Goal: Task Accomplishment & Management: Manage account settings

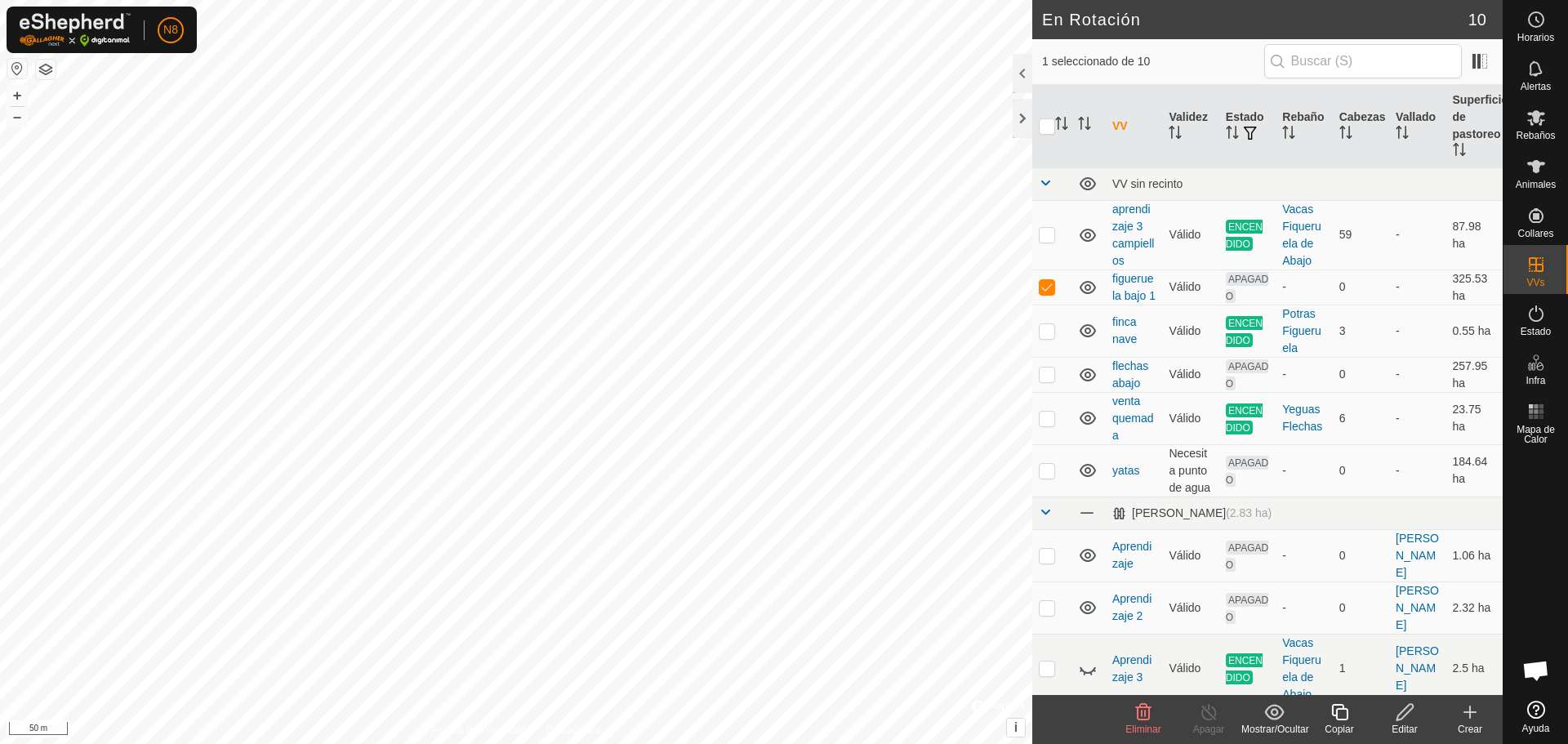
click at [1411, 716] on icon at bounding box center [1406, 712] width 20 height 19
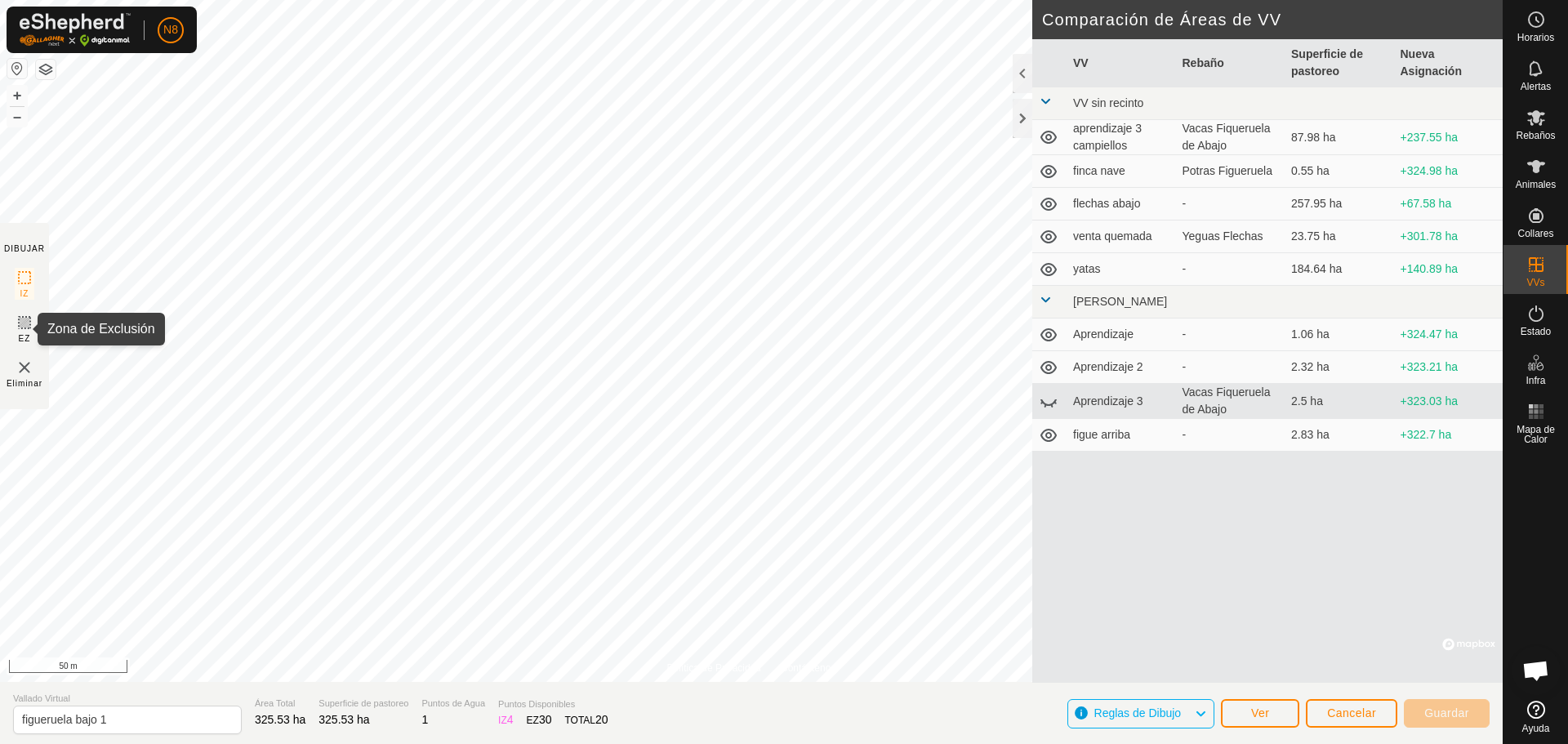
click at [31, 321] on rect at bounding box center [25, 322] width 13 height 13
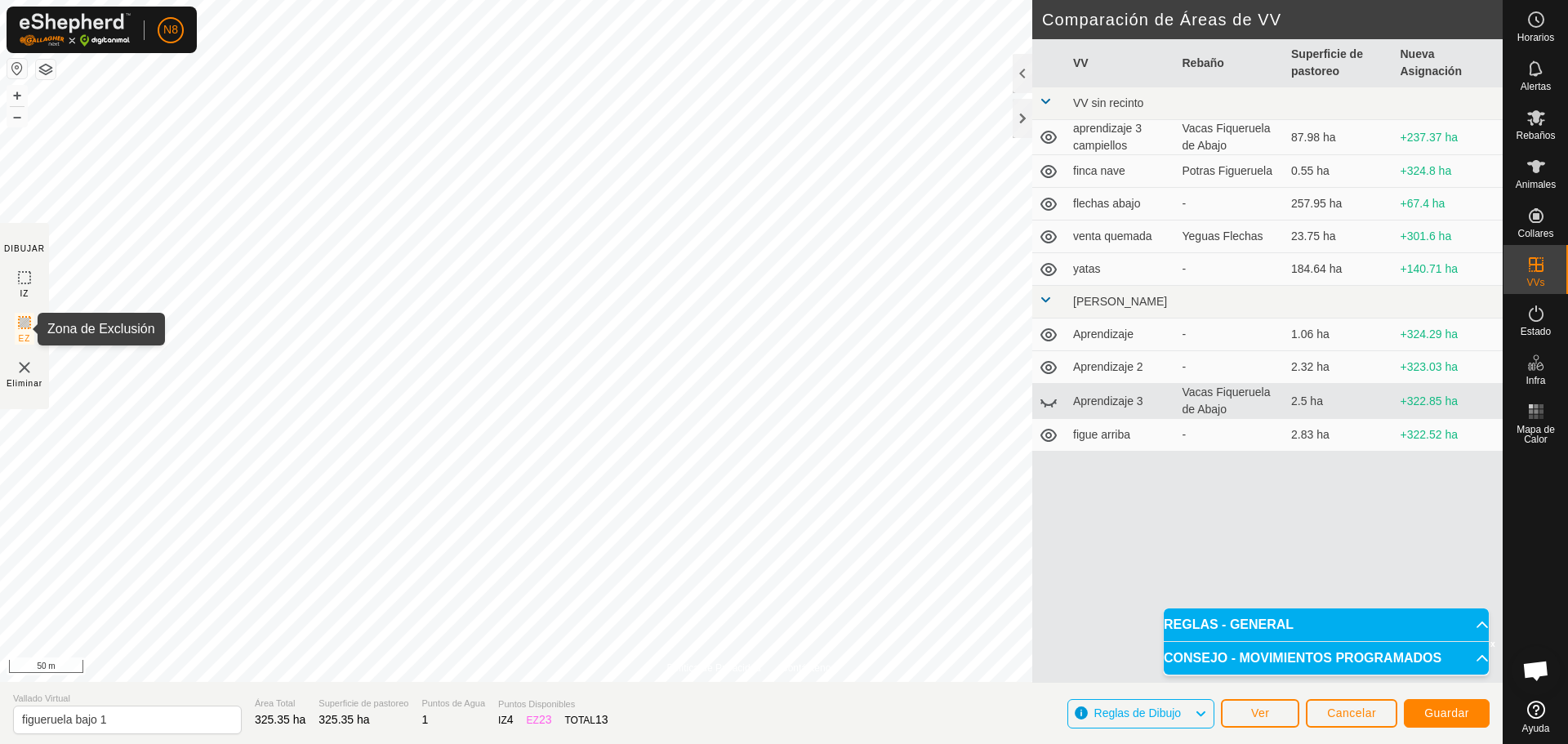
click at [23, 330] on icon at bounding box center [24, 322] width 19 height 19
click at [19, 325] on icon at bounding box center [24, 322] width 19 height 19
click at [26, 323] on icon at bounding box center [24, 322] width 19 height 19
click at [1455, 715] on span "Guardar" at bounding box center [1447, 713] width 45 height 13
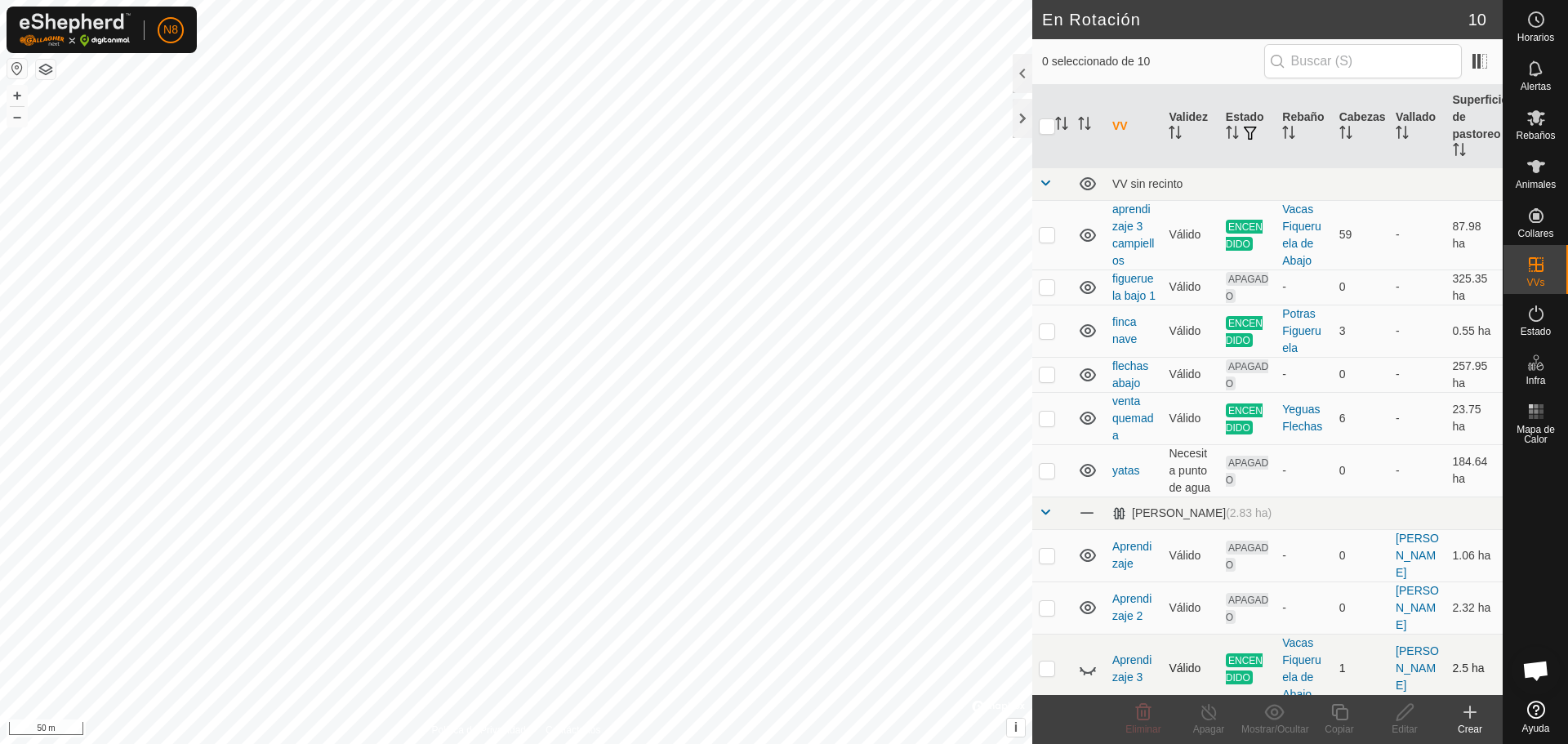
checkbox input "true"
click at [1402, 714] on icon at bounding box center [1406, 712] width 20 height 19
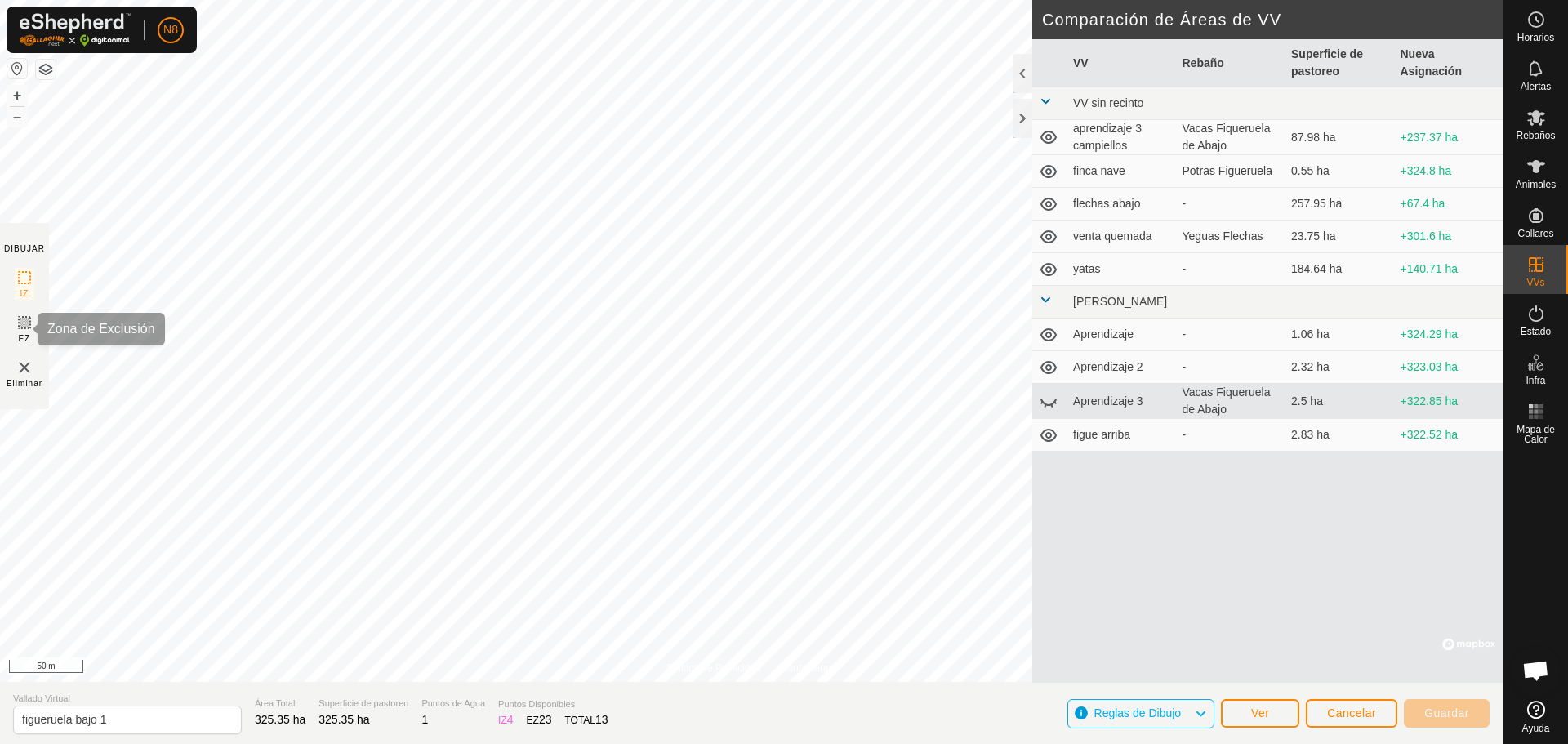
click at [27, 328] on icon at bounding box center [24, 322] width 19 height 19
click at [539, 723] on span "23" at bounding box center [546, 719] width 13 height 13
click at [24, 323] on icon at bounding box center [24, 322] width 19 height 19
click at [26, 273] on rect at bounding box center [25, 278] width 13 height 13
click at [29, 327] on icon at bounding box center [24, 322] width 19 height 19
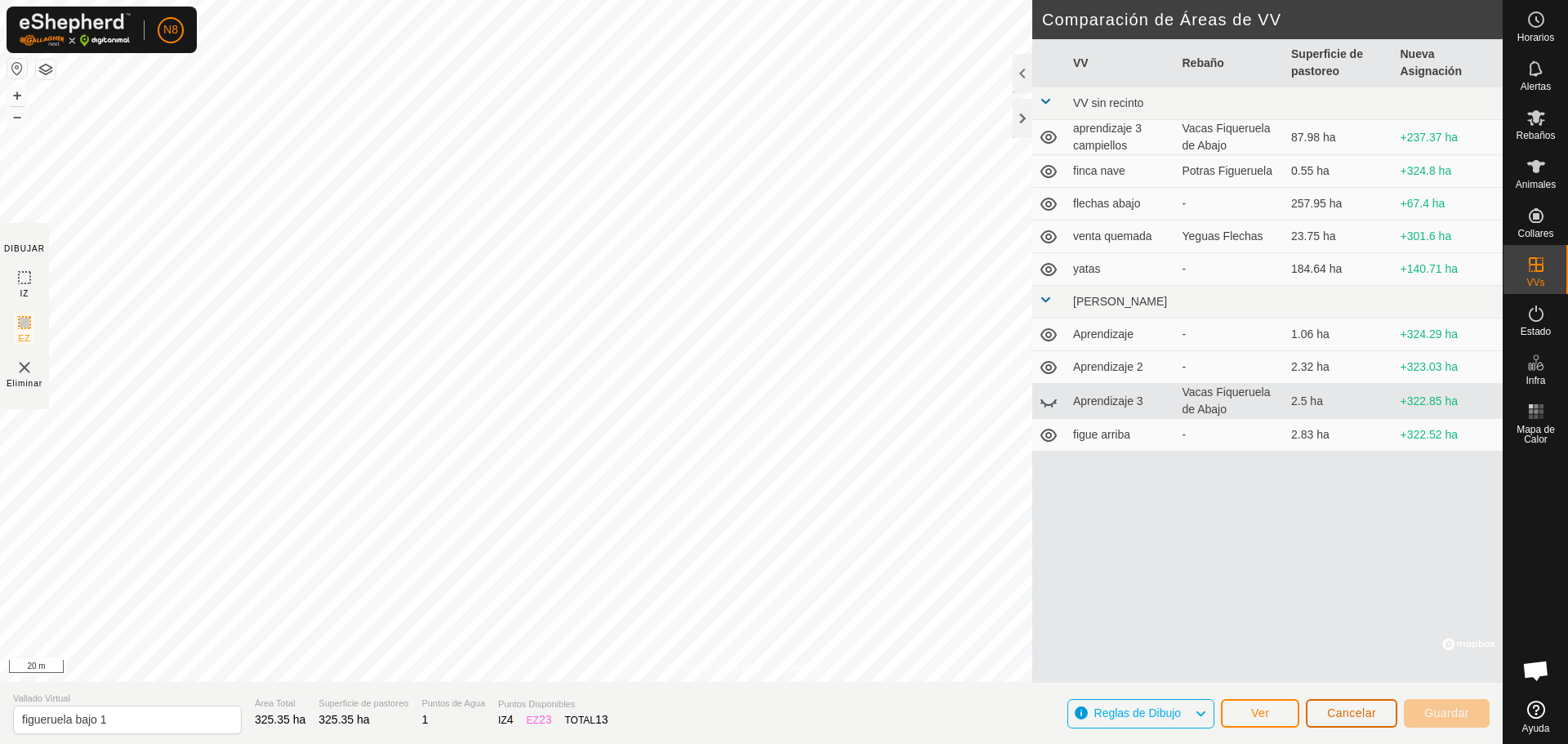
click at [1339, 715] on span "Cancelar" at bounding box center [1352, 713] width 49 height 13
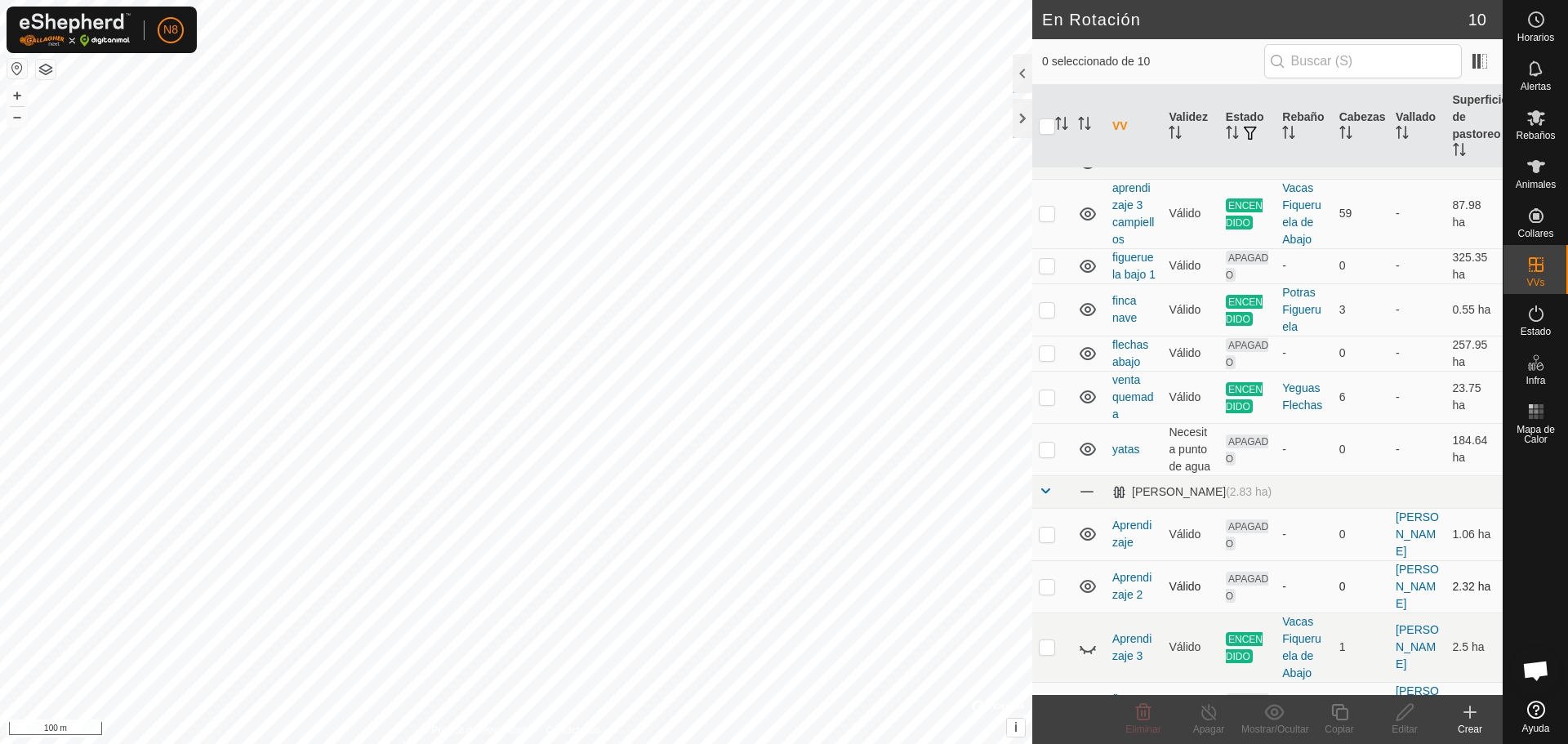
scroll to position [27, 0]
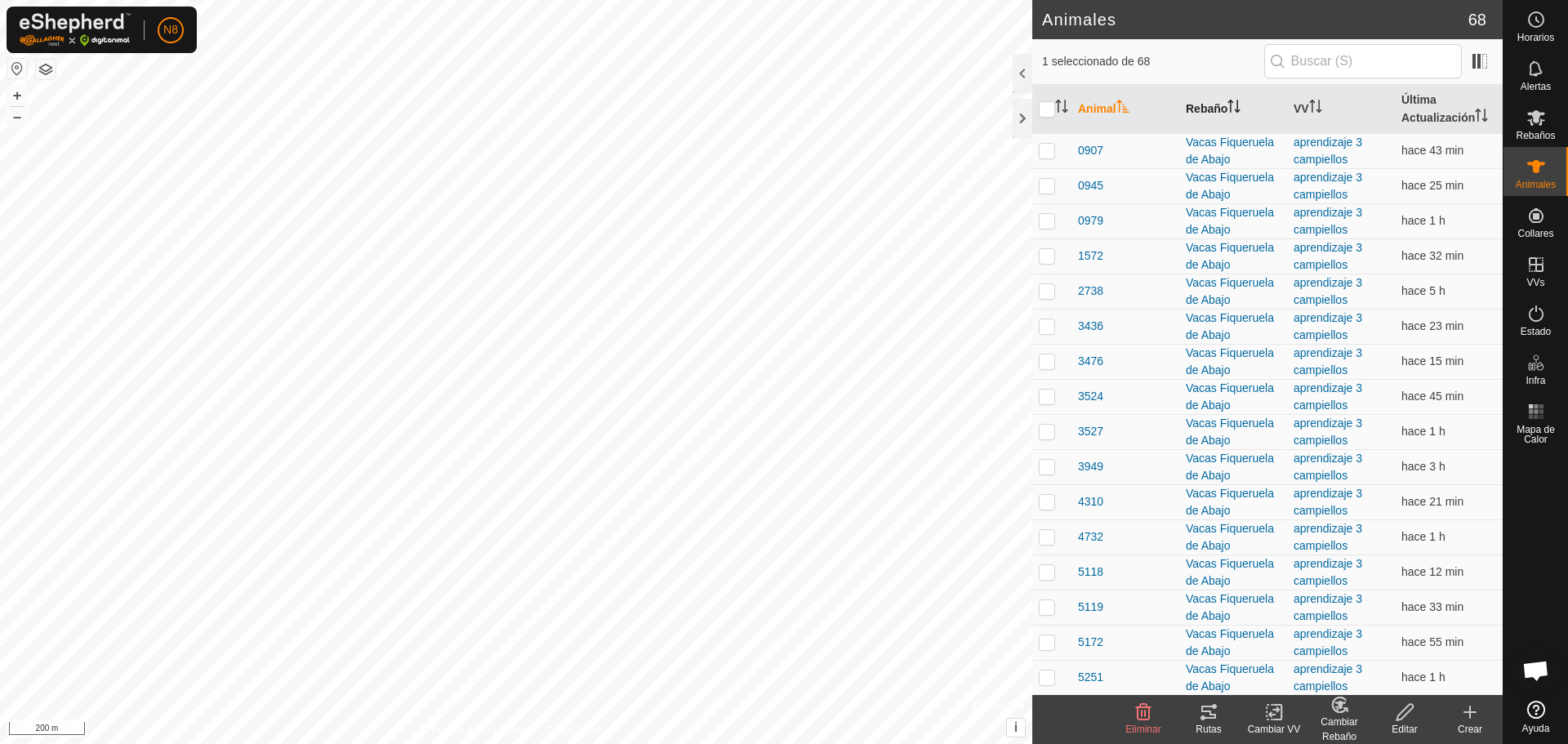
click at [1227, 101] on th "Rebaño" at bounding box center [1233, 110] width 108 height 49
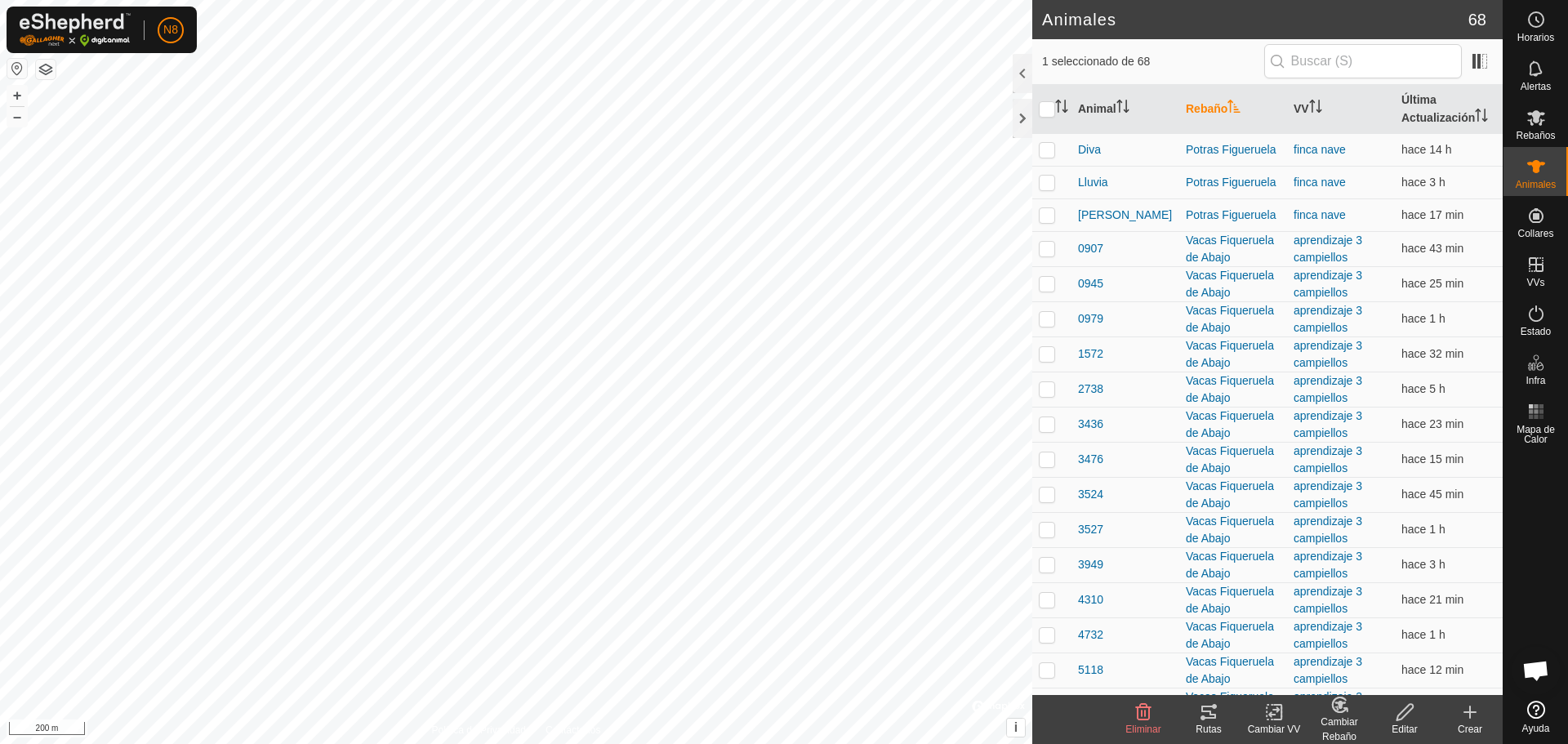
click at [1227, 105] on th "Rebaño" at bounding box center [1233, 110] width 108 height 49
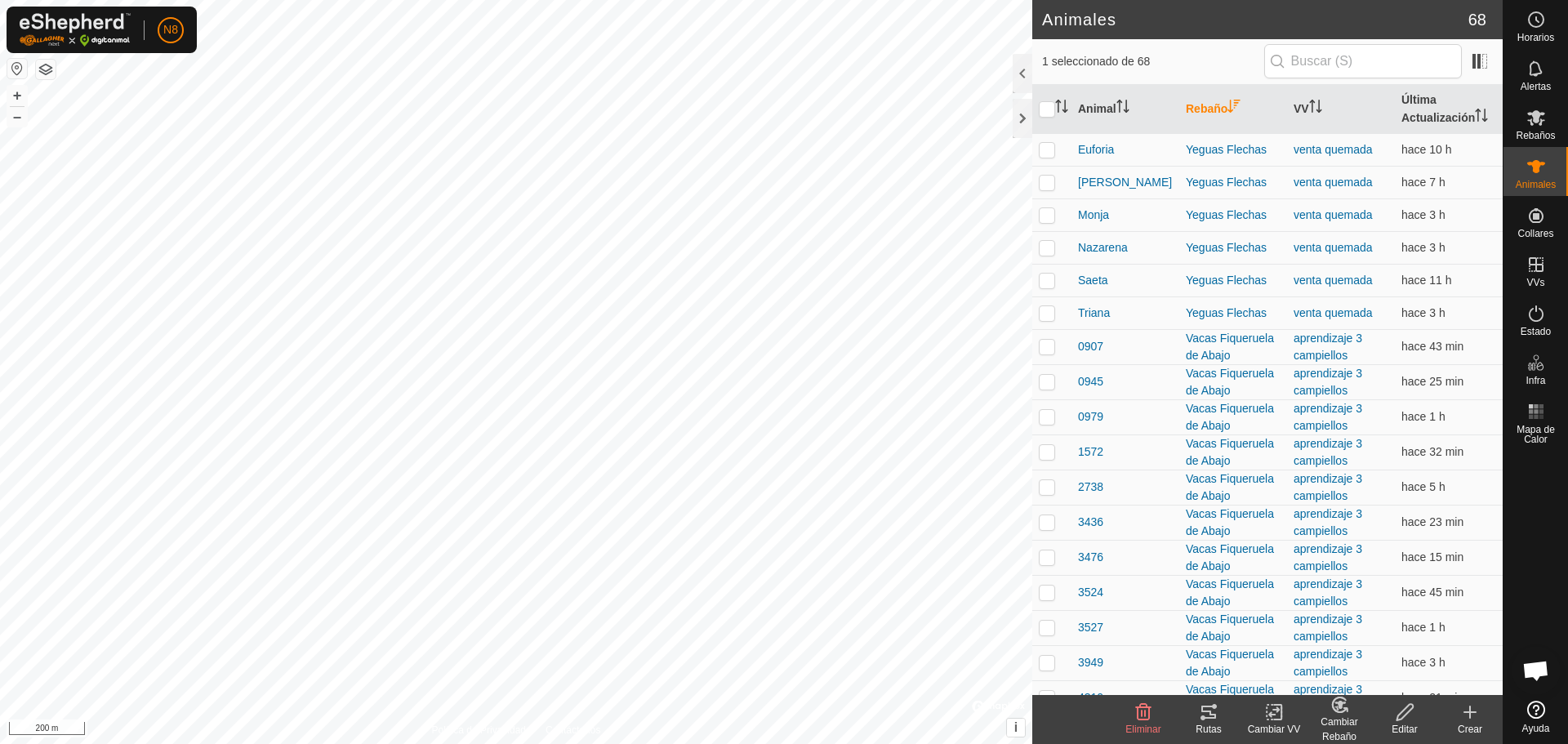
click at [1227, 105] on th "Rebaño" at bounding box center [1233, 110] width 108 height 49
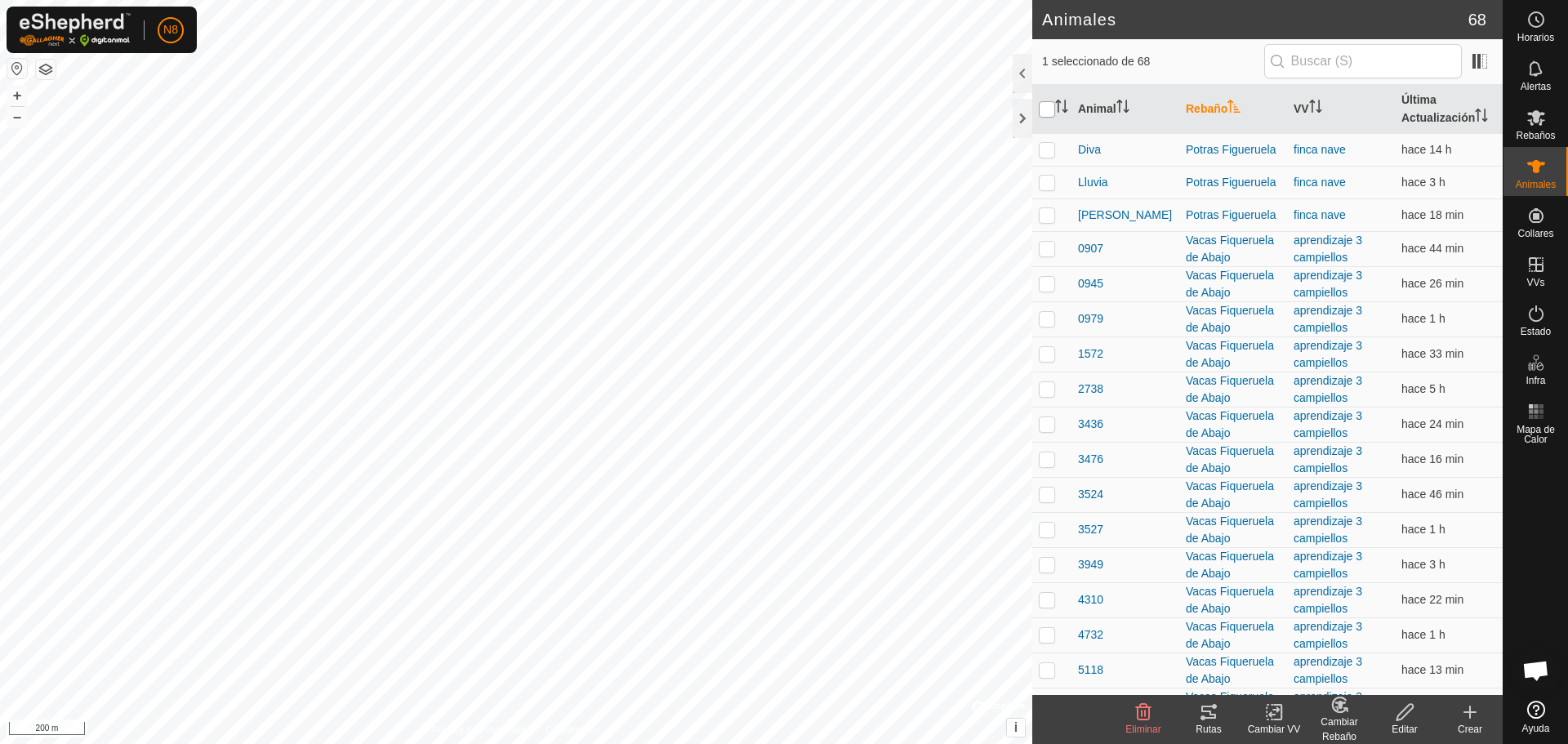
click at [1048, 112] on input "checkbox" at bounding box center [1047, 110] width 16 height 16
checkbox input "true"
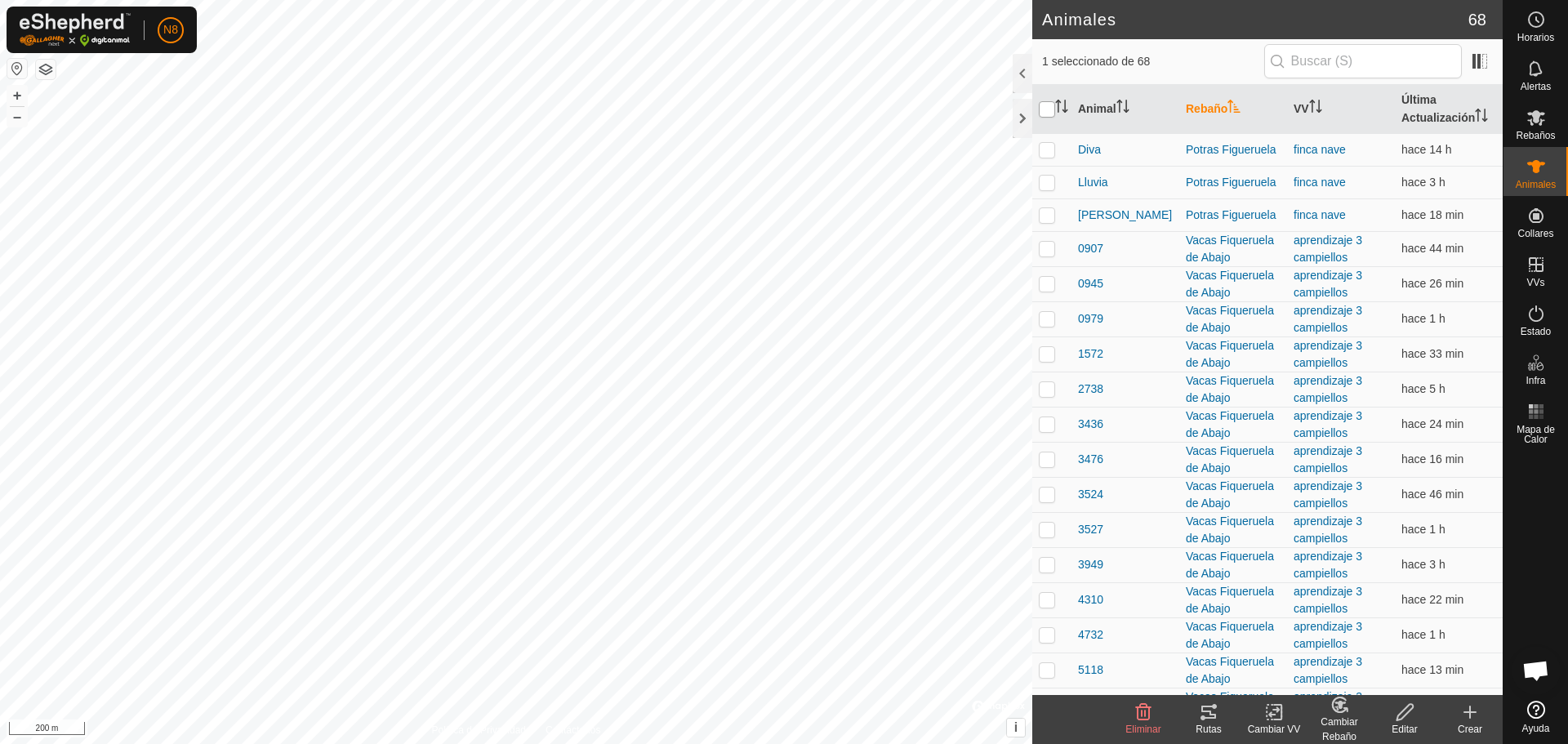
checkbox input "true"
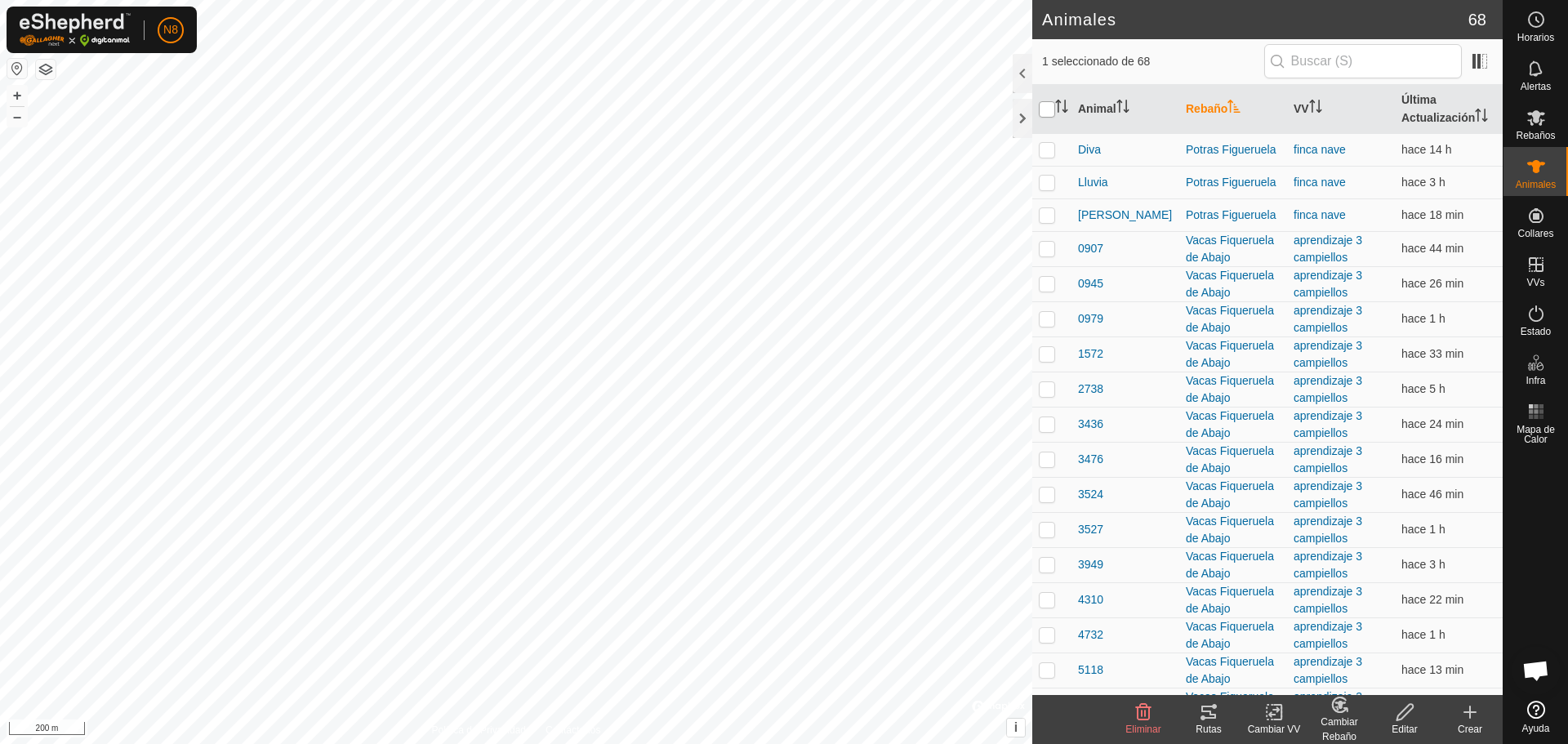
checkbox input "true"
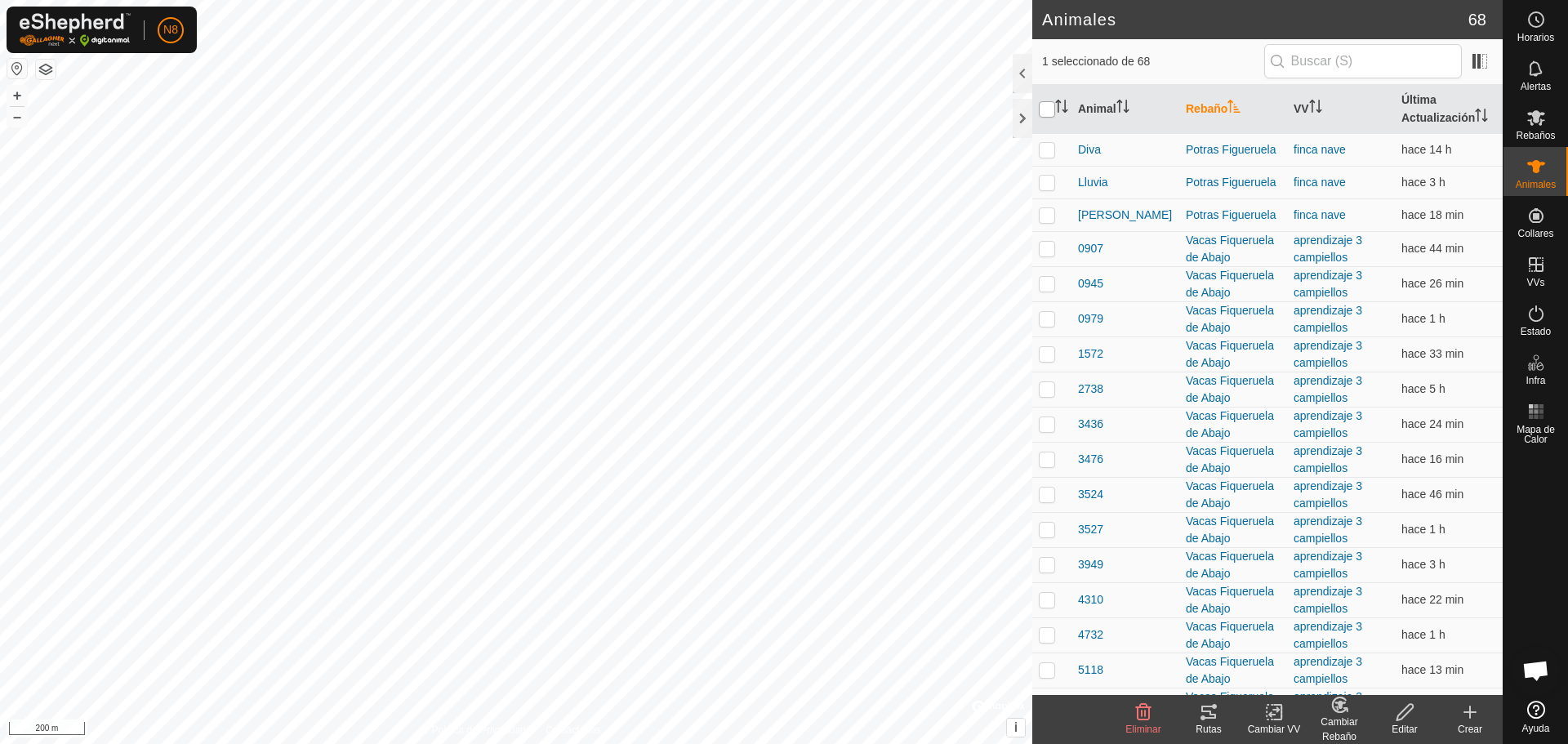
checkbox input "true"
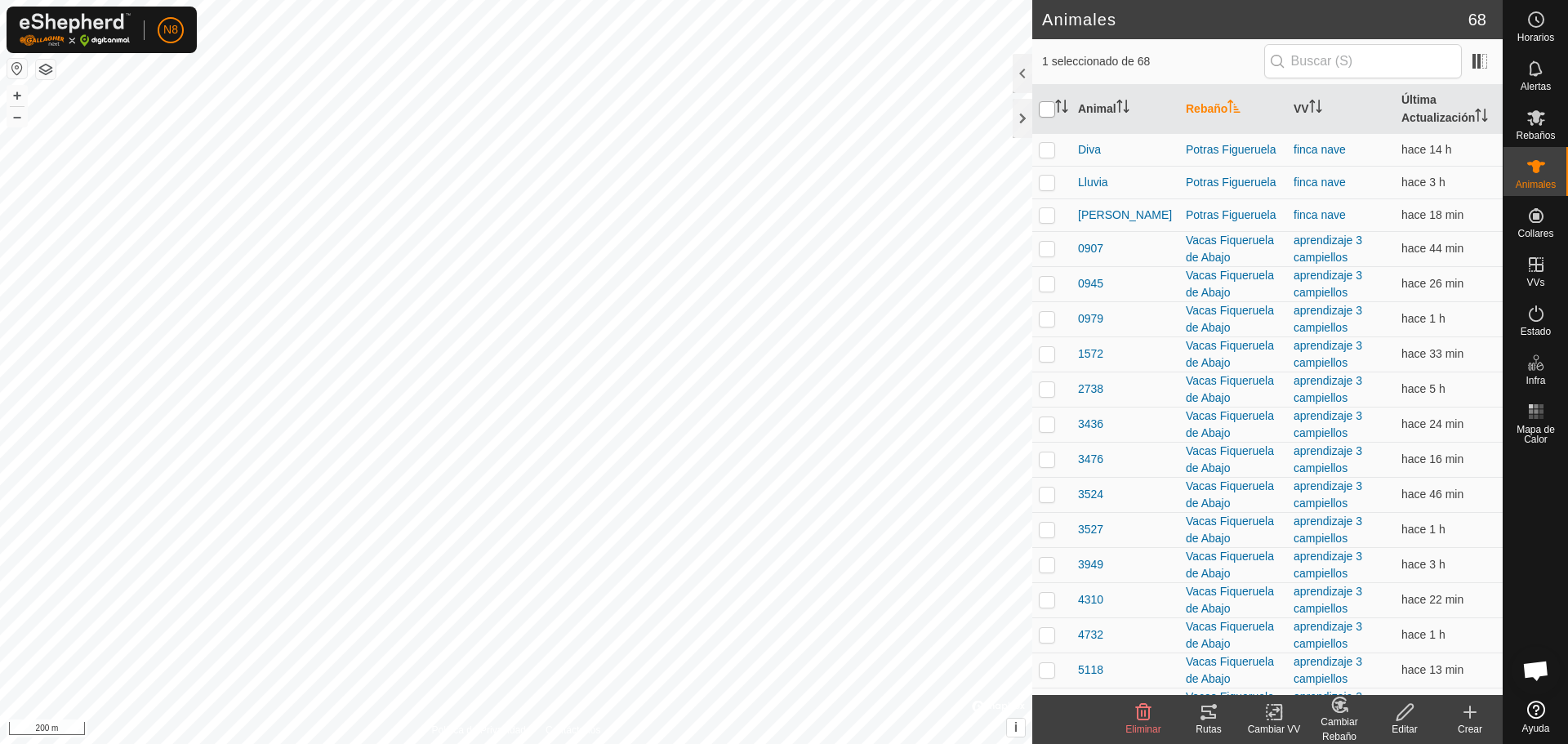
checkbox input "true"
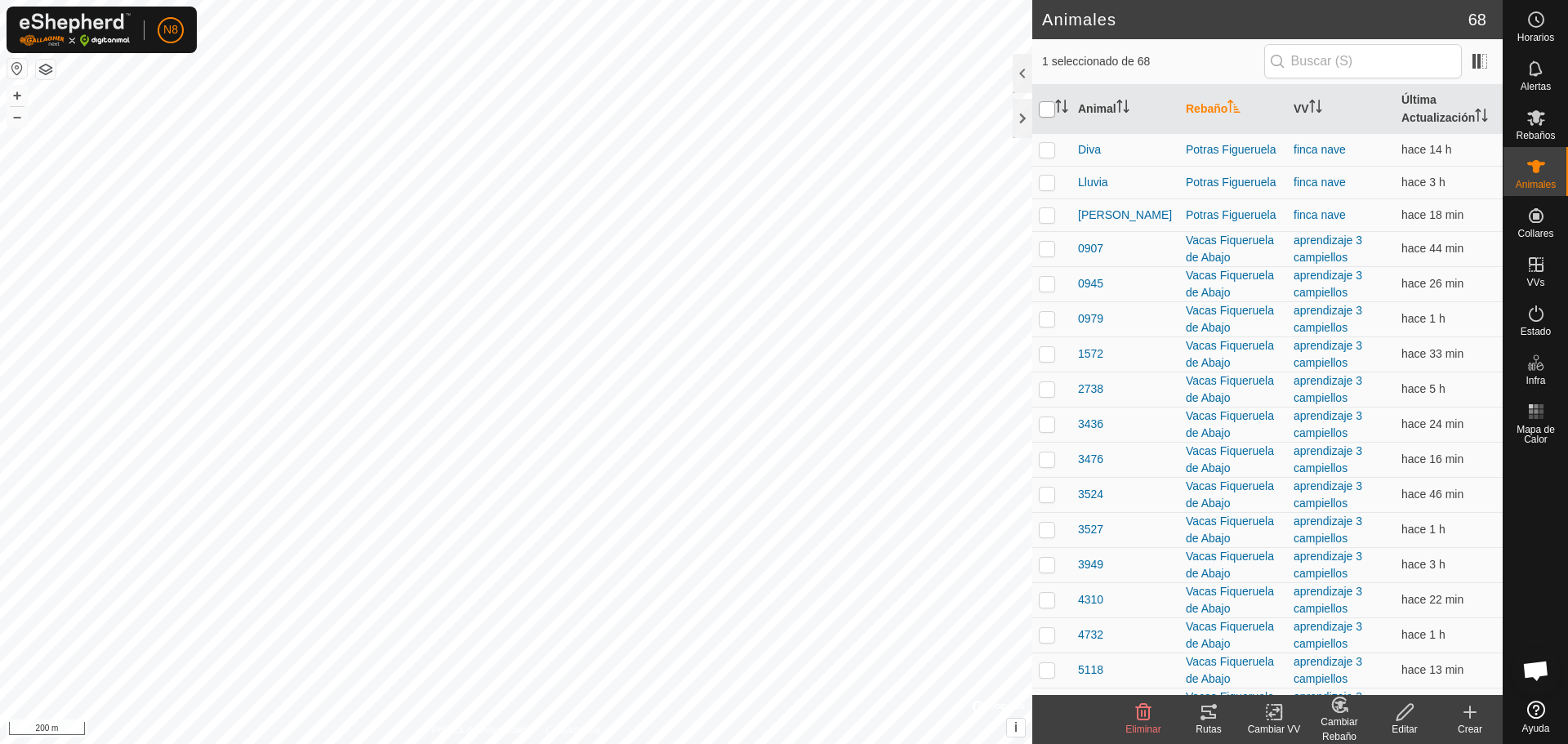
checkbox input "true"
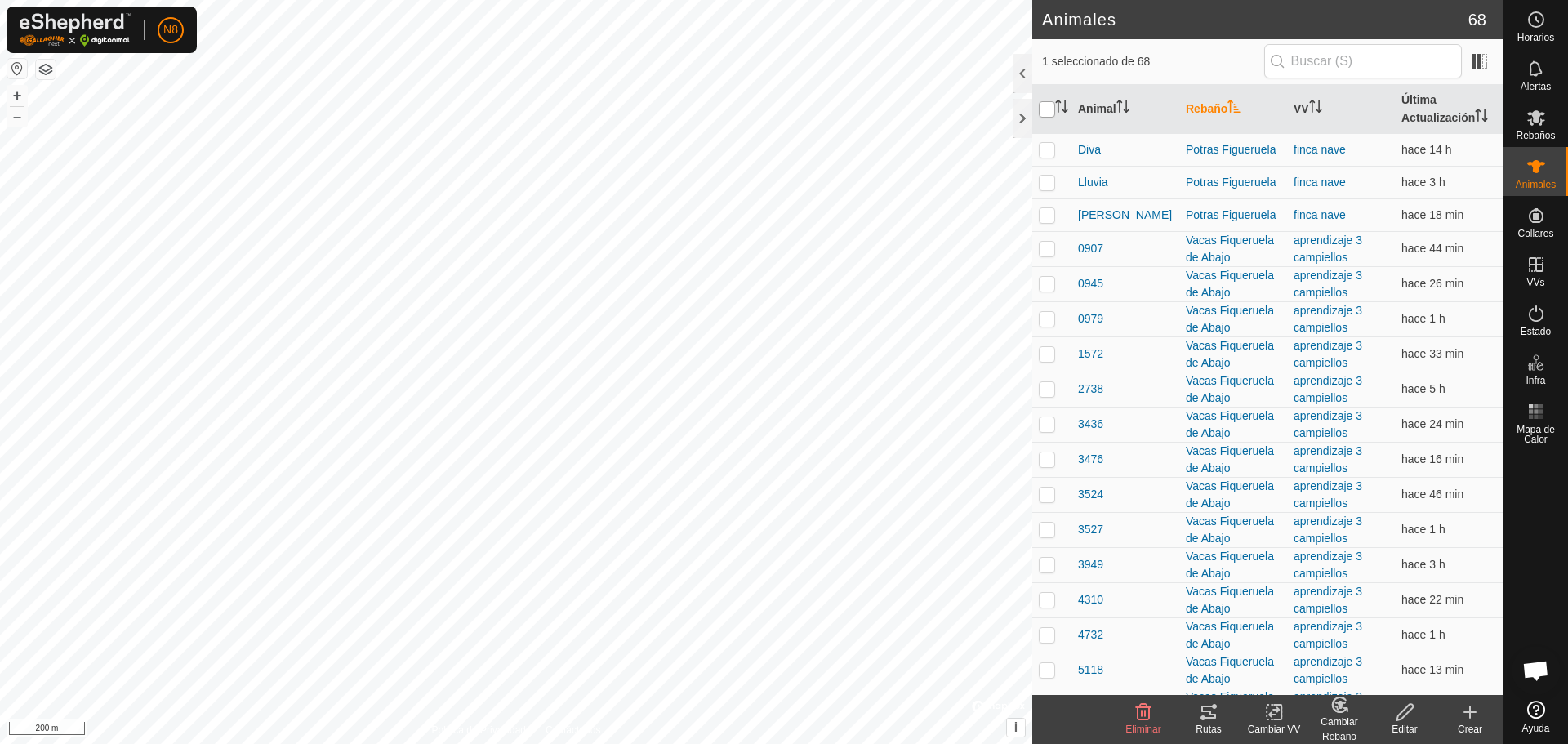
checkbox input "true"
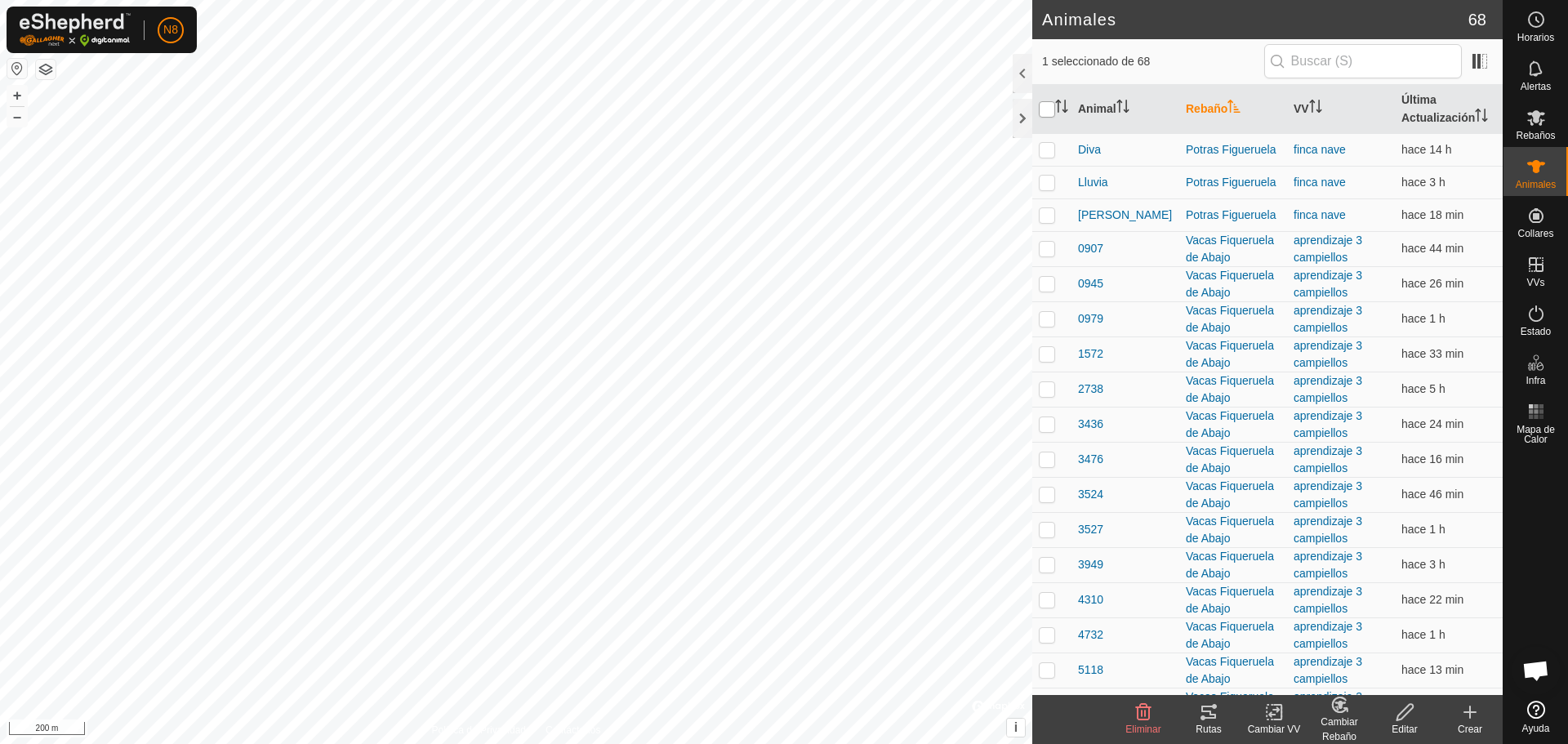
checkbox input "true"
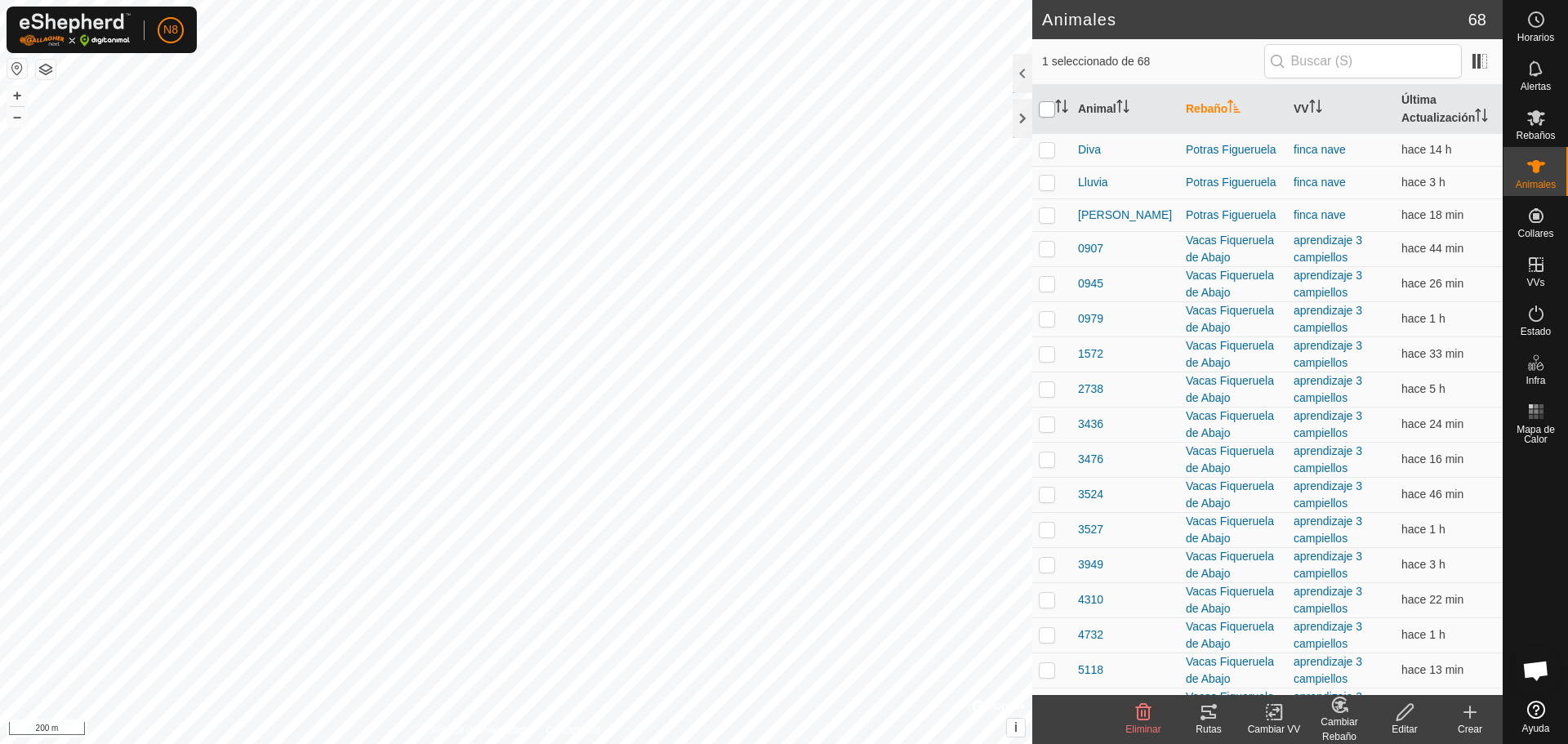
checkbox input "true"
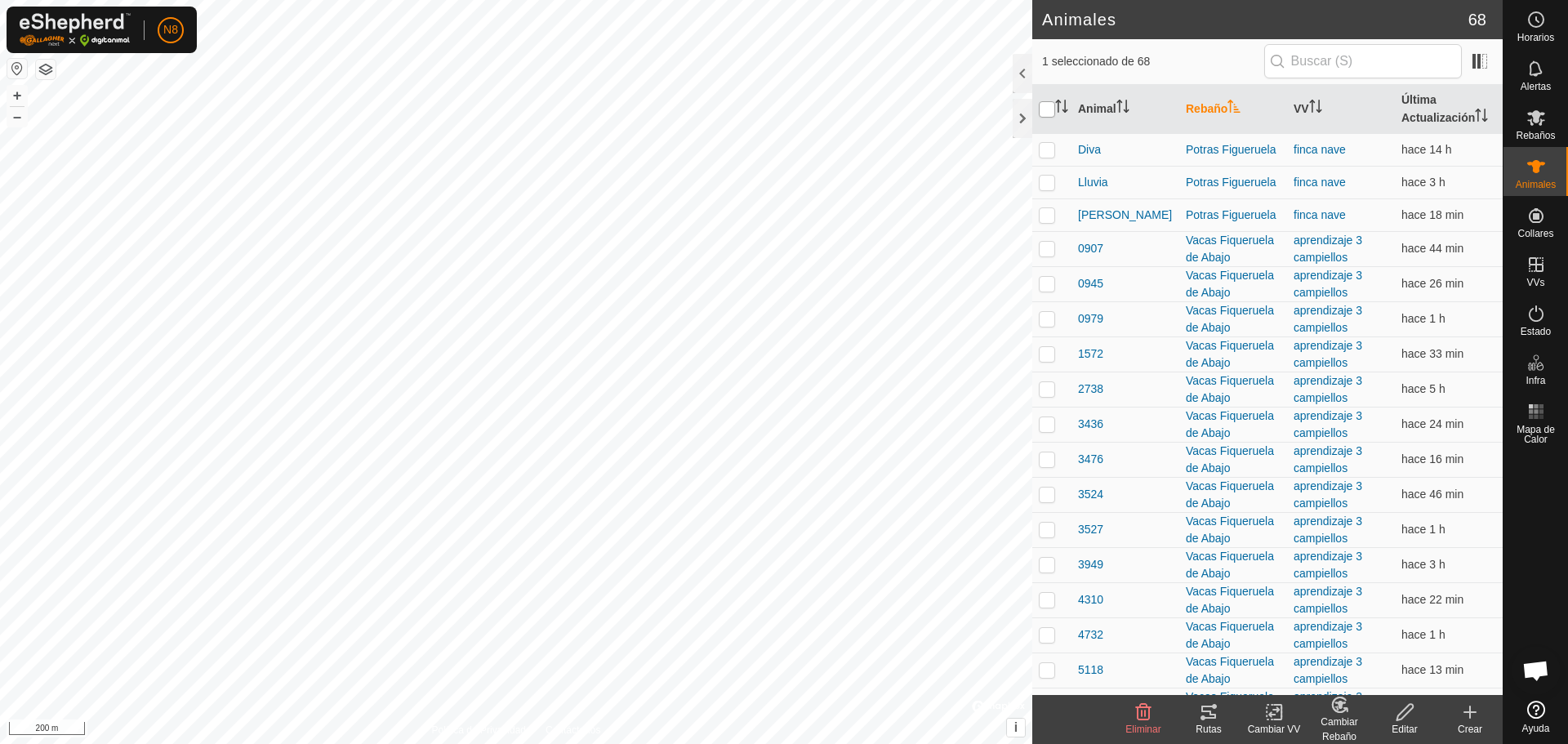
checkbox input "true"
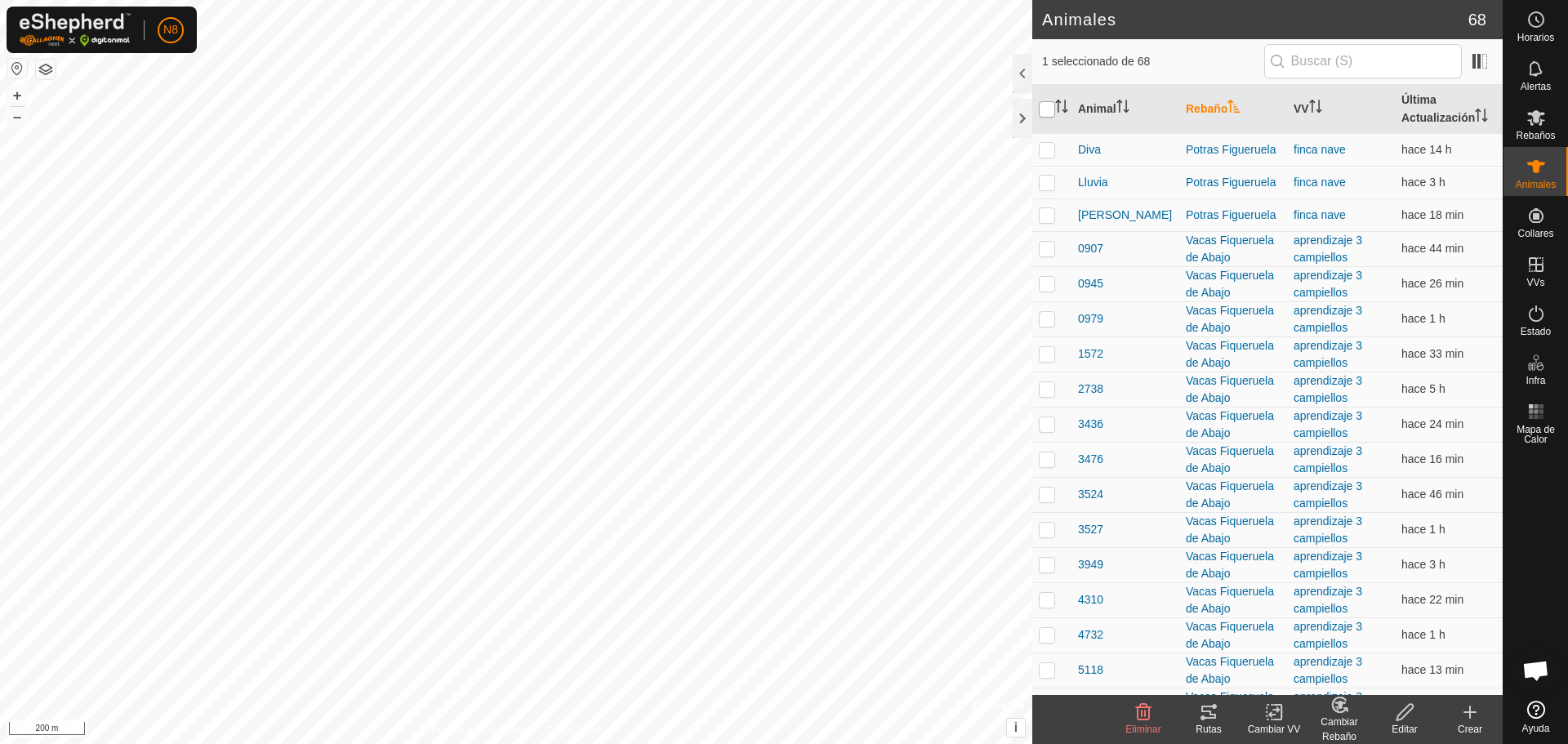
checkbox input "true"
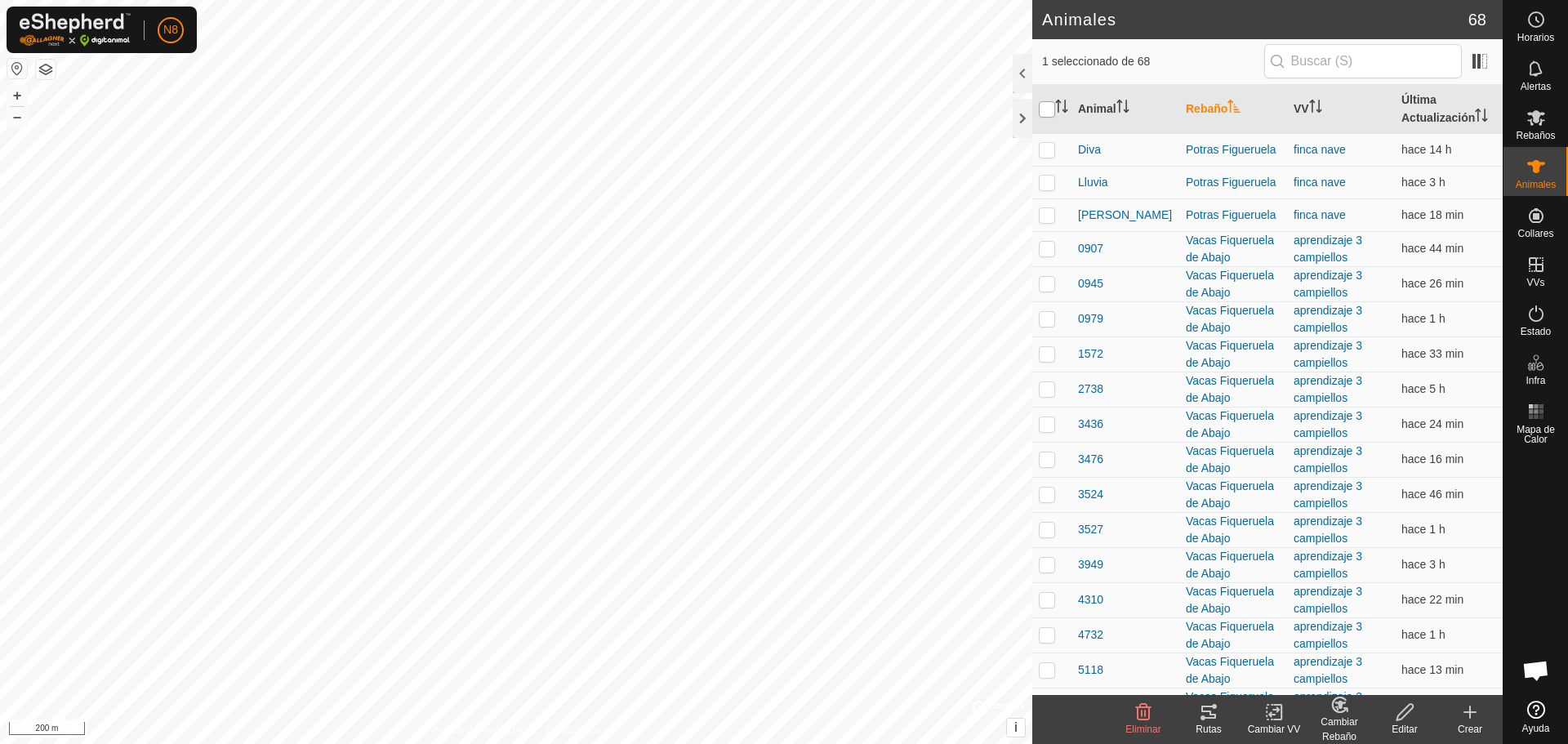
checkbox input "true"
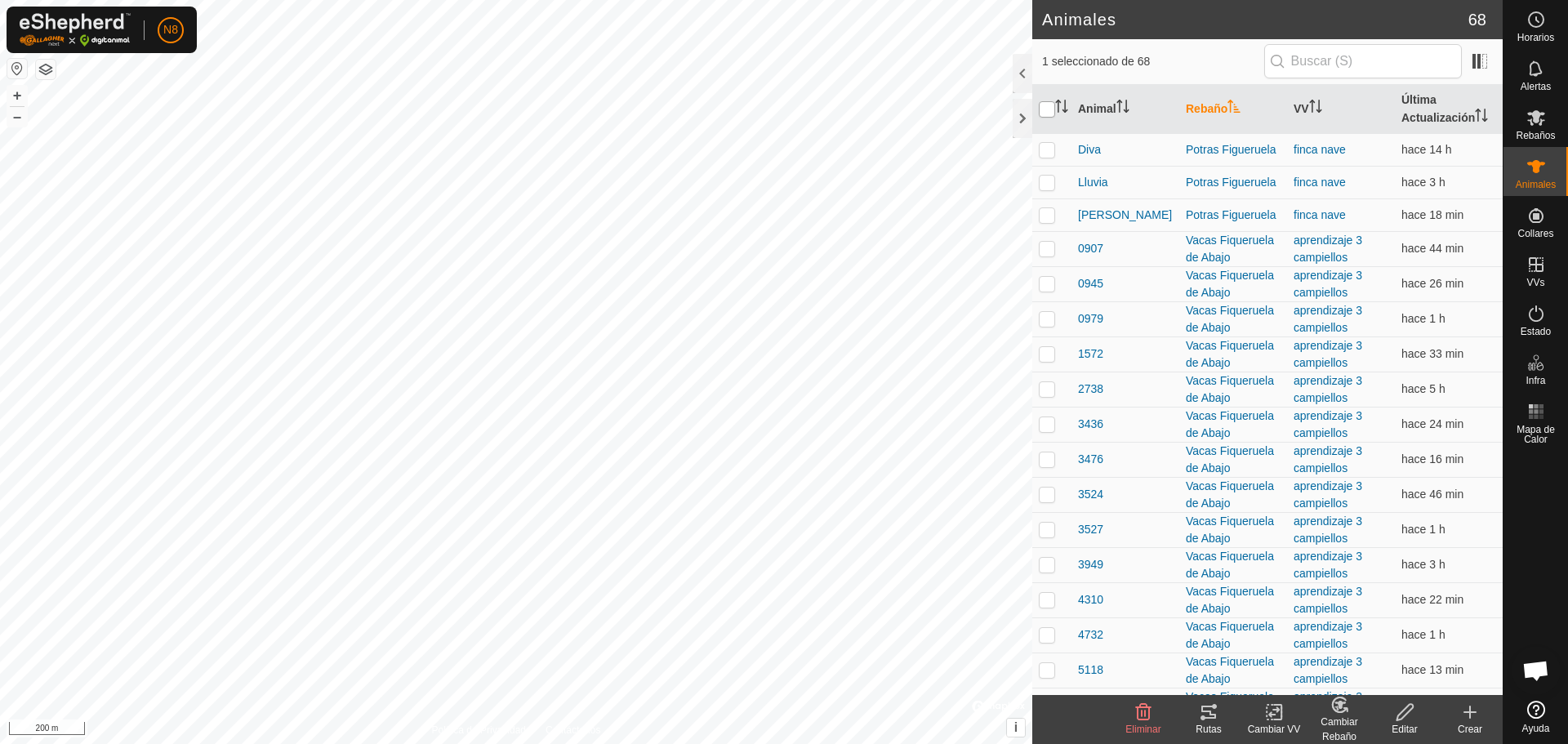
checkbox input "true"
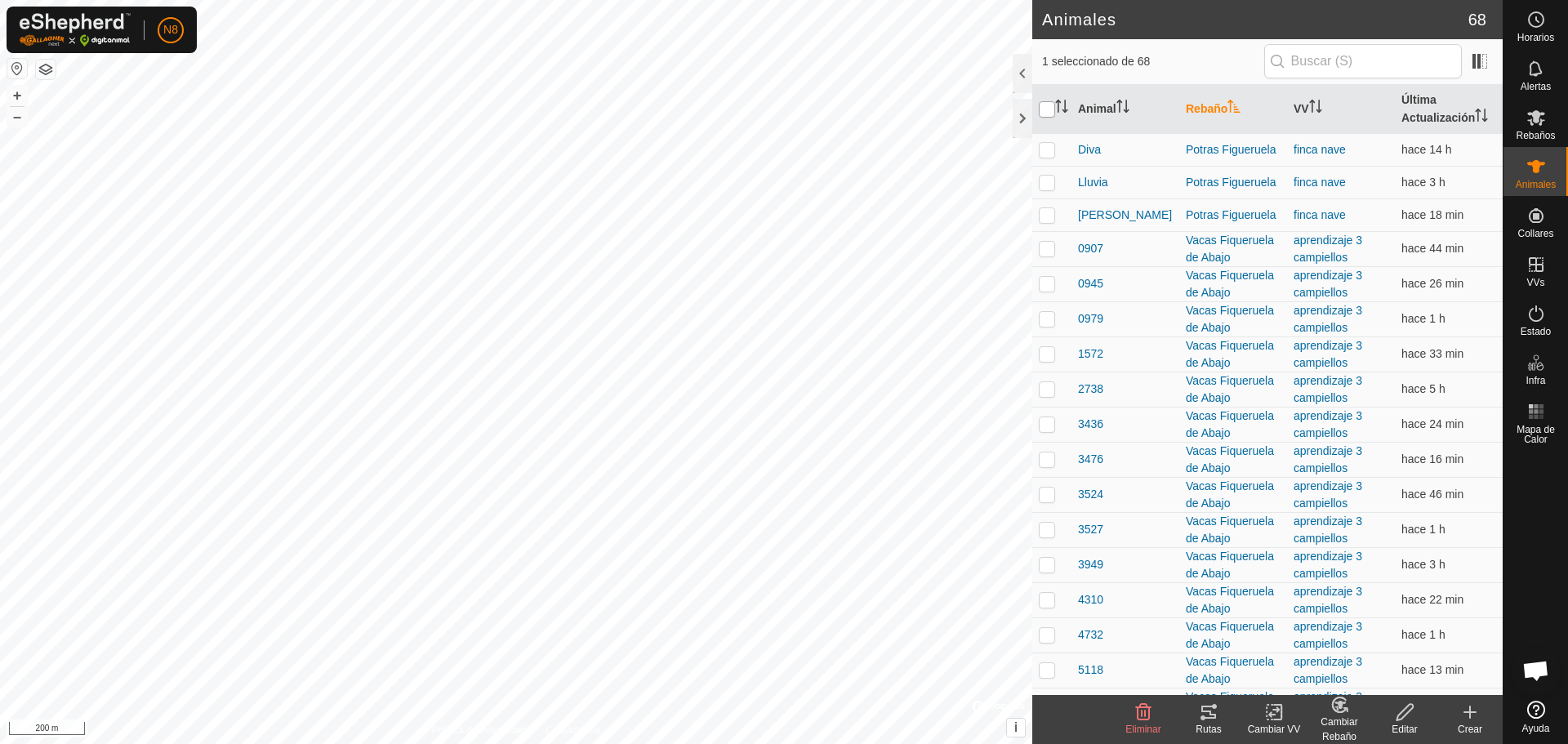
checkbox input "true"
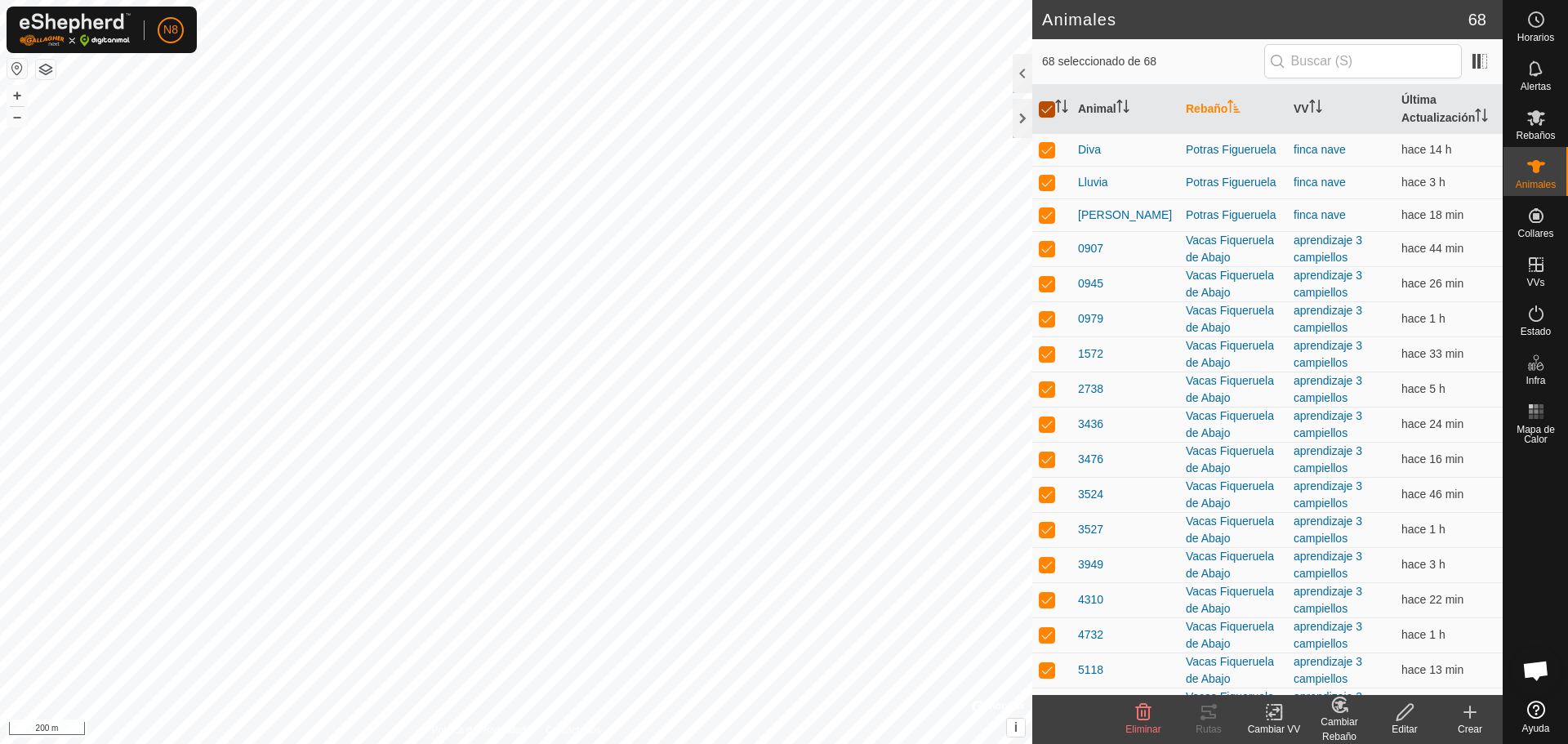
click at [1048, 112] on input "checkbox" at bounding box center [1047, 110] width 16 height 16
checkbox input "false"
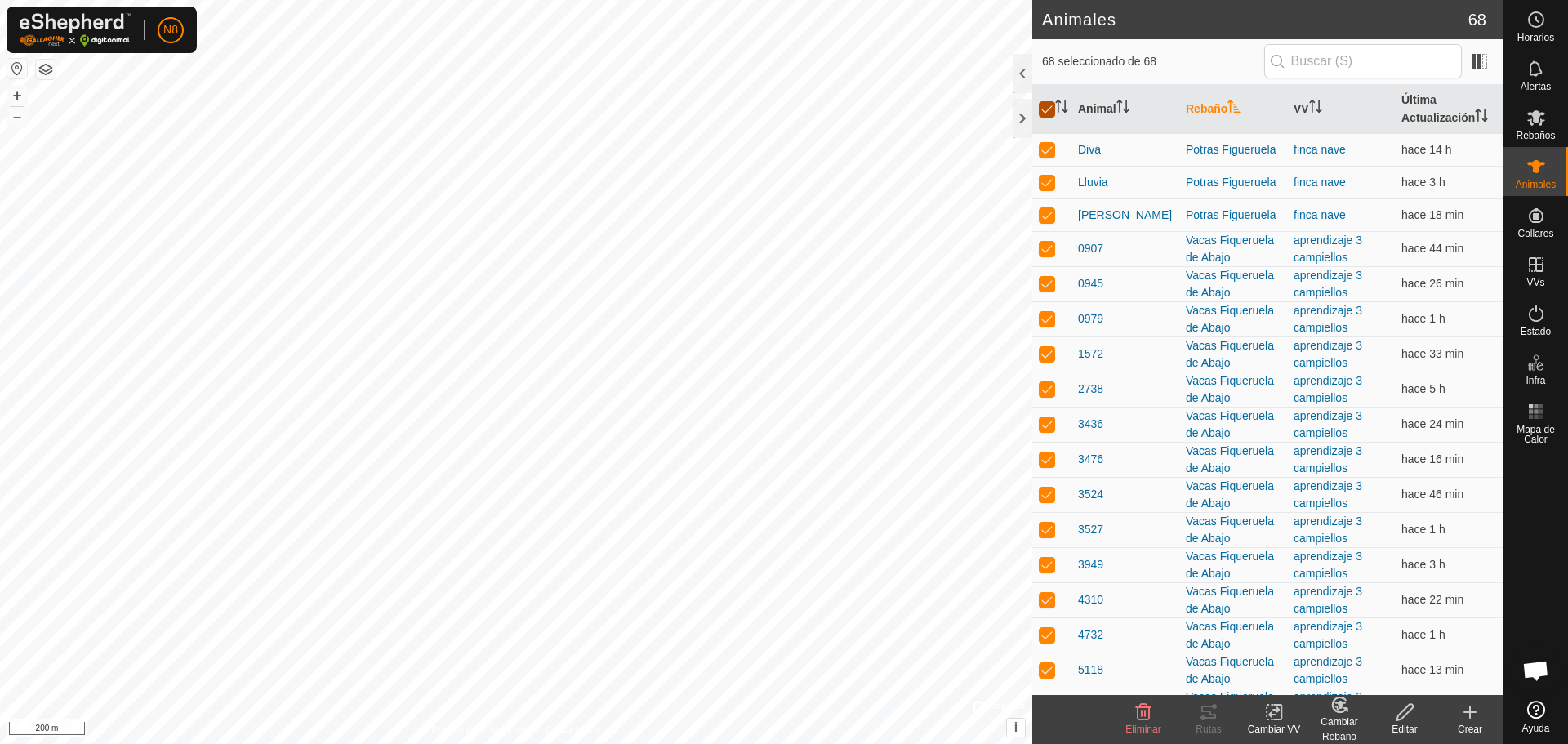
checkbox input "false"
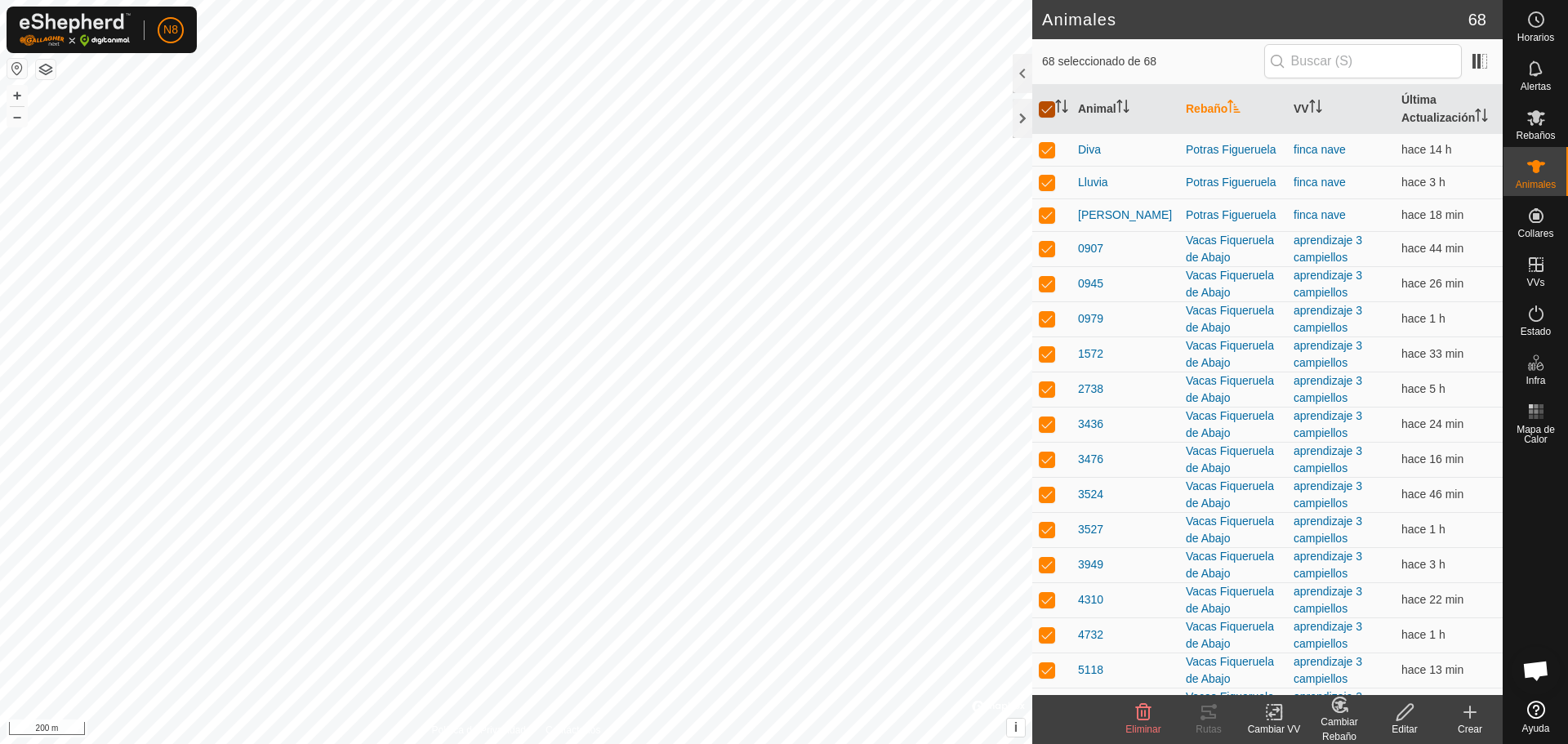
checkbox input "false"
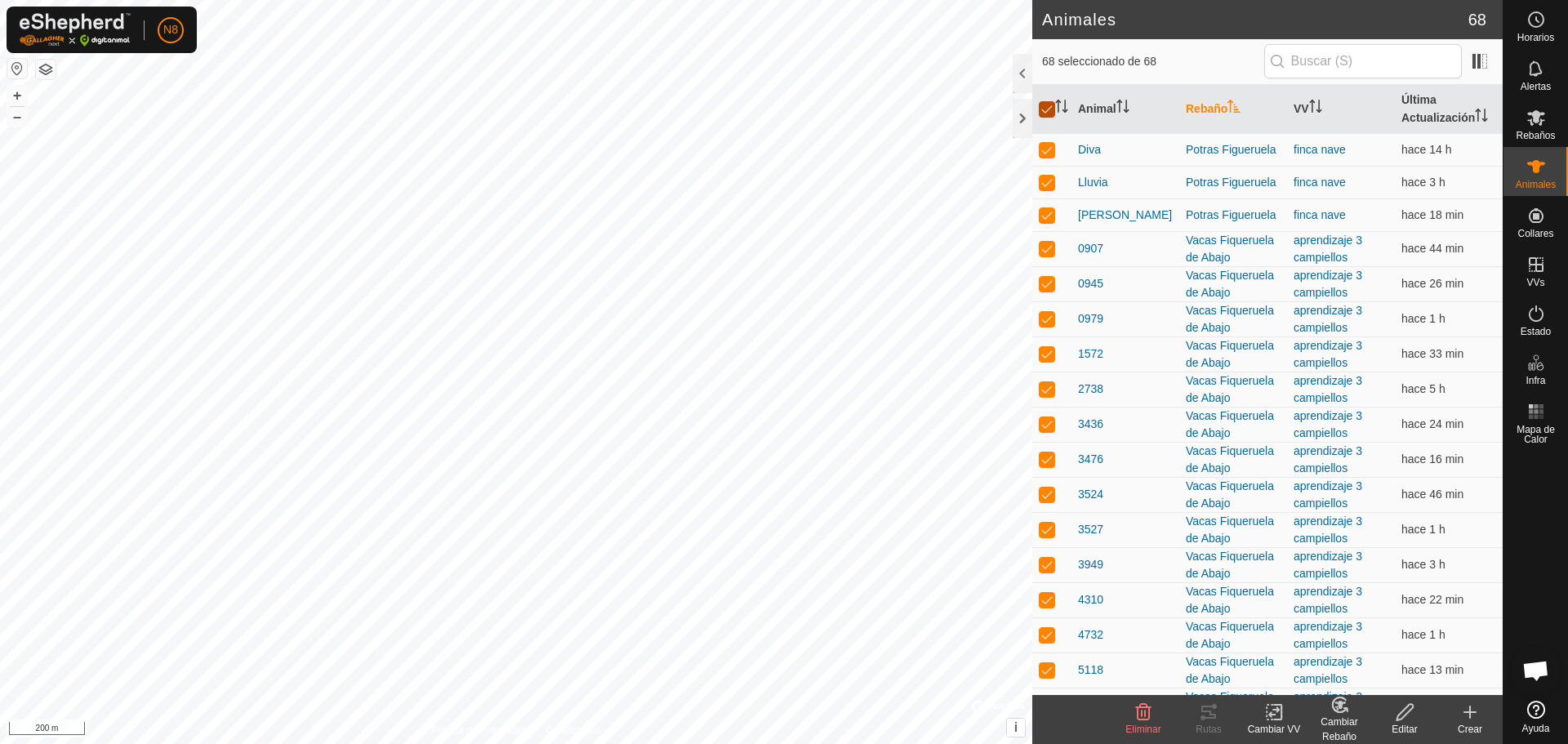
checkbox input "false"
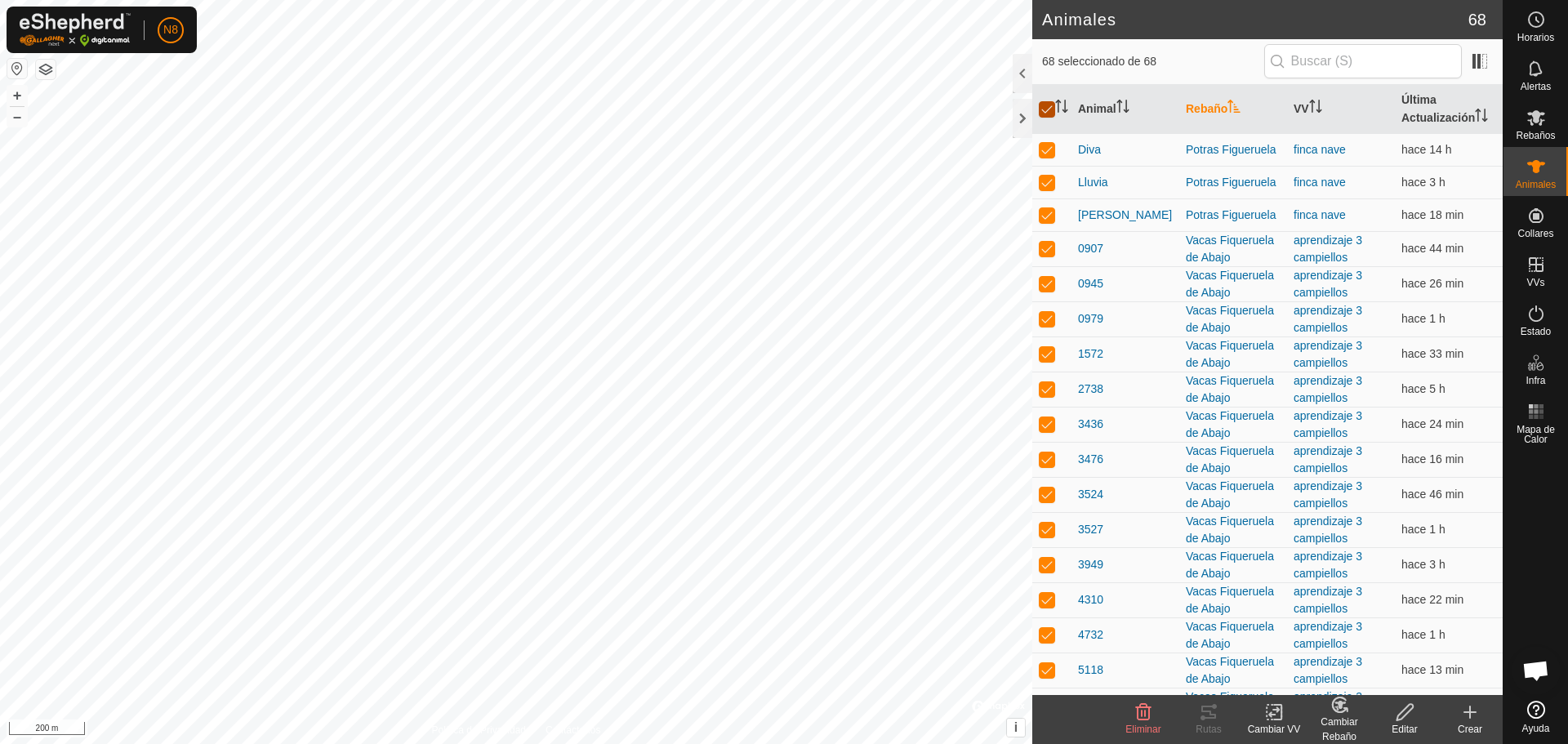
checkbox input "false"
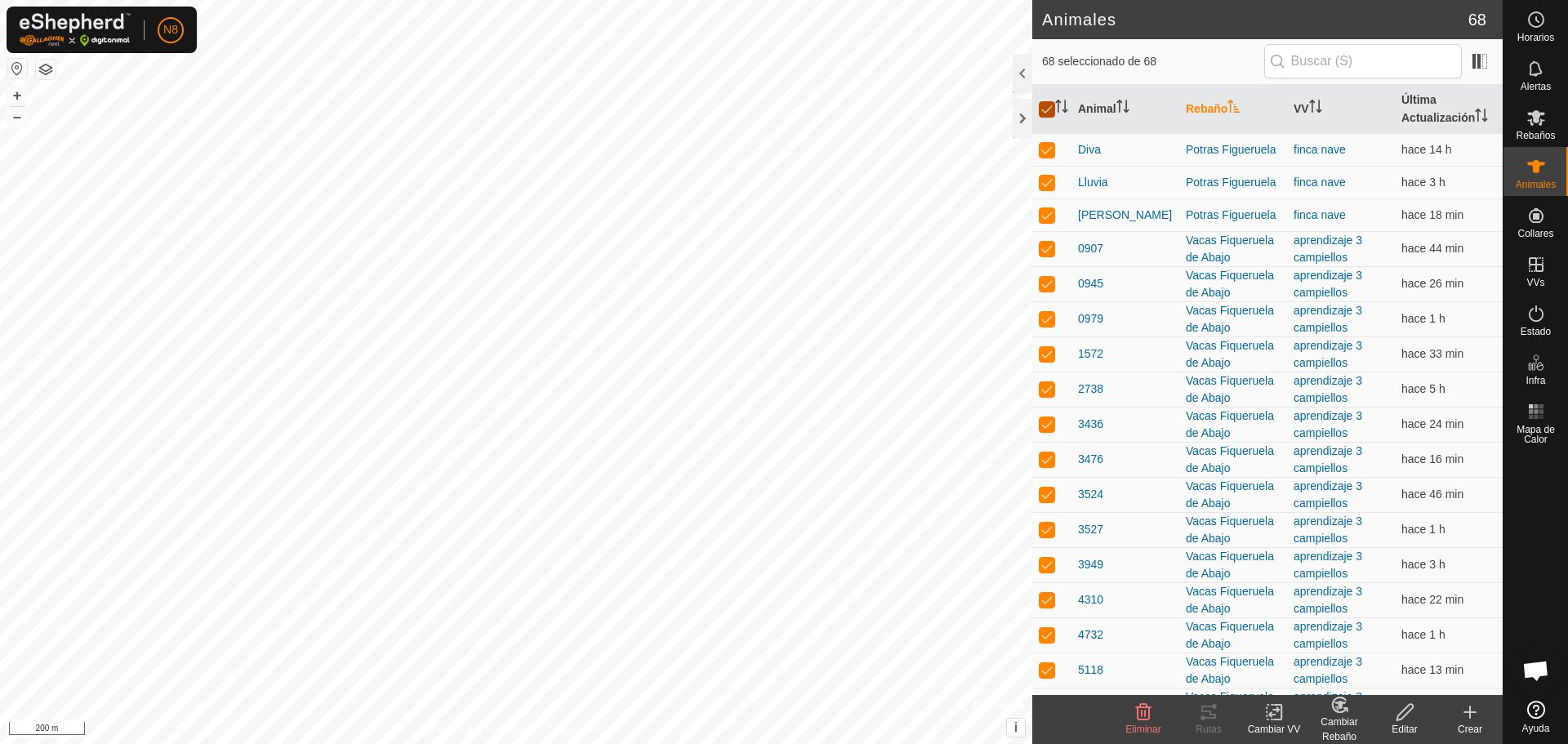
checkbox input "false"
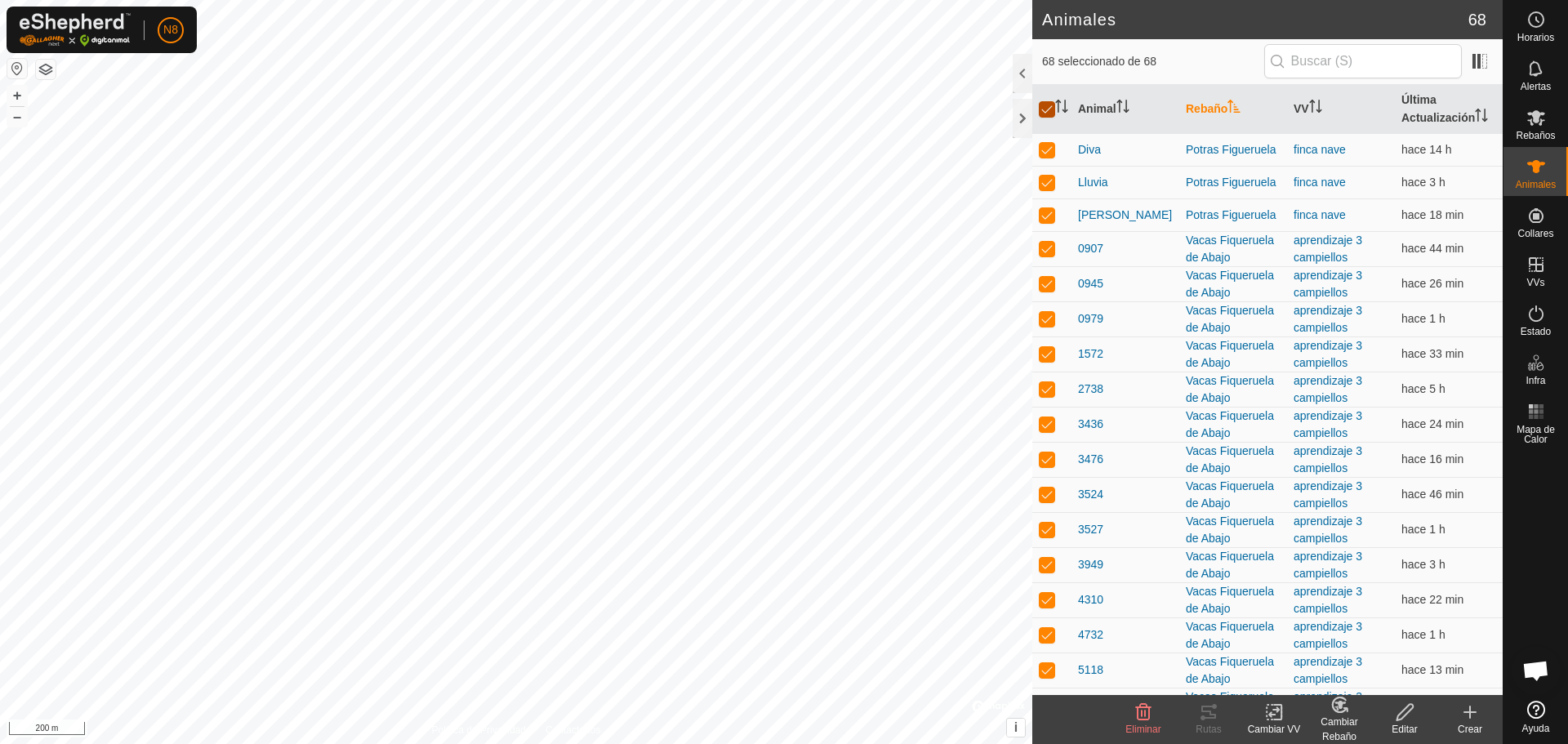
checkbox input "false"
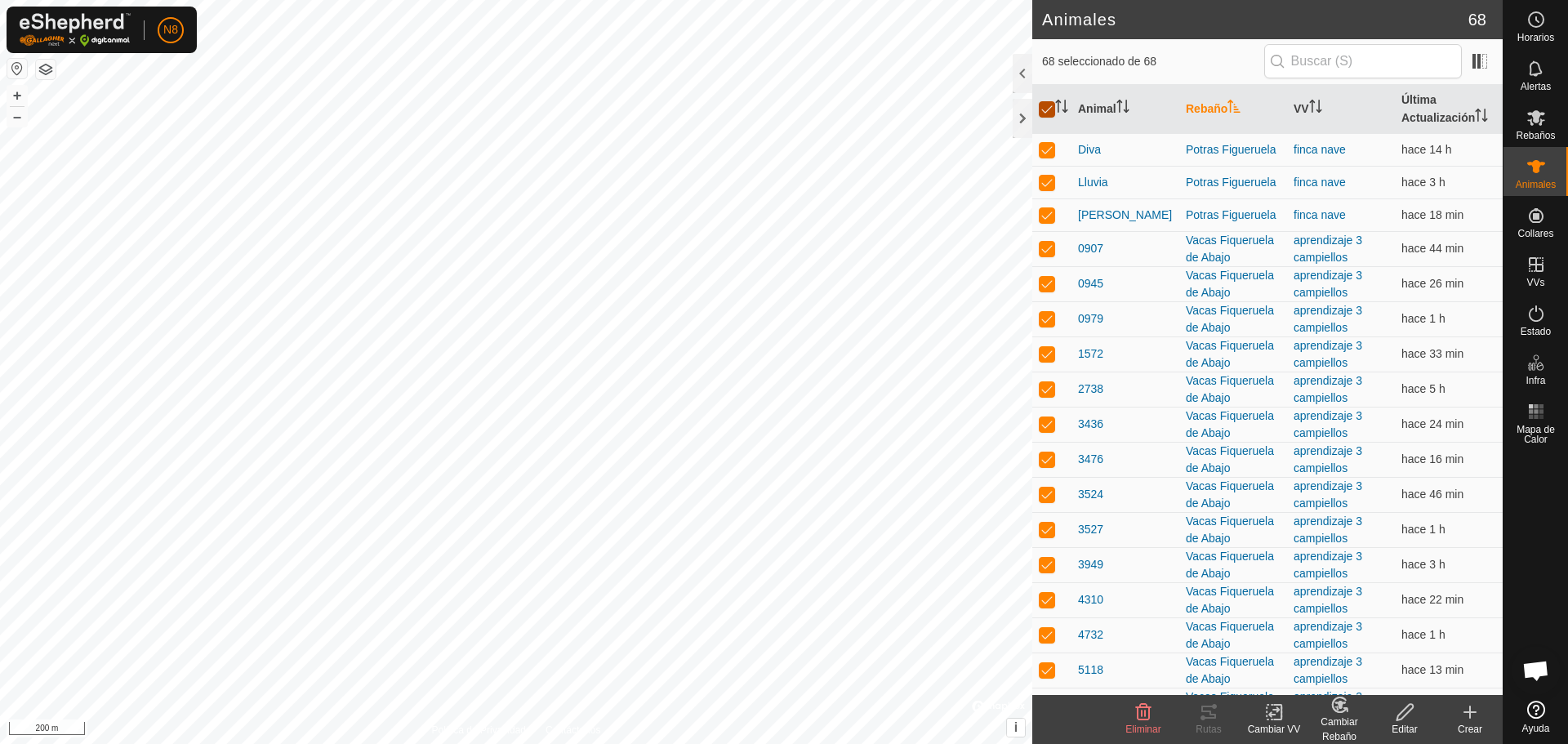
checkbox input "false"
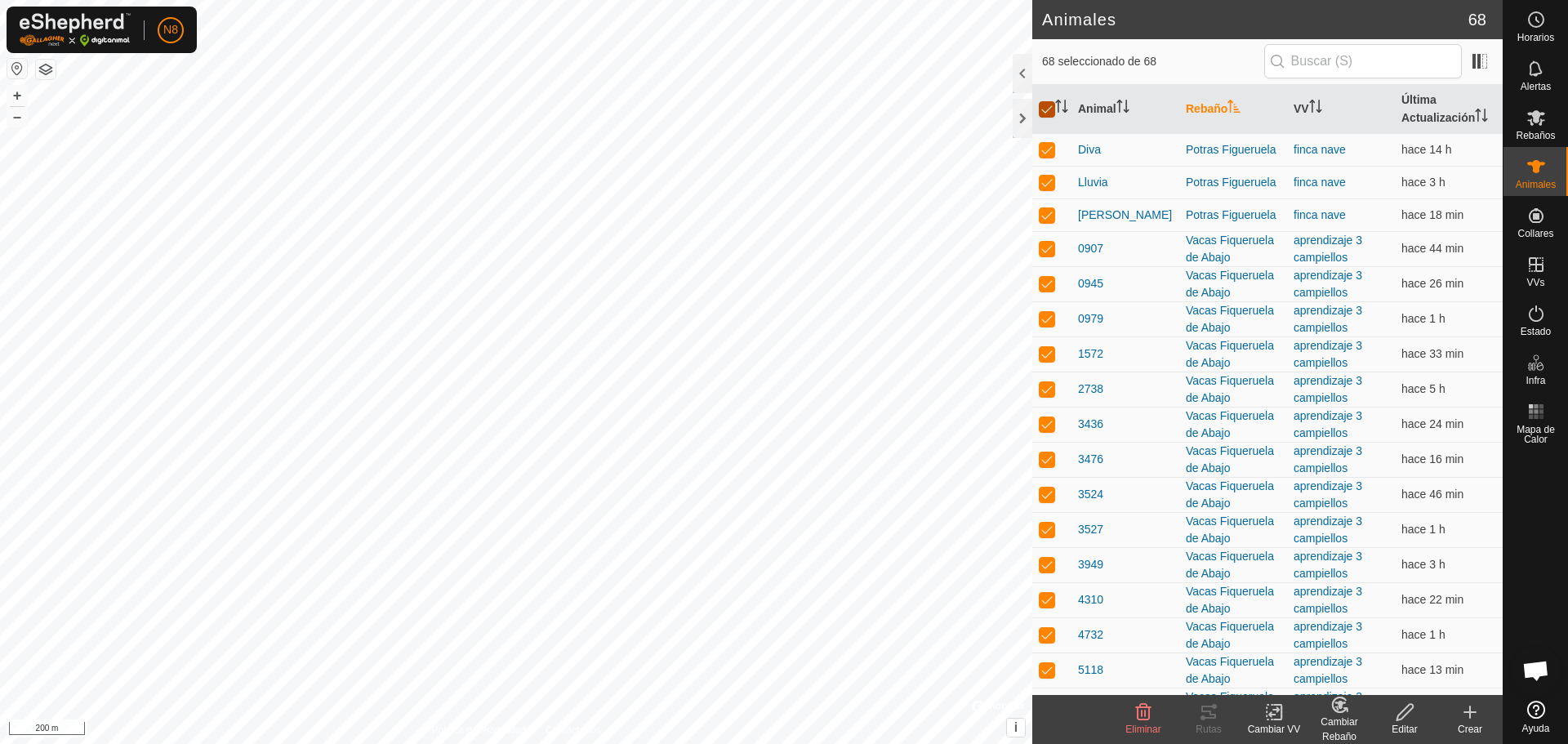
checkbox input "false"
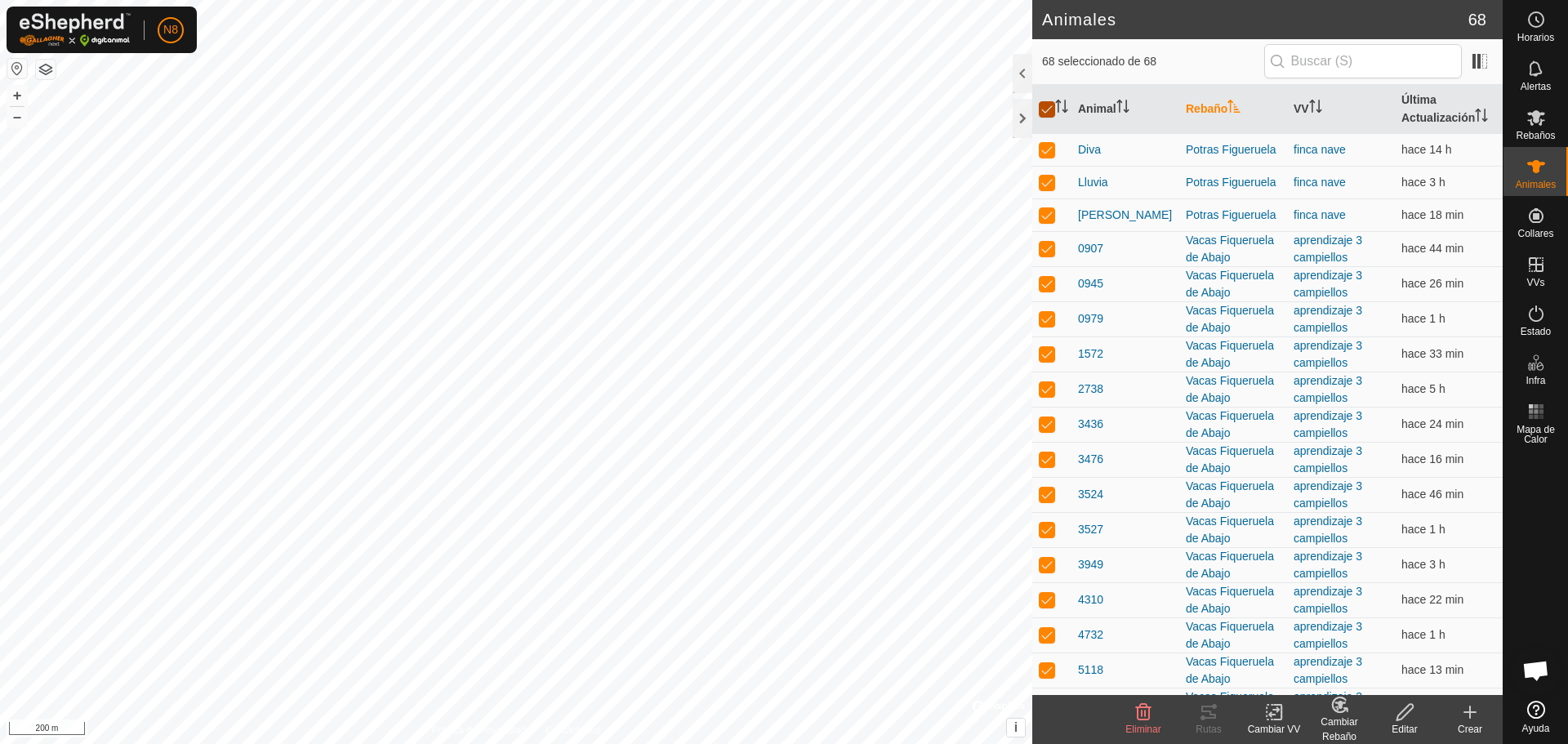
checkbox input "false"
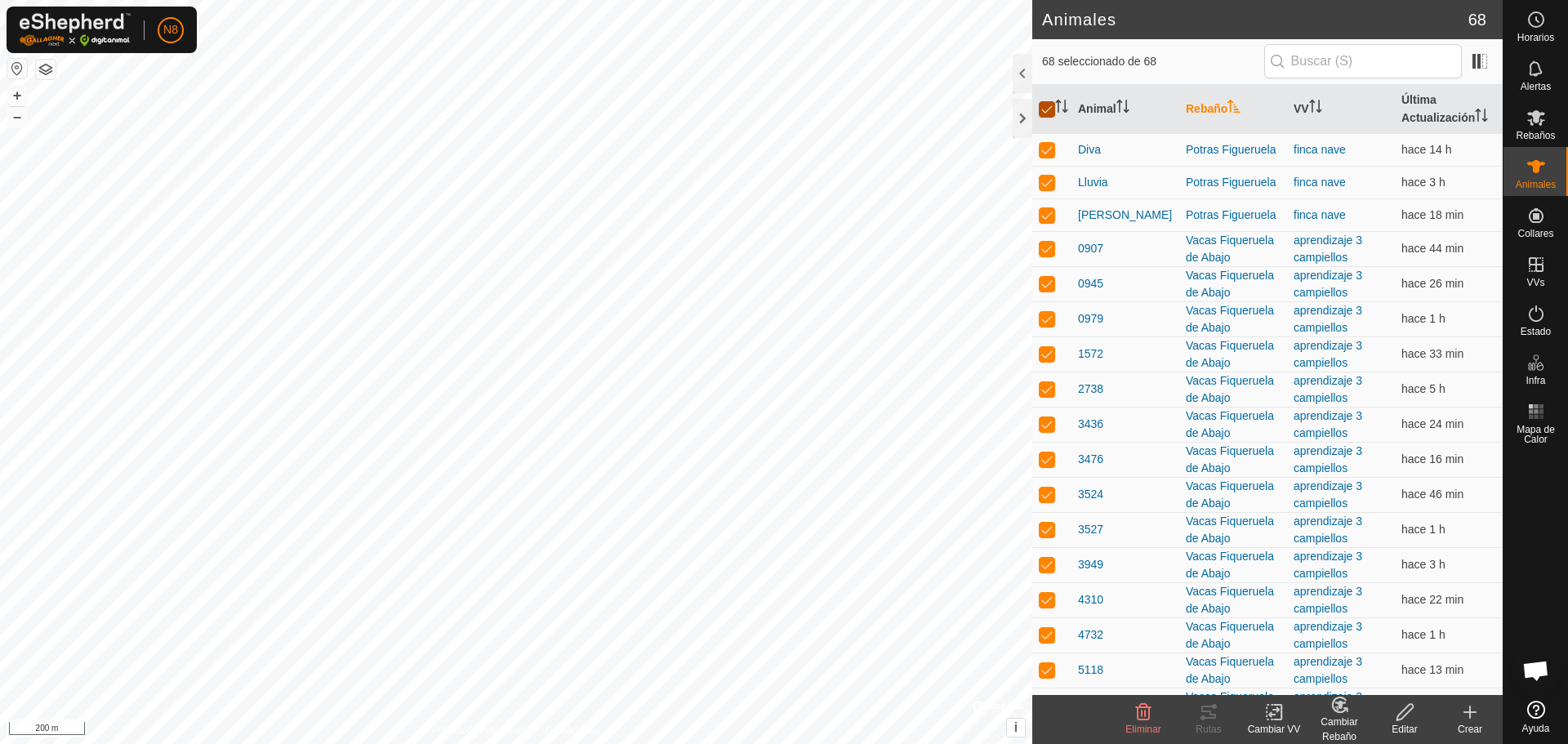
checkbox input "false"
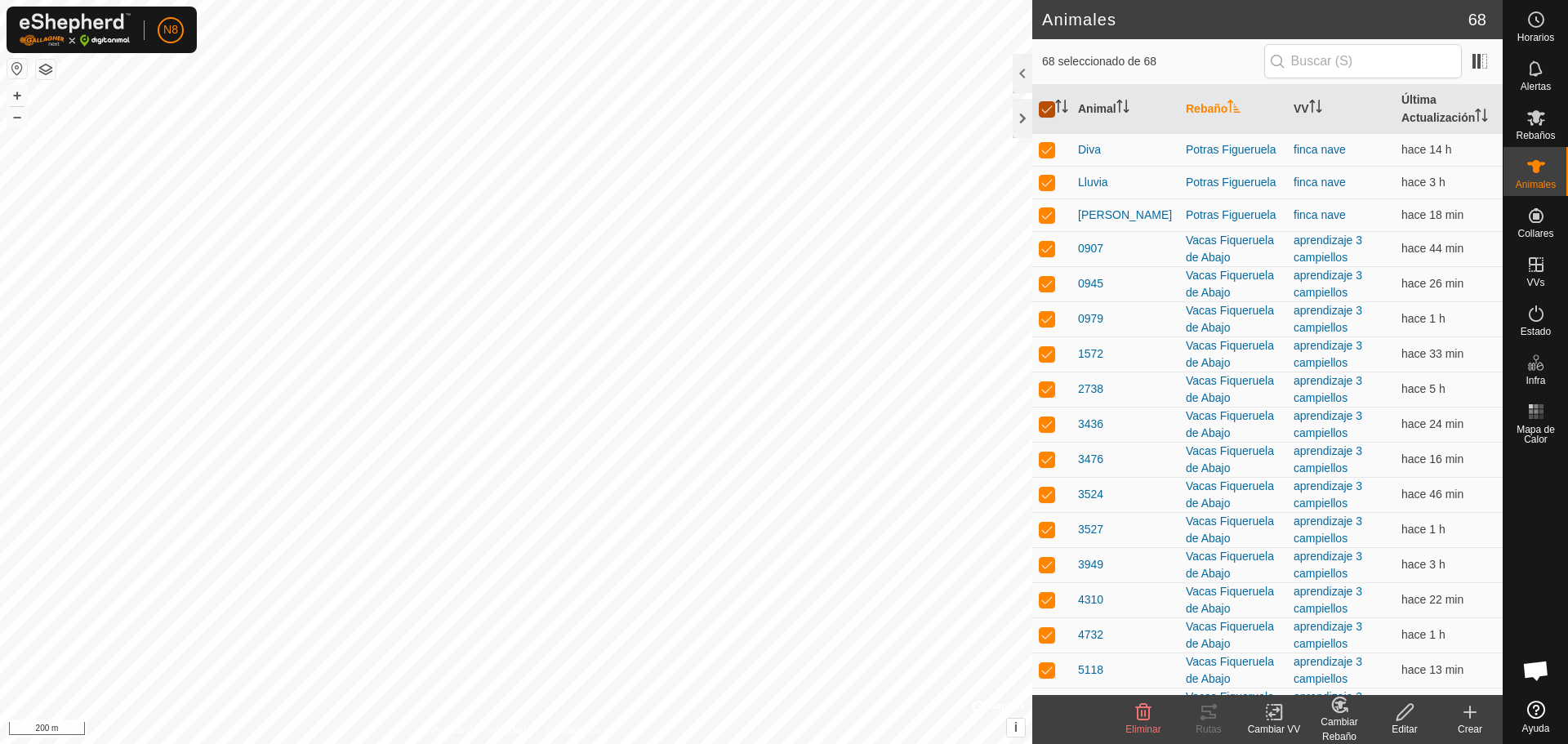
checkbox input "false"
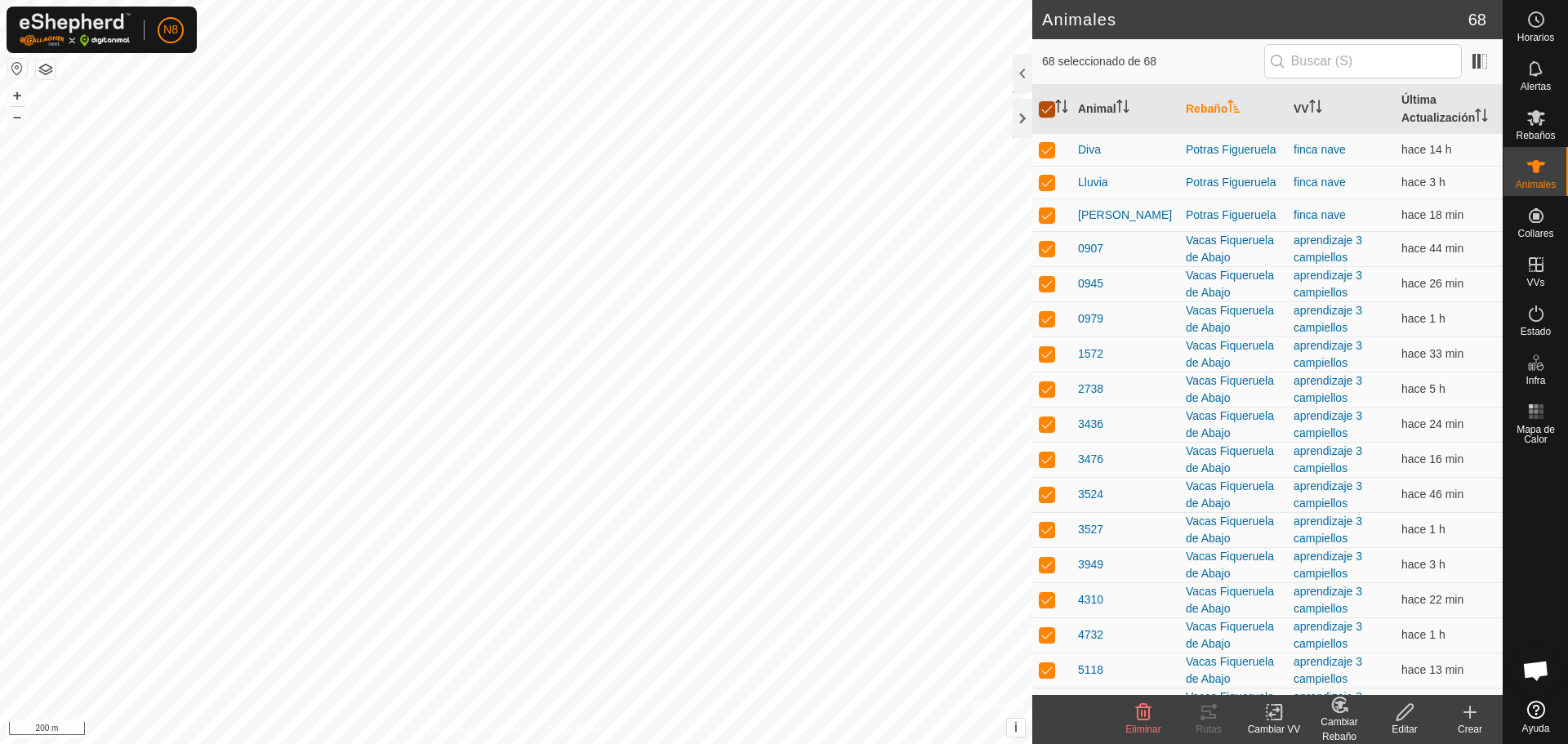
checkbox input "false"
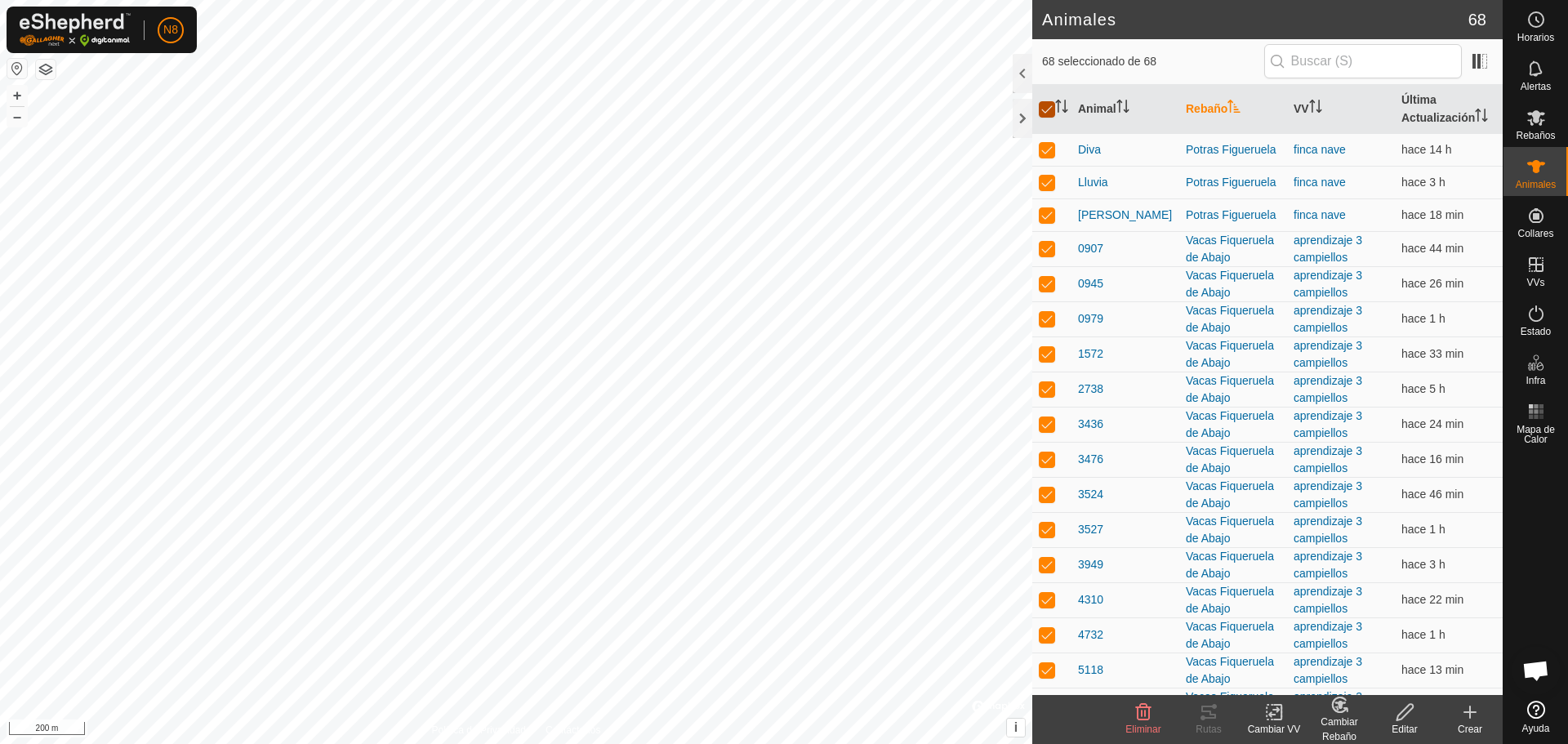
checkbox input "false"
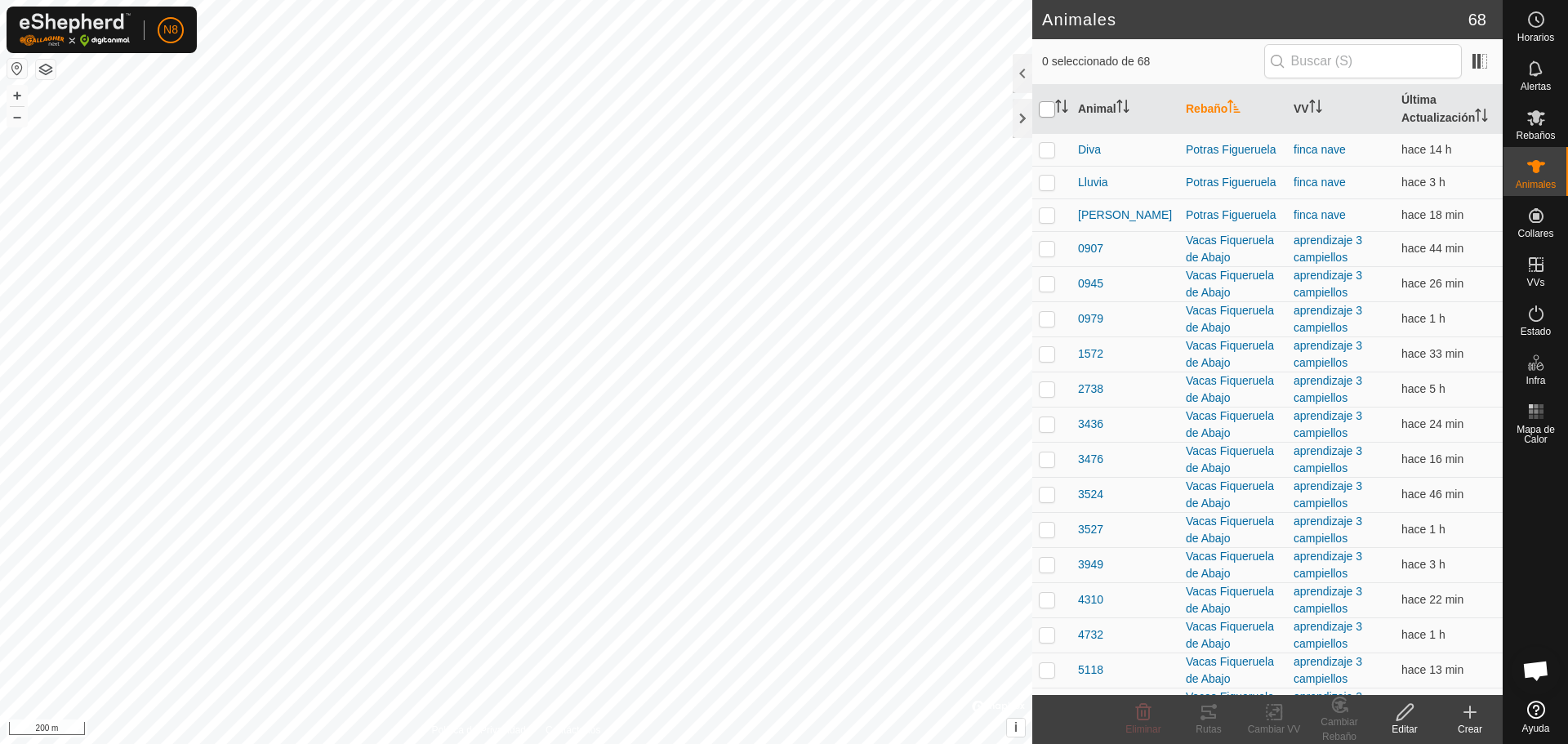
click at [1050, 110] on input "checkbox" at bounding box center [1047, 110] width 16 height 16
checkbox input "true"
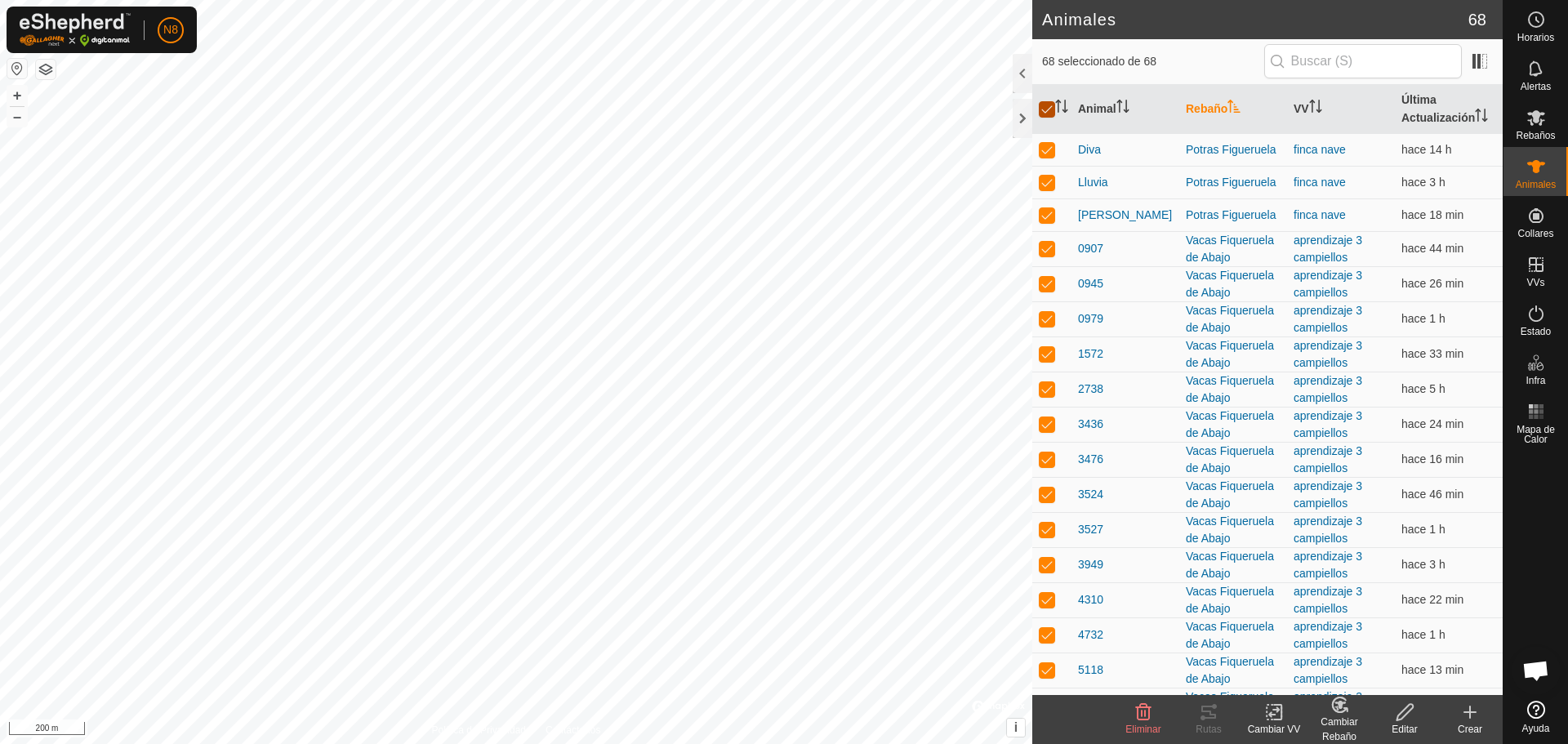
checkbox input "true"
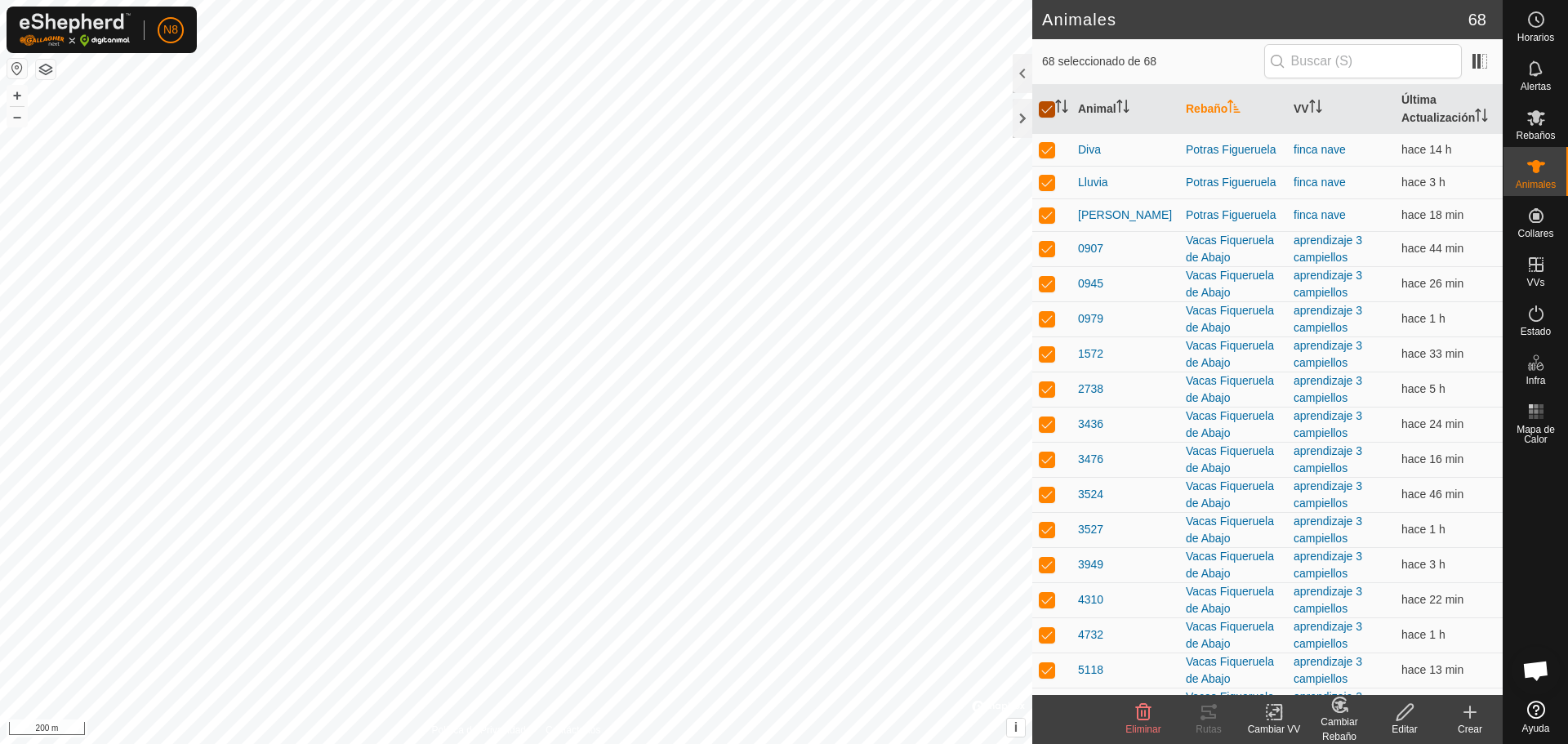
checkbox input "true"
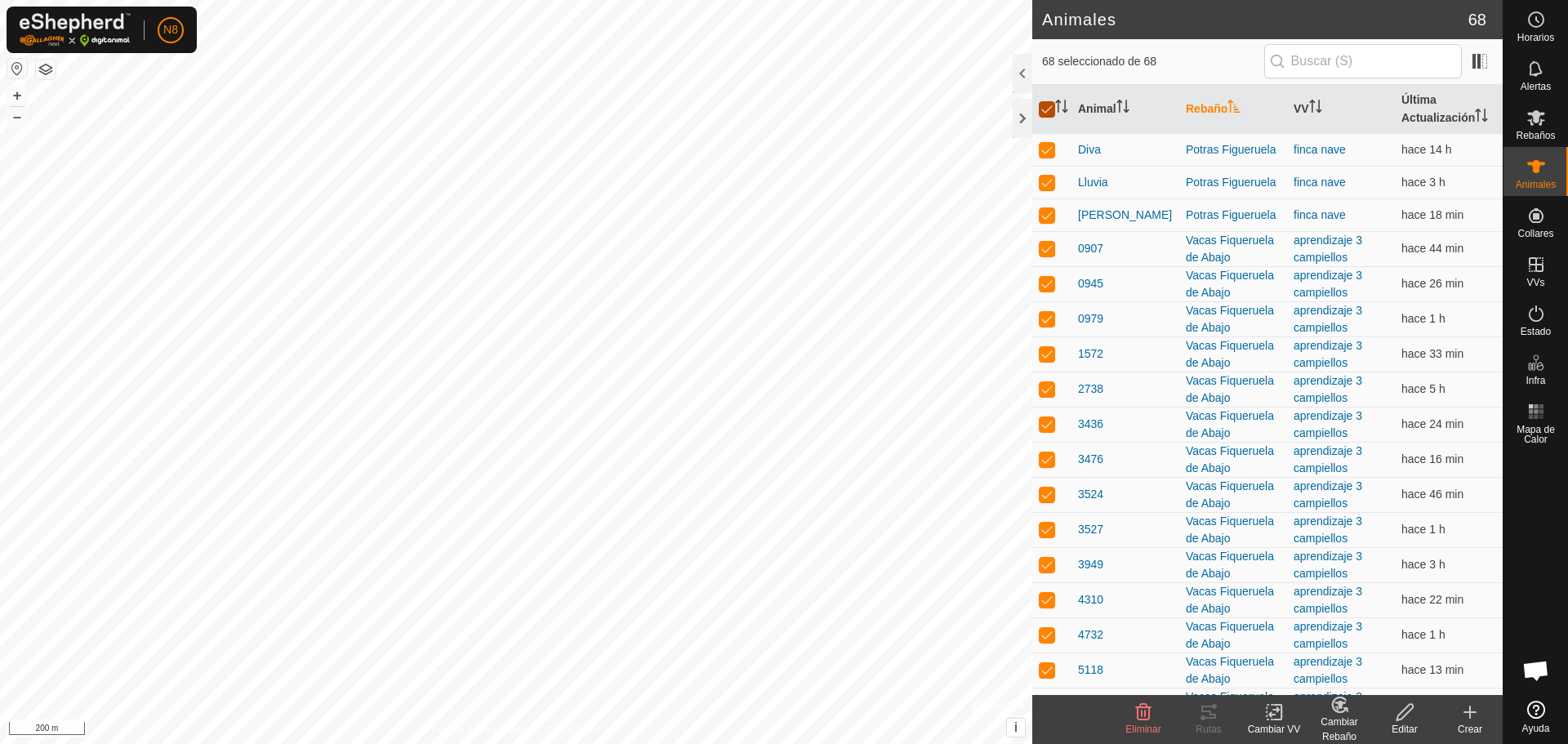
checkbox input "true"
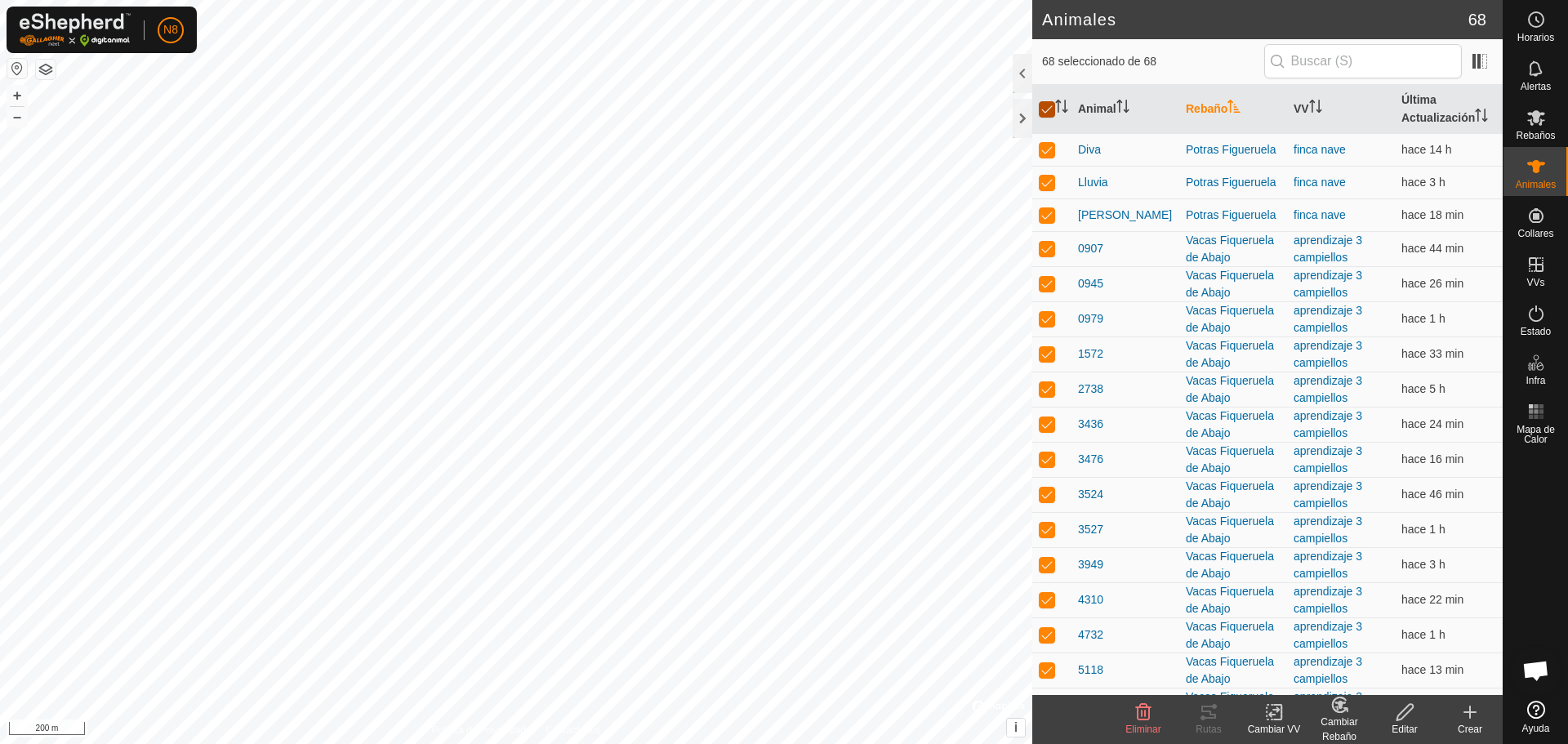
checkbox input "true"
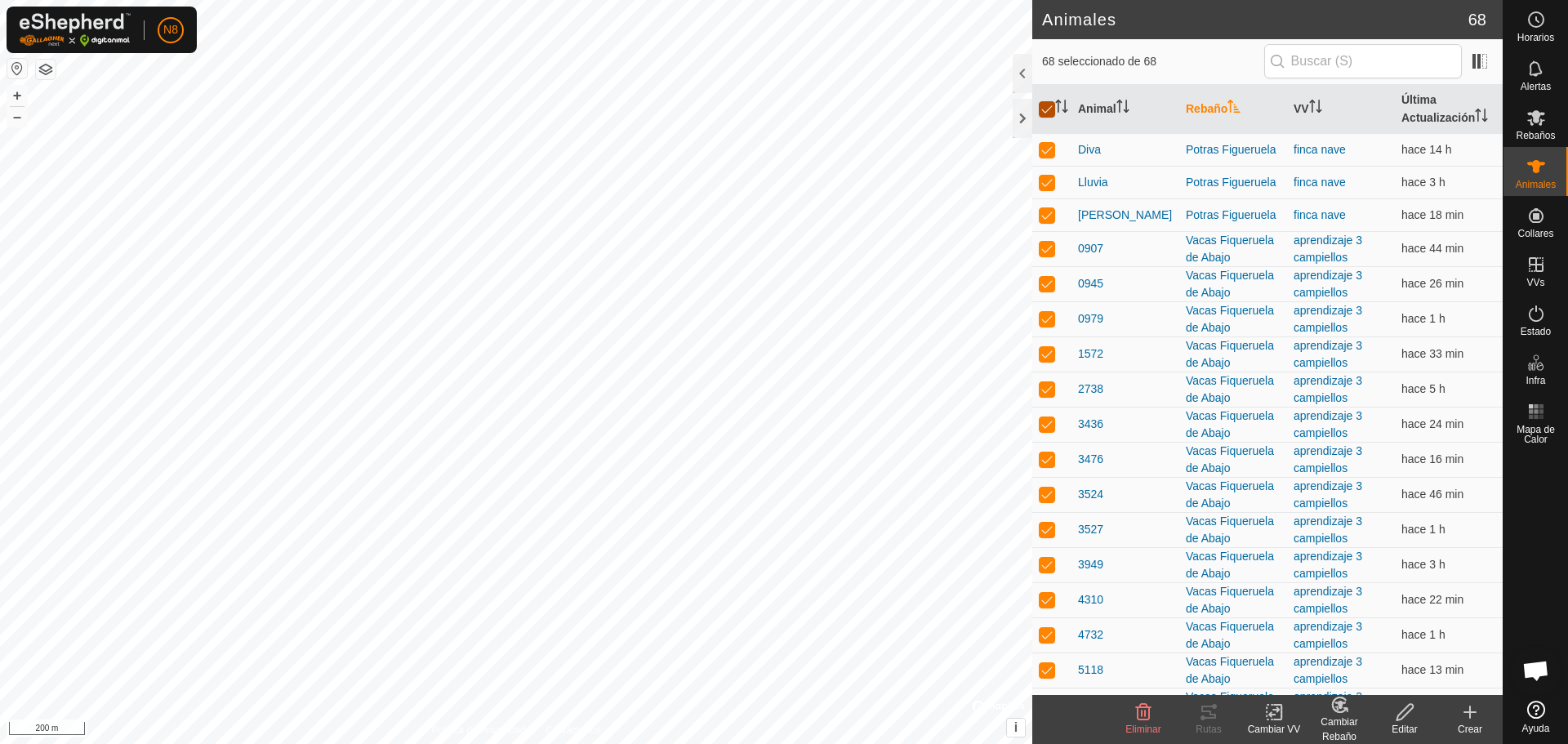
checkbox input "true"
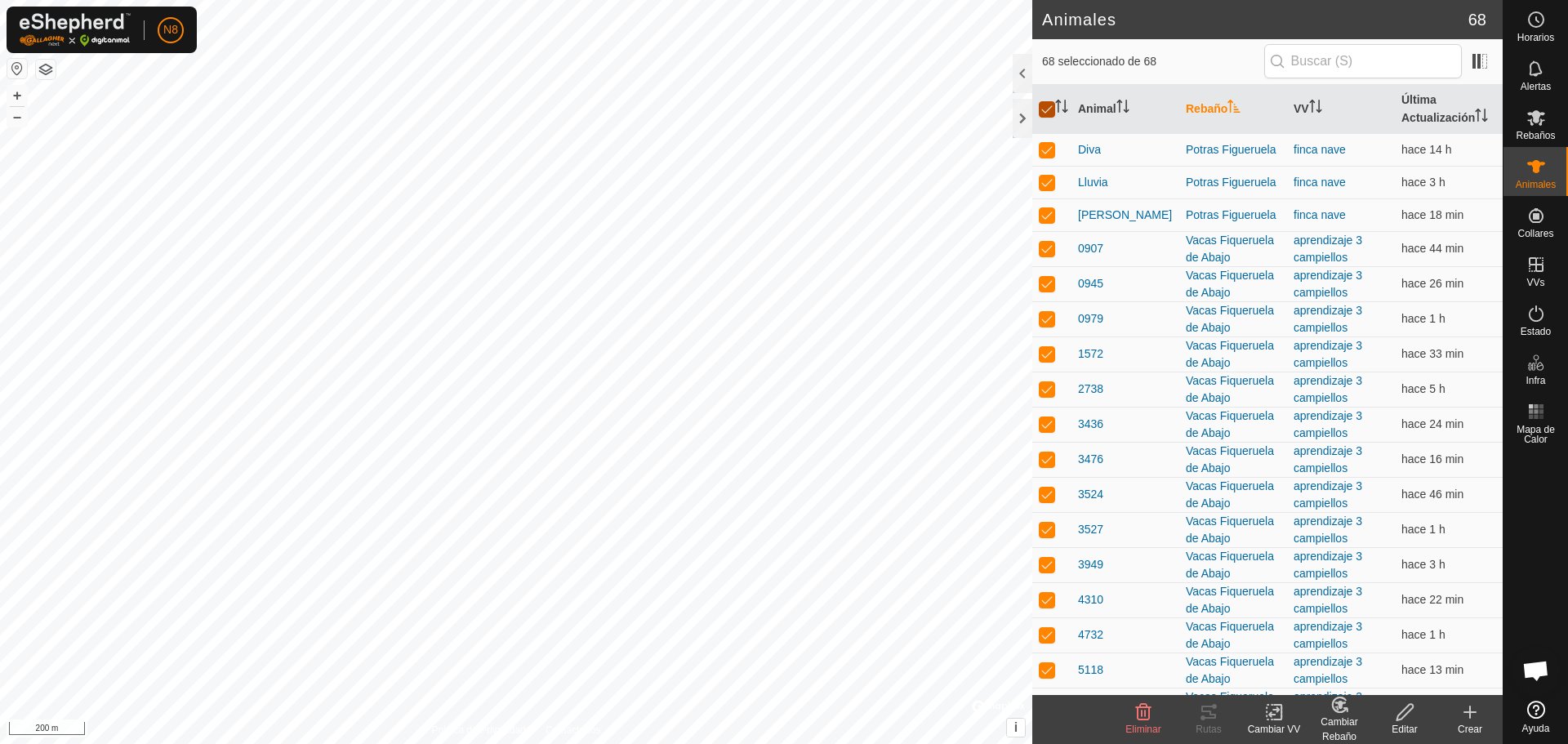
checkbox input "true"
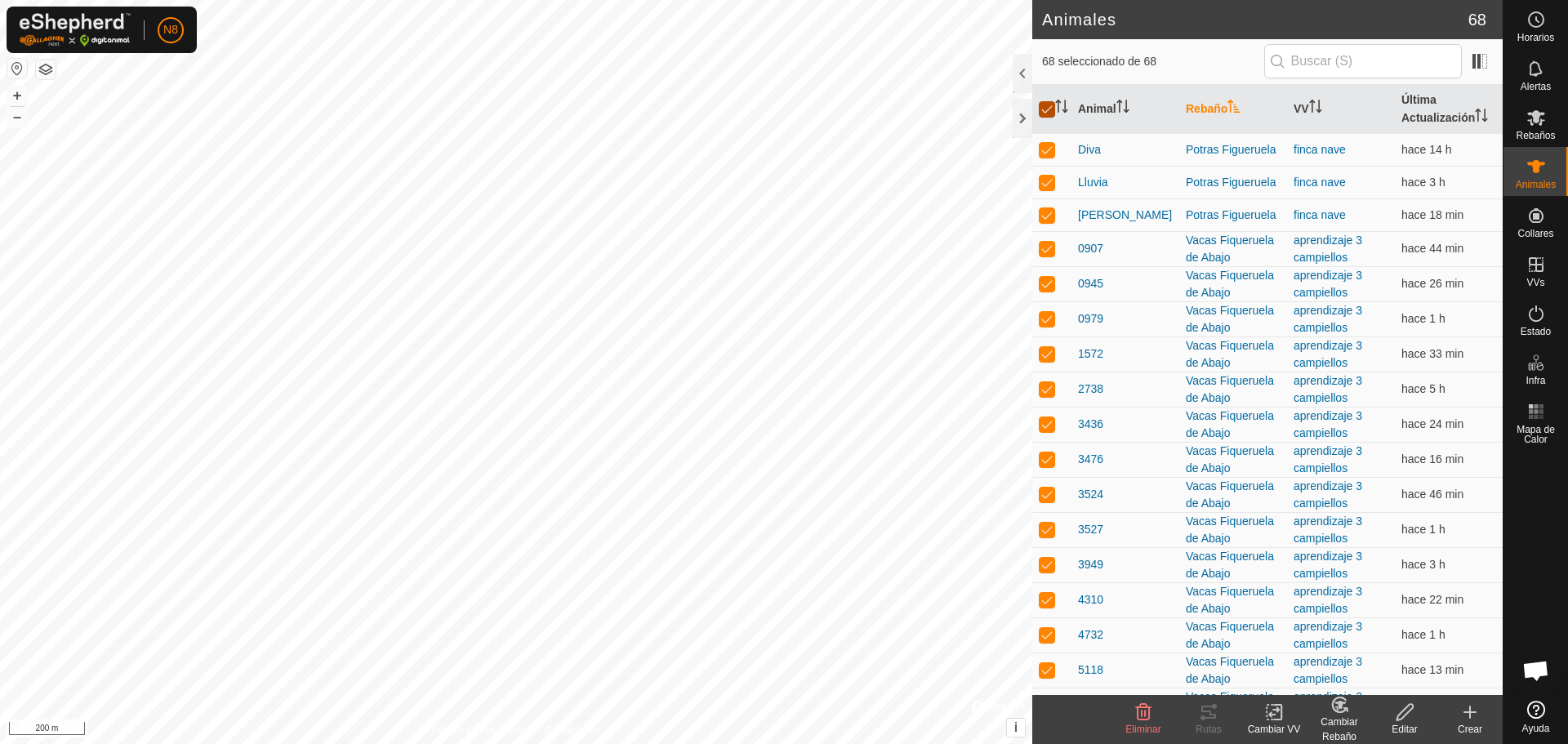
checkbox input "true"
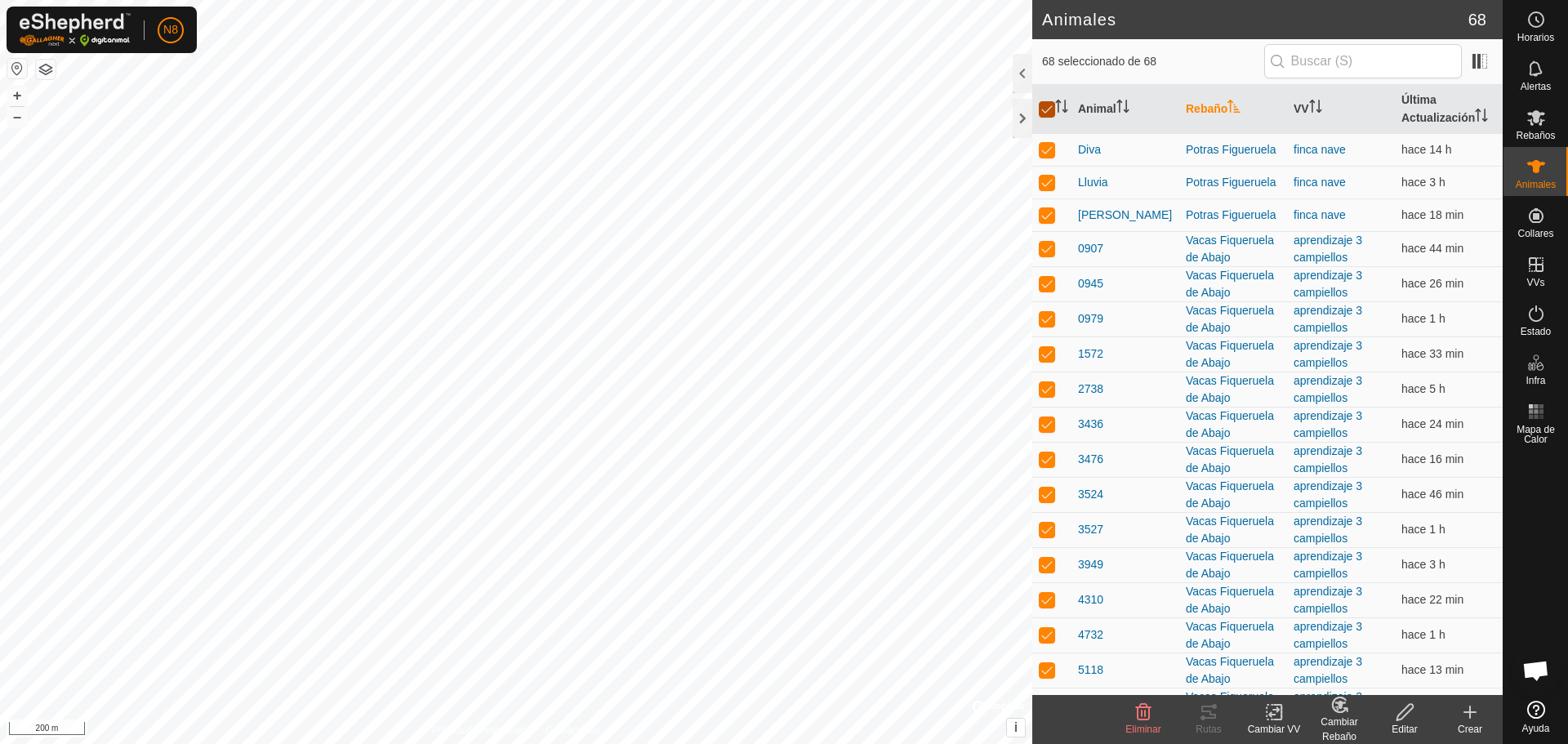
checkbox input "true"
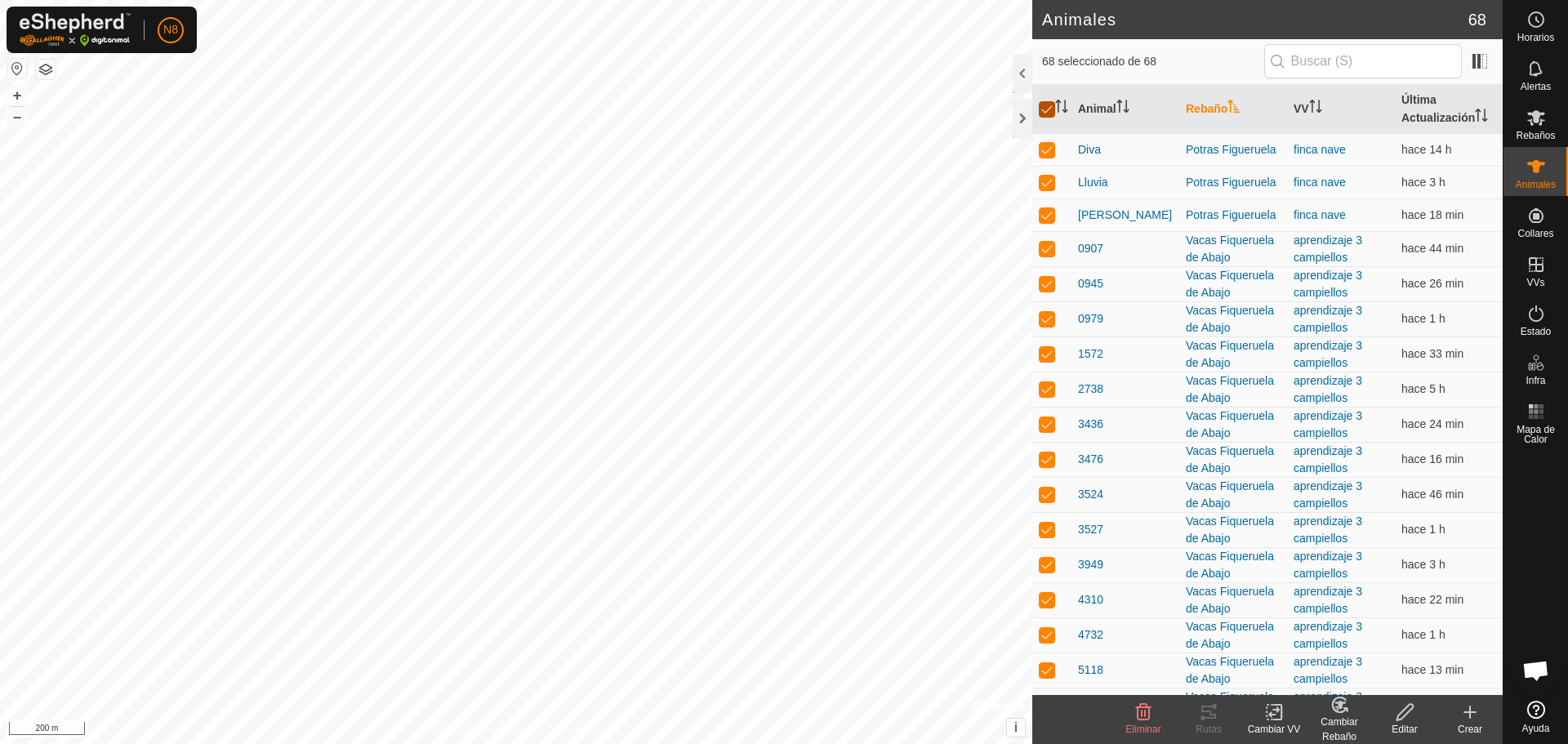
checkbox input "true"
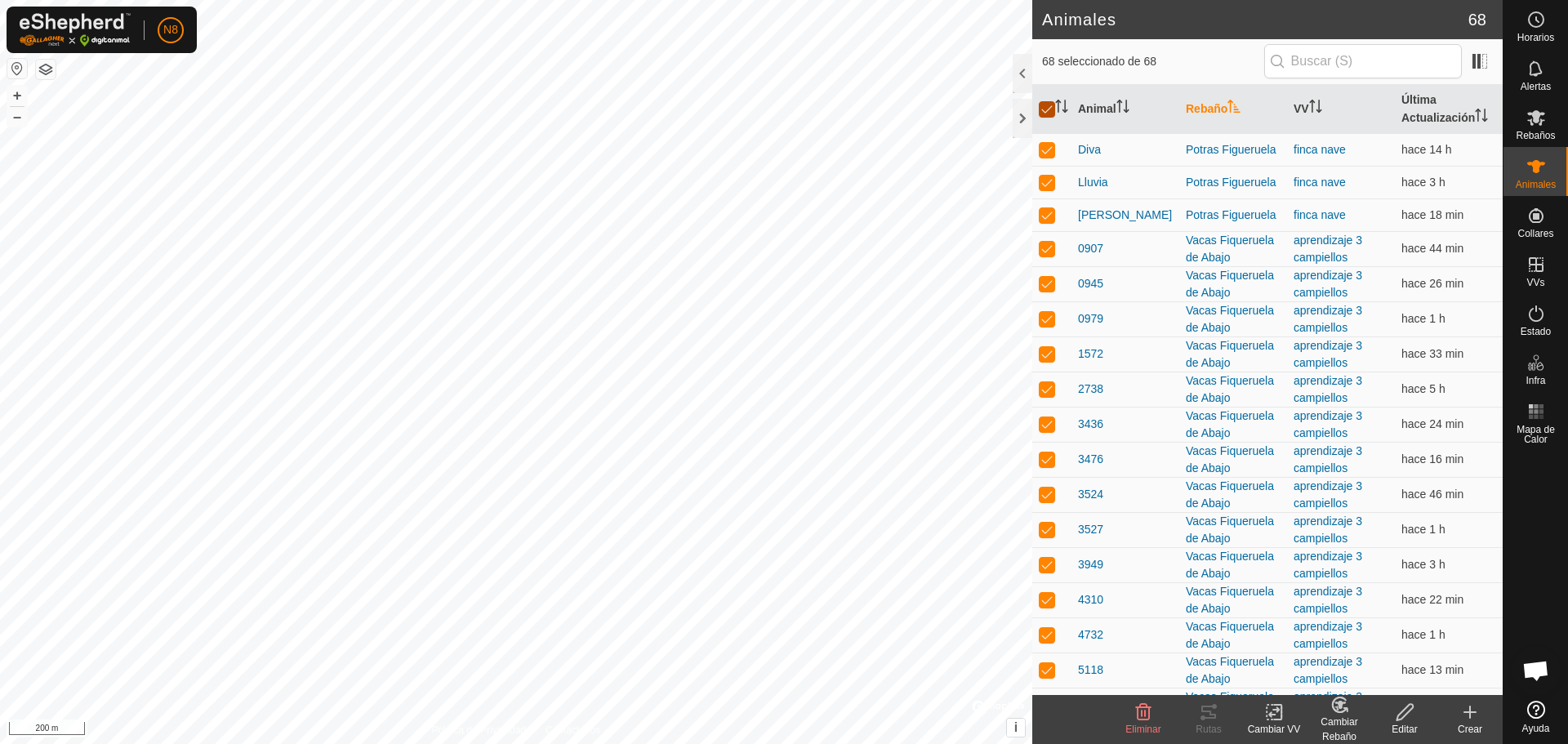
checkbox input "true"
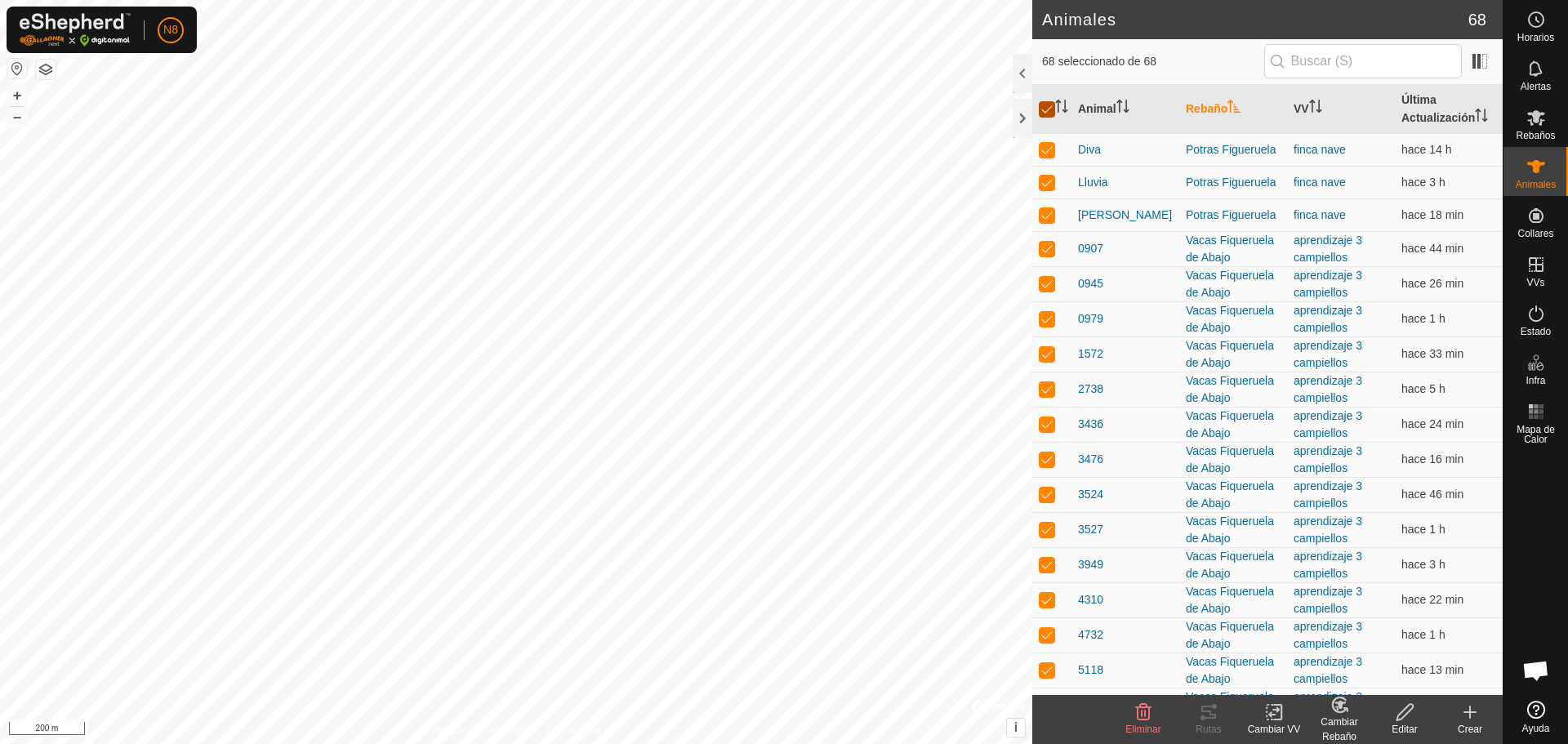
checkbox input "true"
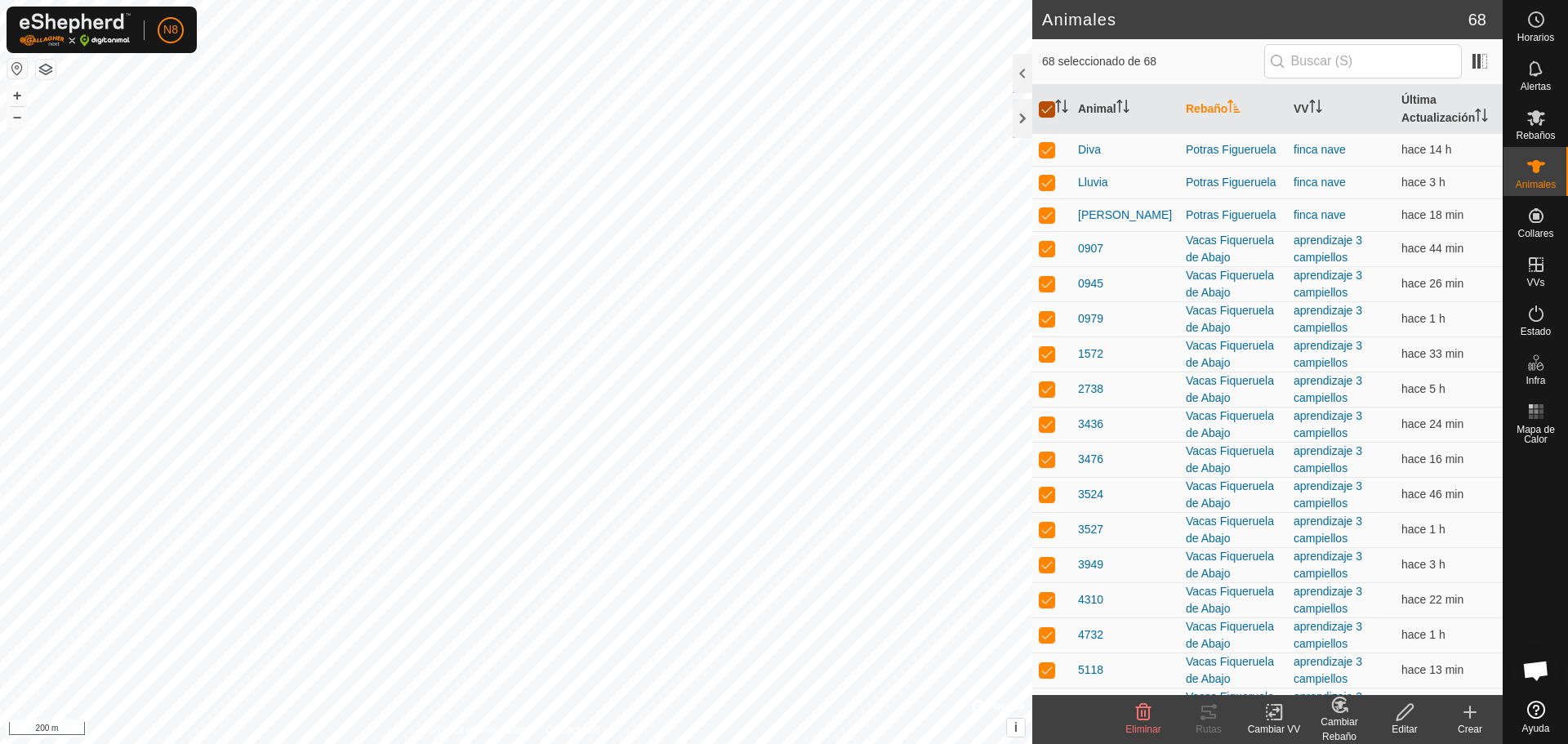
checkbox input "true"
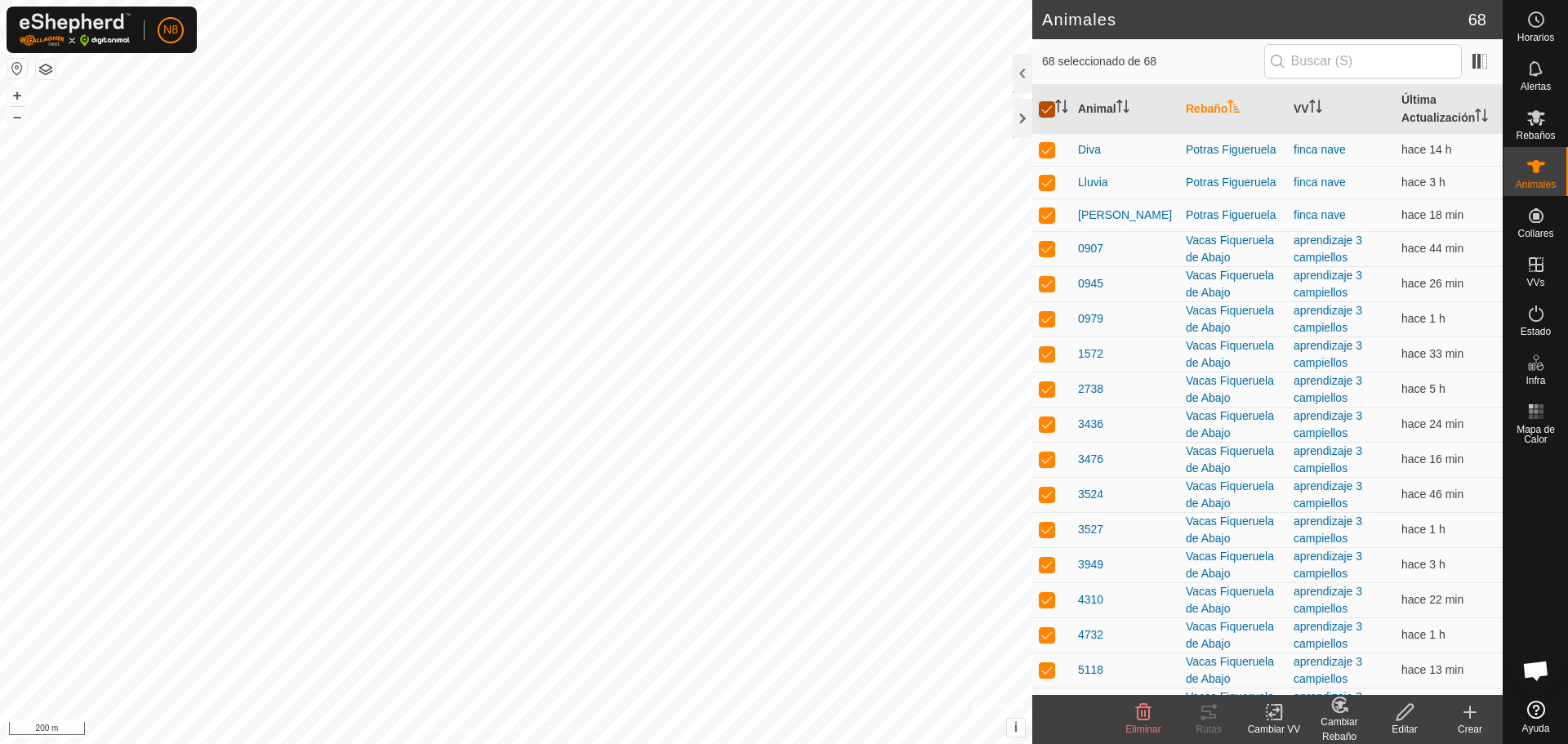
checkbox input "true"
click at [1050, 110] on input "checkbox" at bounding box center [1047, 110] width 16 height 16
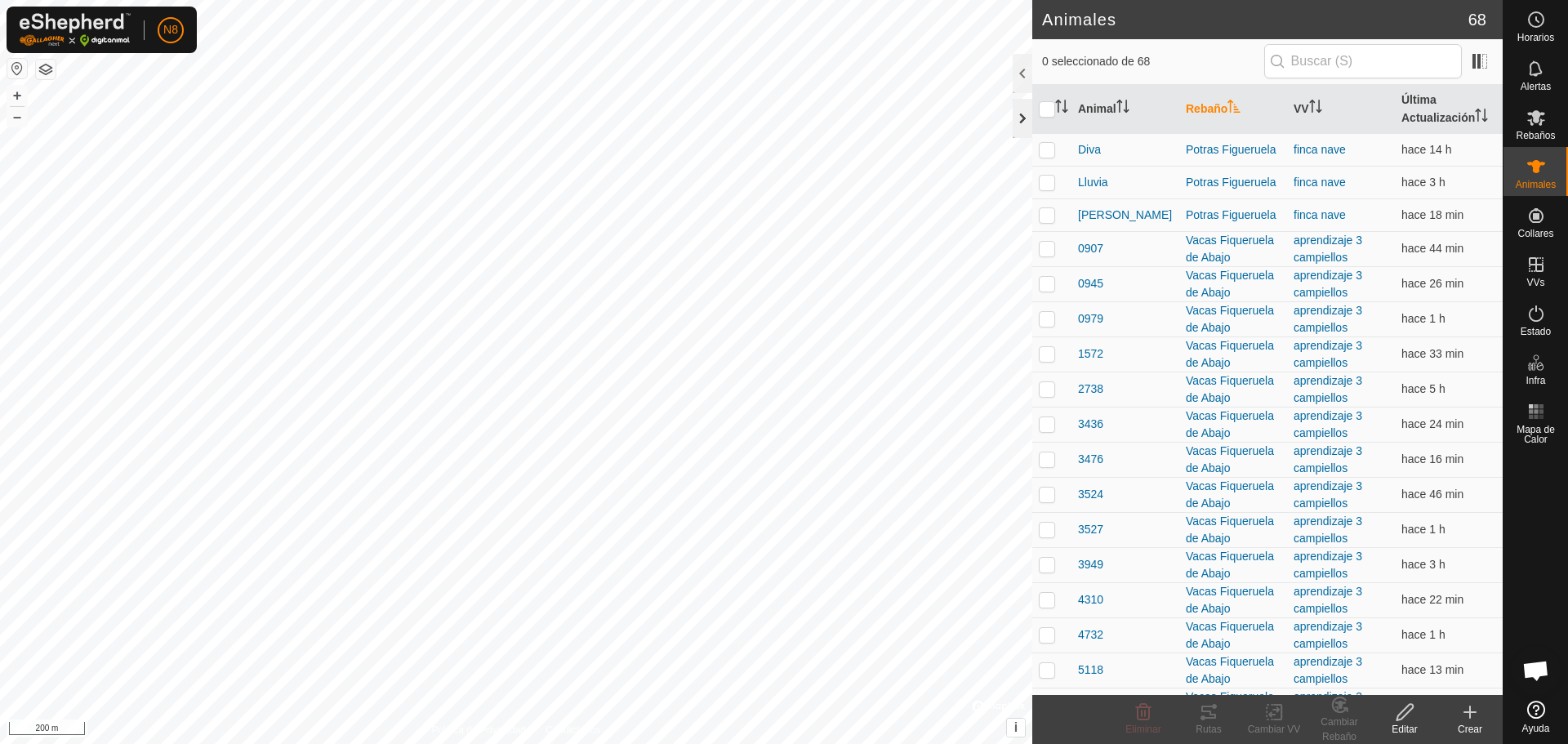
click at [1023, 110] on div at bounding box center [1022, 118] width 19 height 39
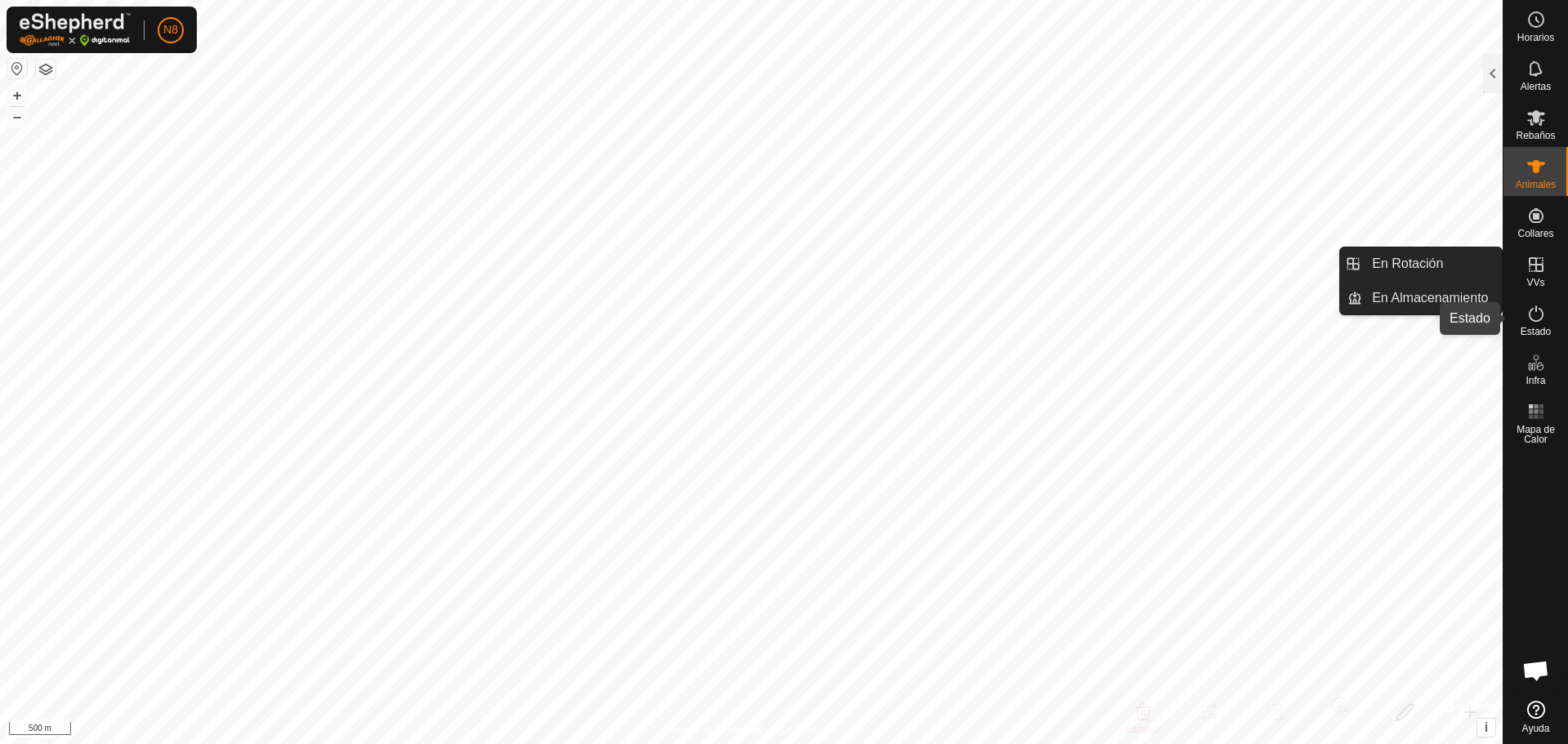
click at [1533, 320] on icon at bounding box center [1536, 314] width 15 height 16
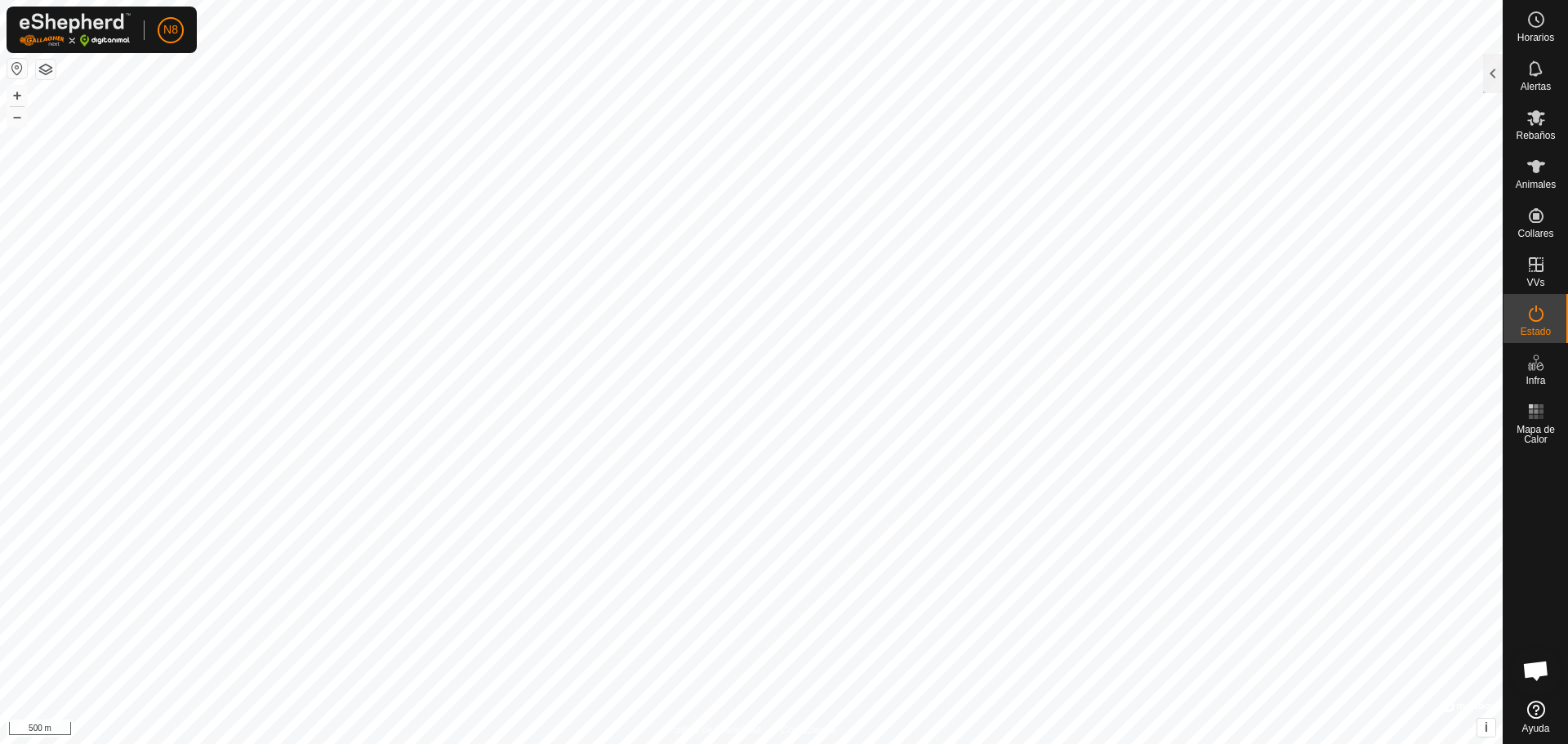
click at [1533, 320] on icon at bounding box center [1536, 314] width 15 height 16
click at [1489, 77] on div at bounding box center [1492, 73] width 19 height 39
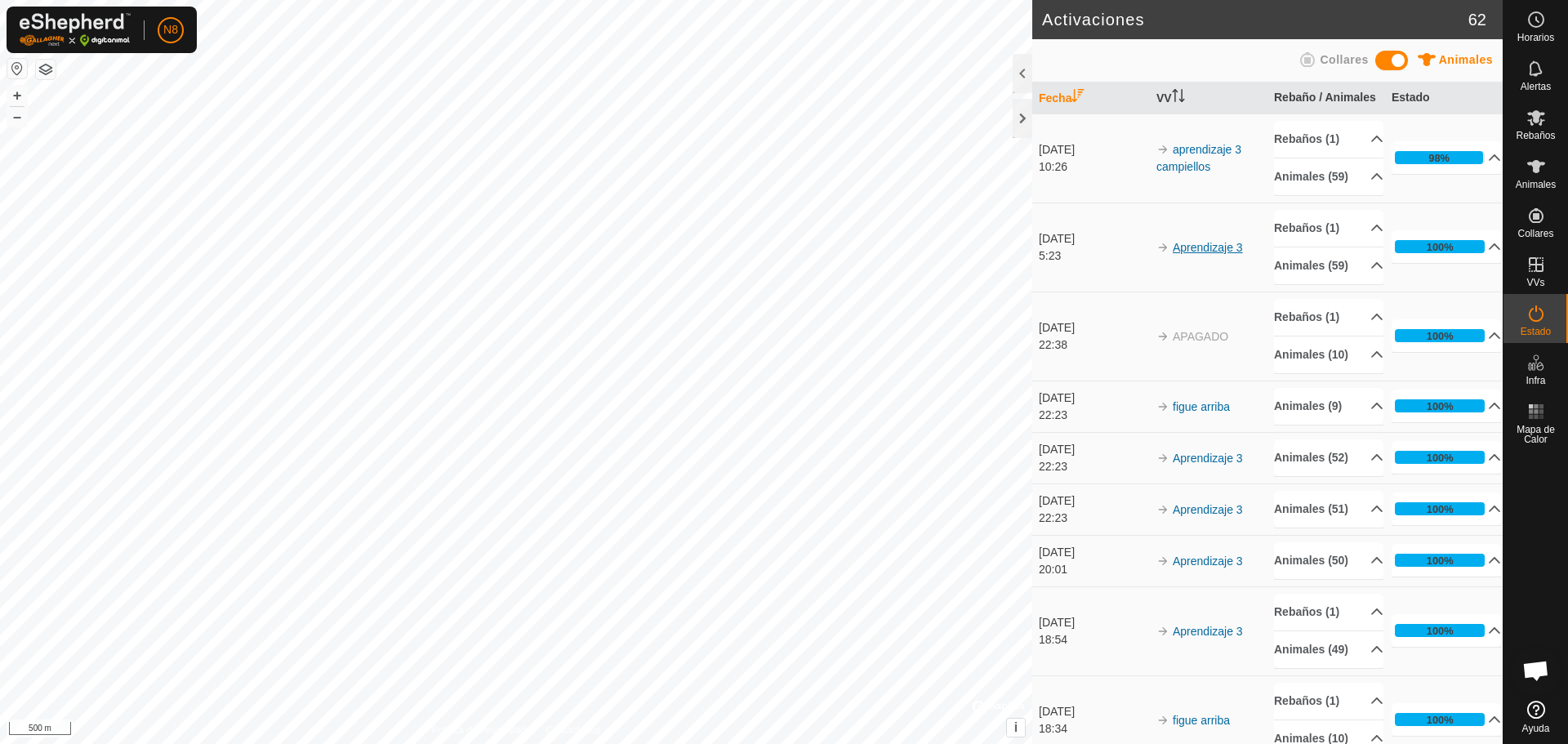
click at [1192, 254] on link "Aprendizaje 3" at bounding box center [1207, 247] width 70 height 13
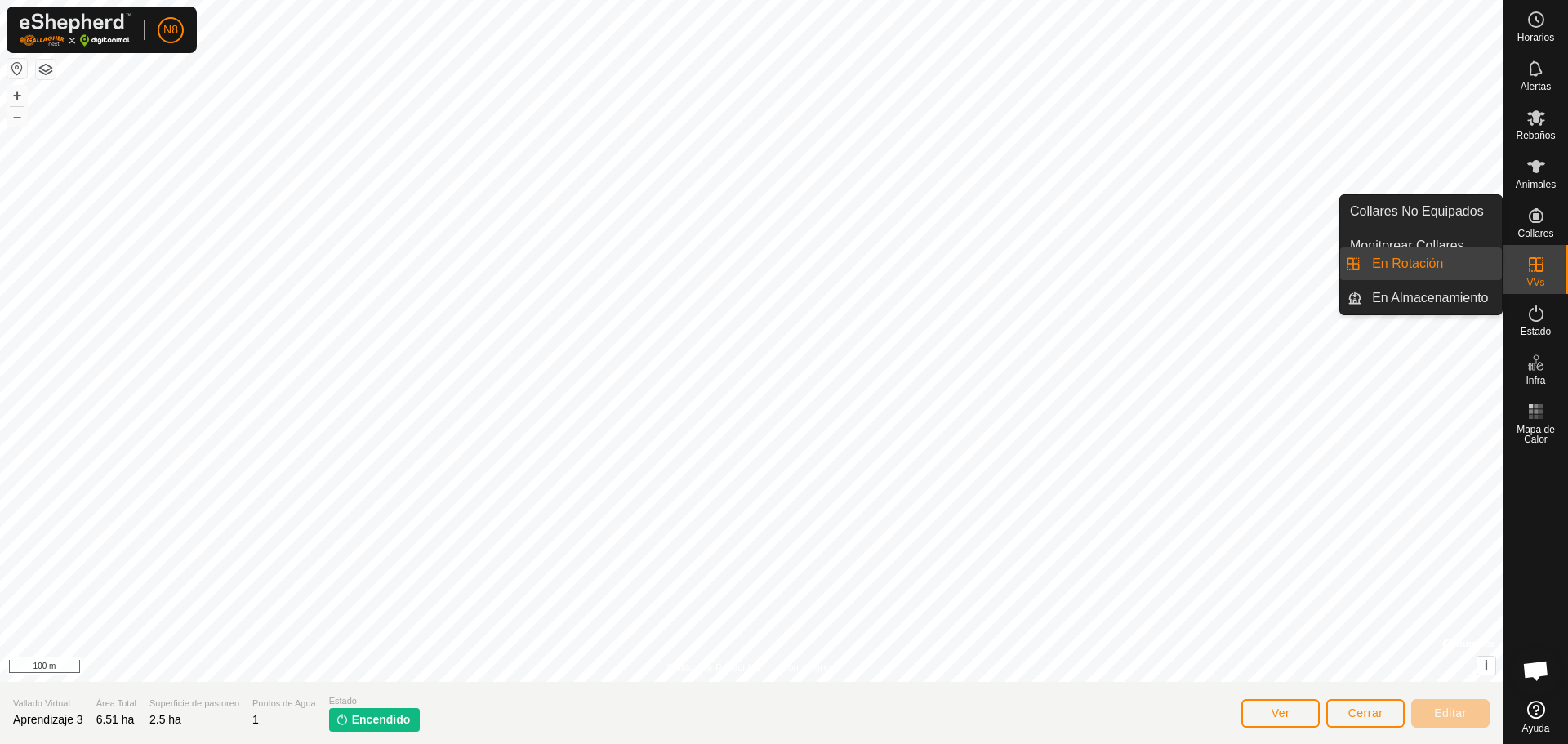
click at [1529, 270] on icon at bounding box center [1536, 264] width 19 height 19
click at [1457, 264] on link "En Rotación" at bounding box center [1432, 264] width 140 height 33
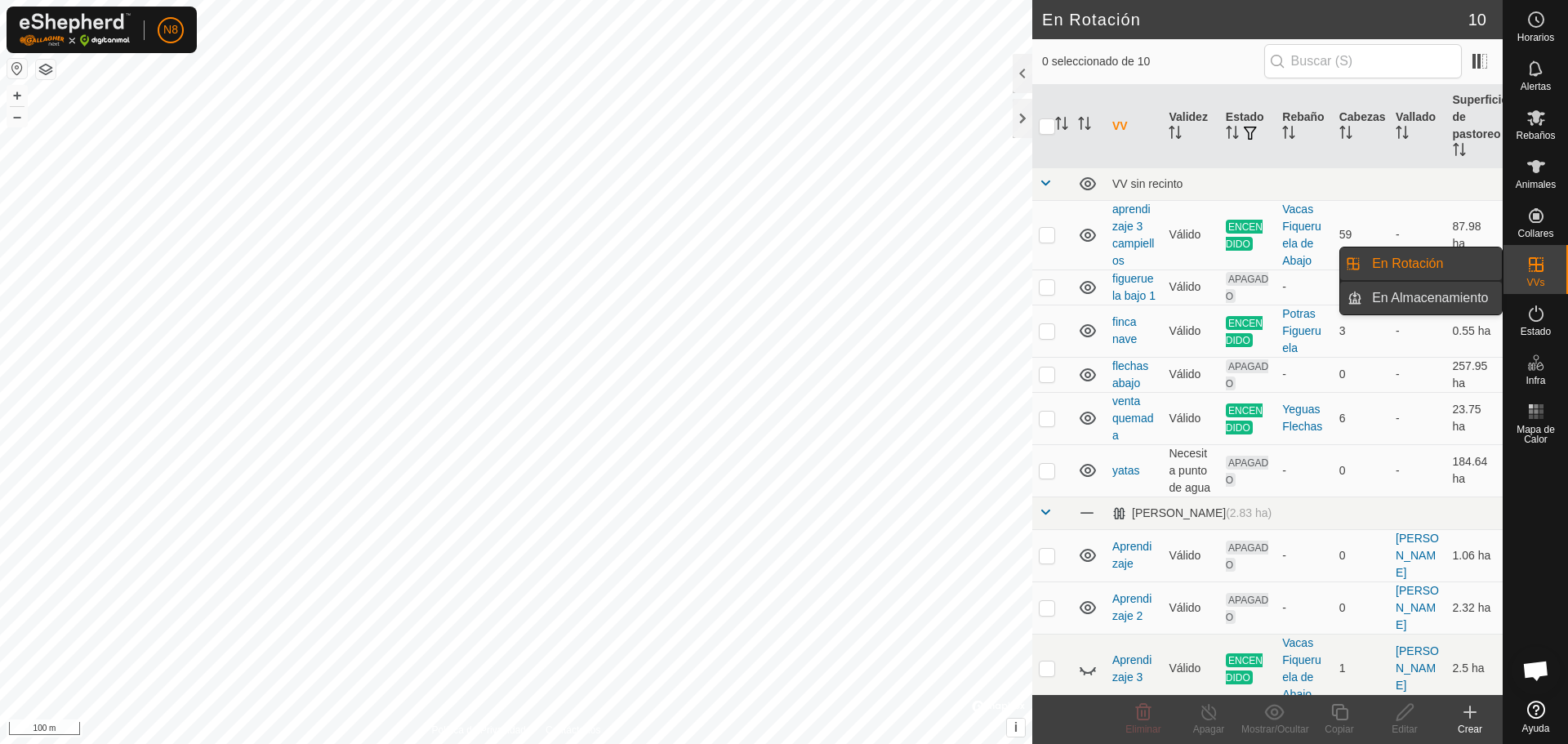
click at [1402, 299] on link "En Almacenamiento" at bounding box center [1432, 299] width 140 height 33
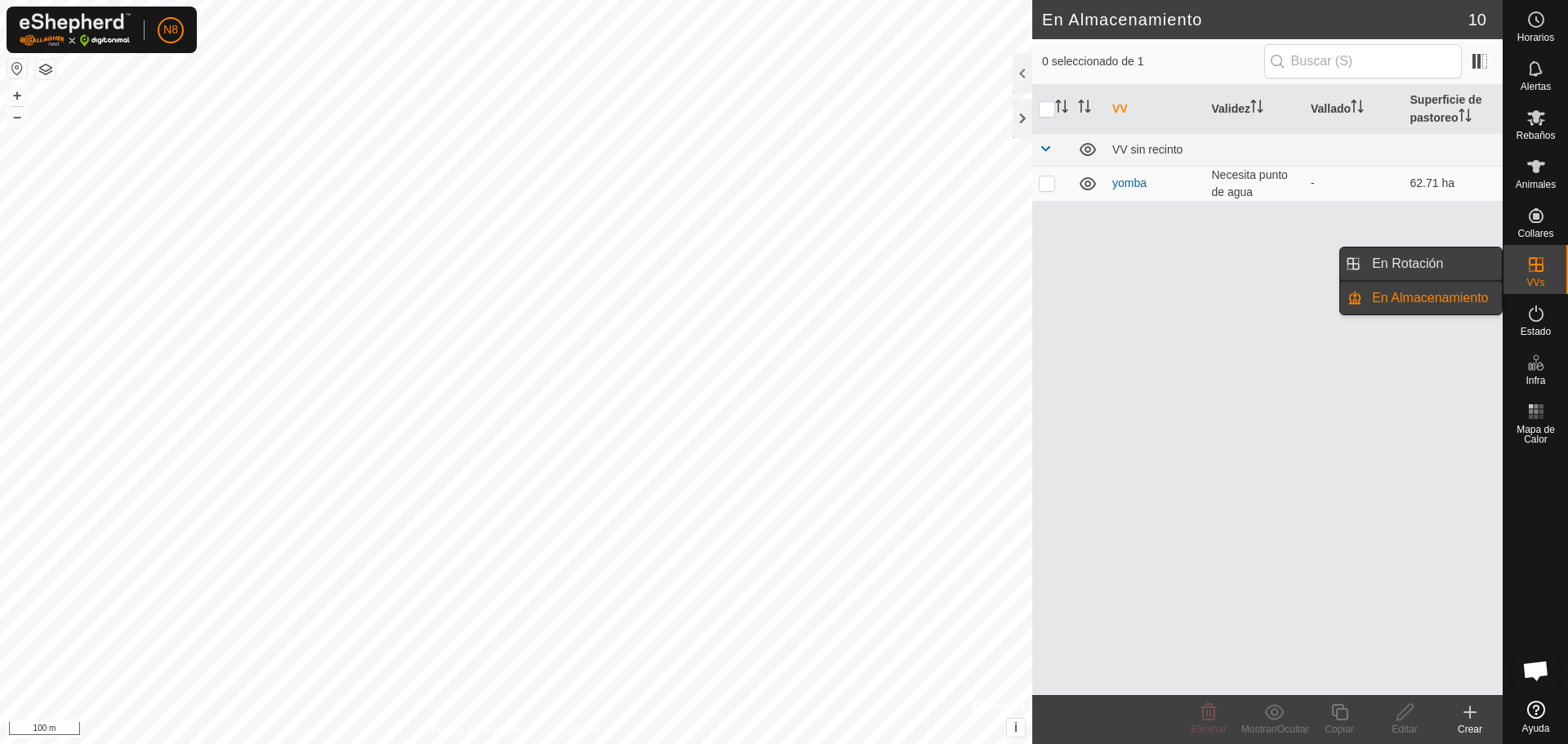
click at [1401, 266] on link "En Rotación" at bounding box center [1432, 264] width 140 height 33
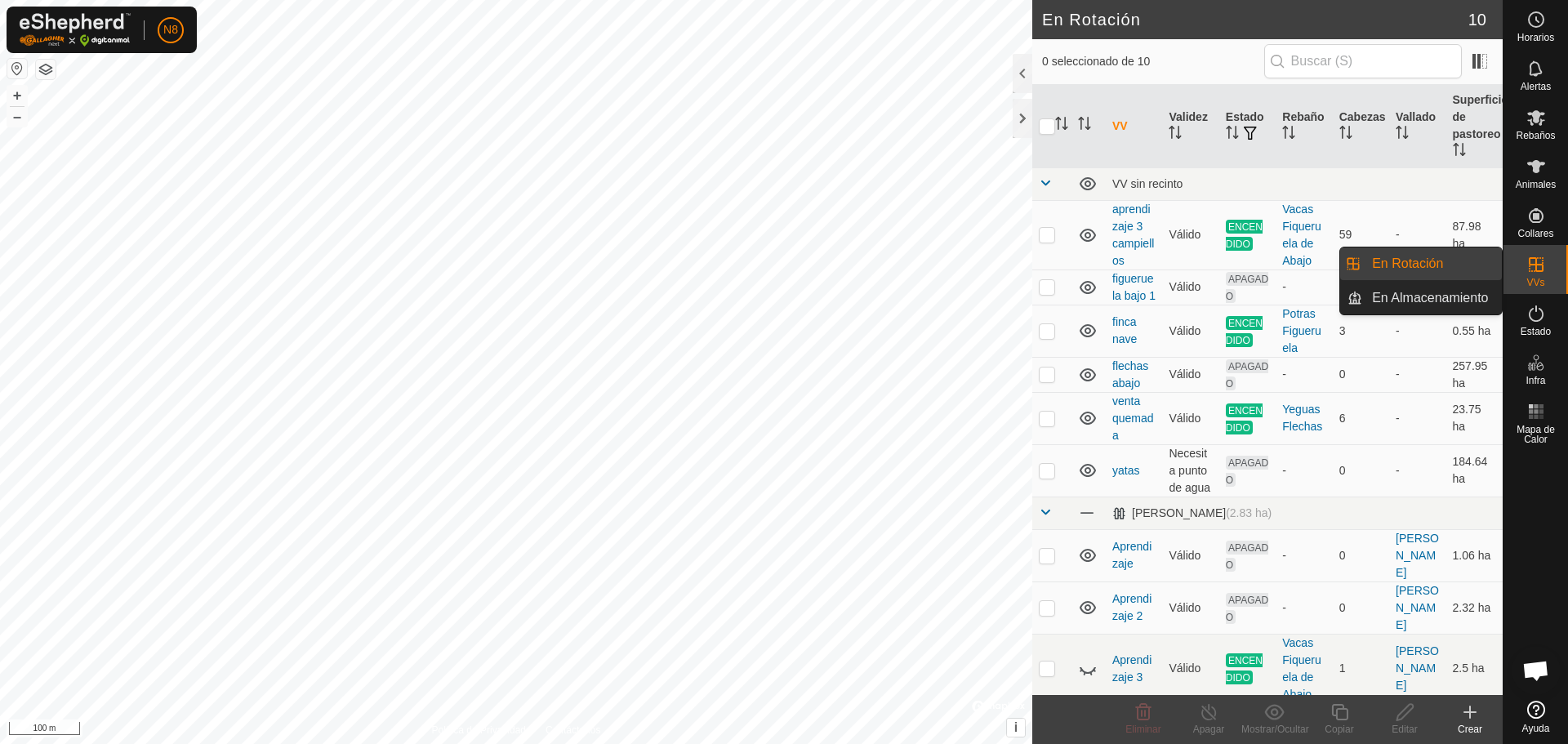
click at [1544, 266] on icon at bounding box center [1536, 264] width 19 height 19
click at [1543, 264] on icon at bounding box center [1536, 264] width 19 height 19
click at [1531, 264] on icon at bounding box center [1536, 265] width 15 height 15
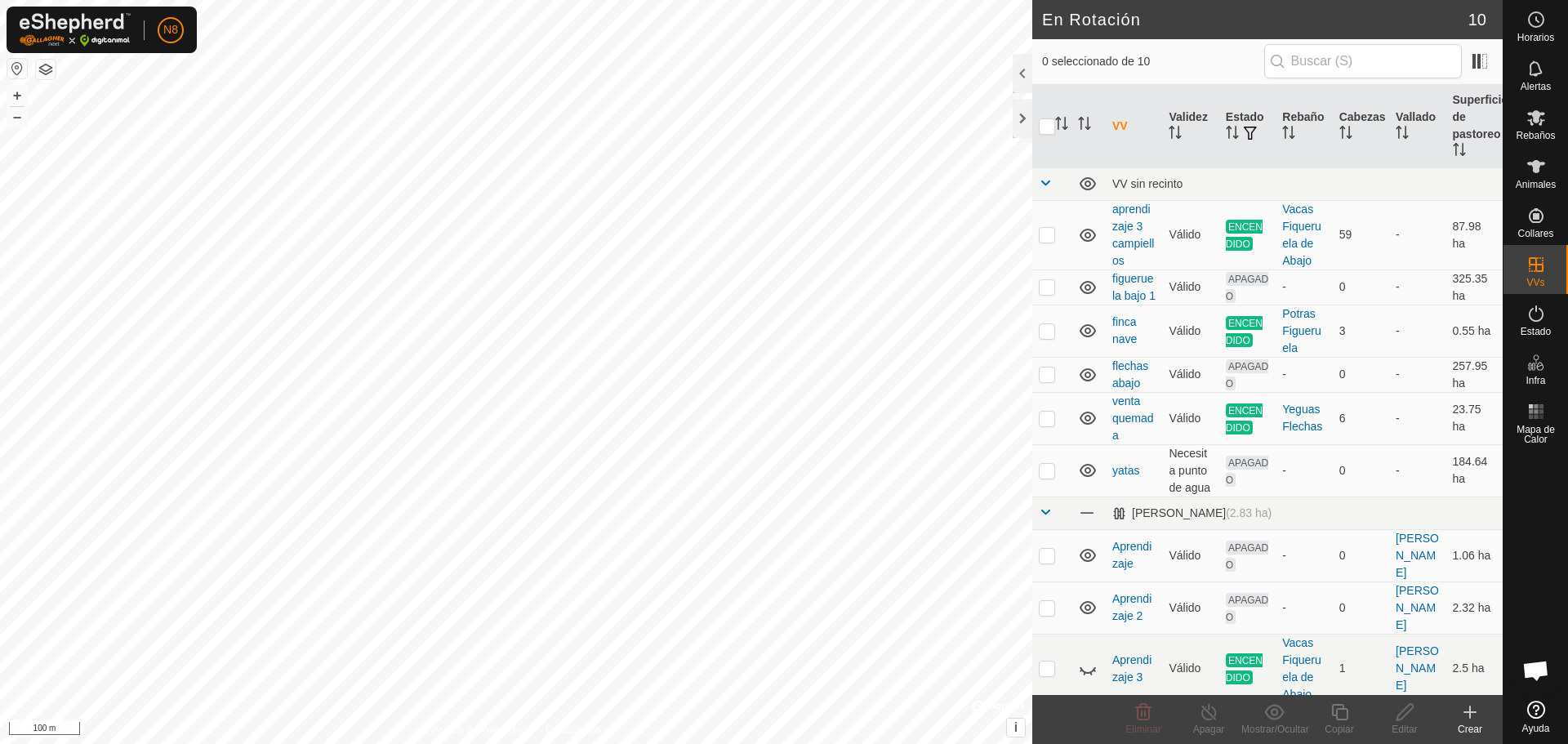
click at [1125, 125] on th "VV" at bounding box center [1134, 126] width 57 height 83
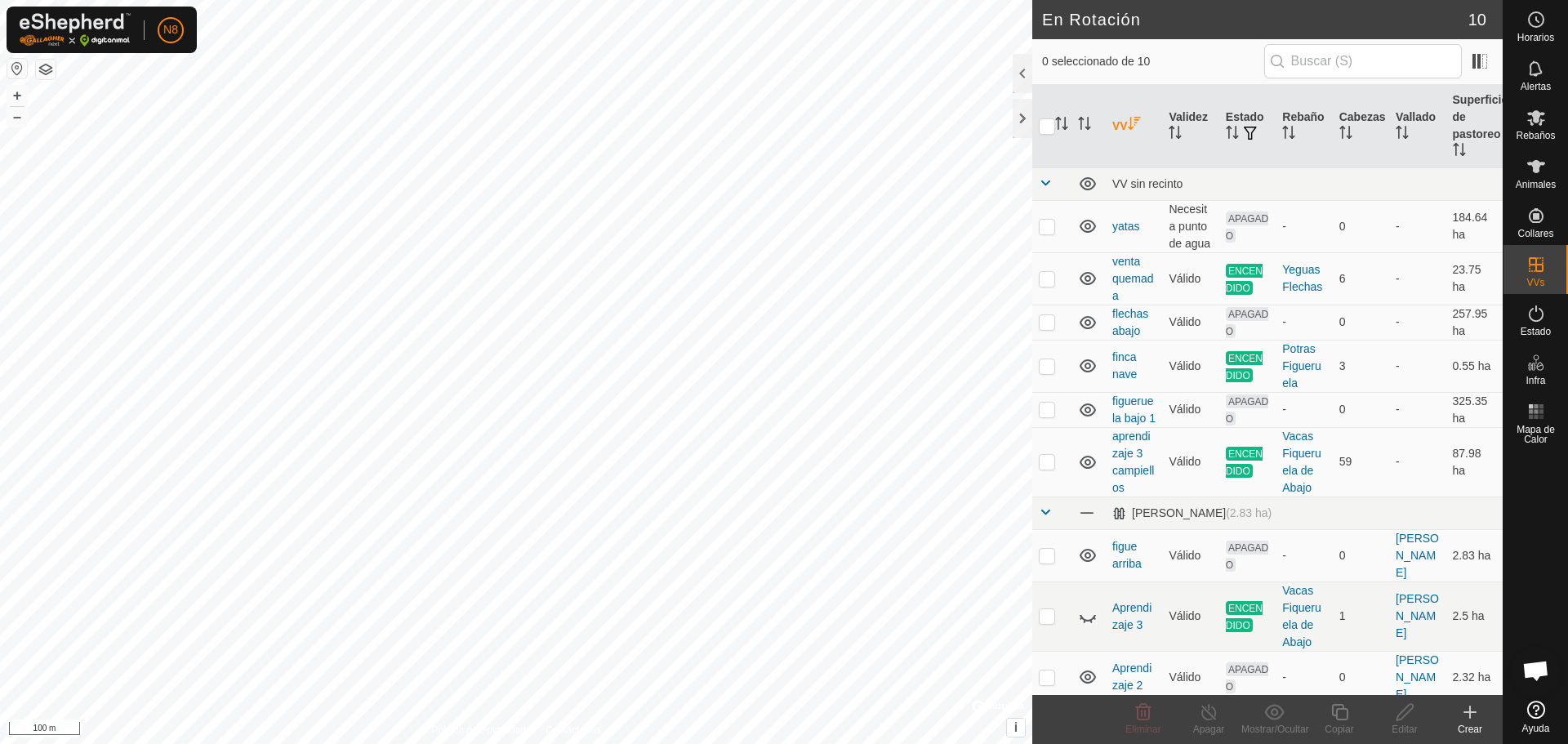
click at [1115, 121] on th "VV" at bounding box center [1134, 126] width 57 height 83
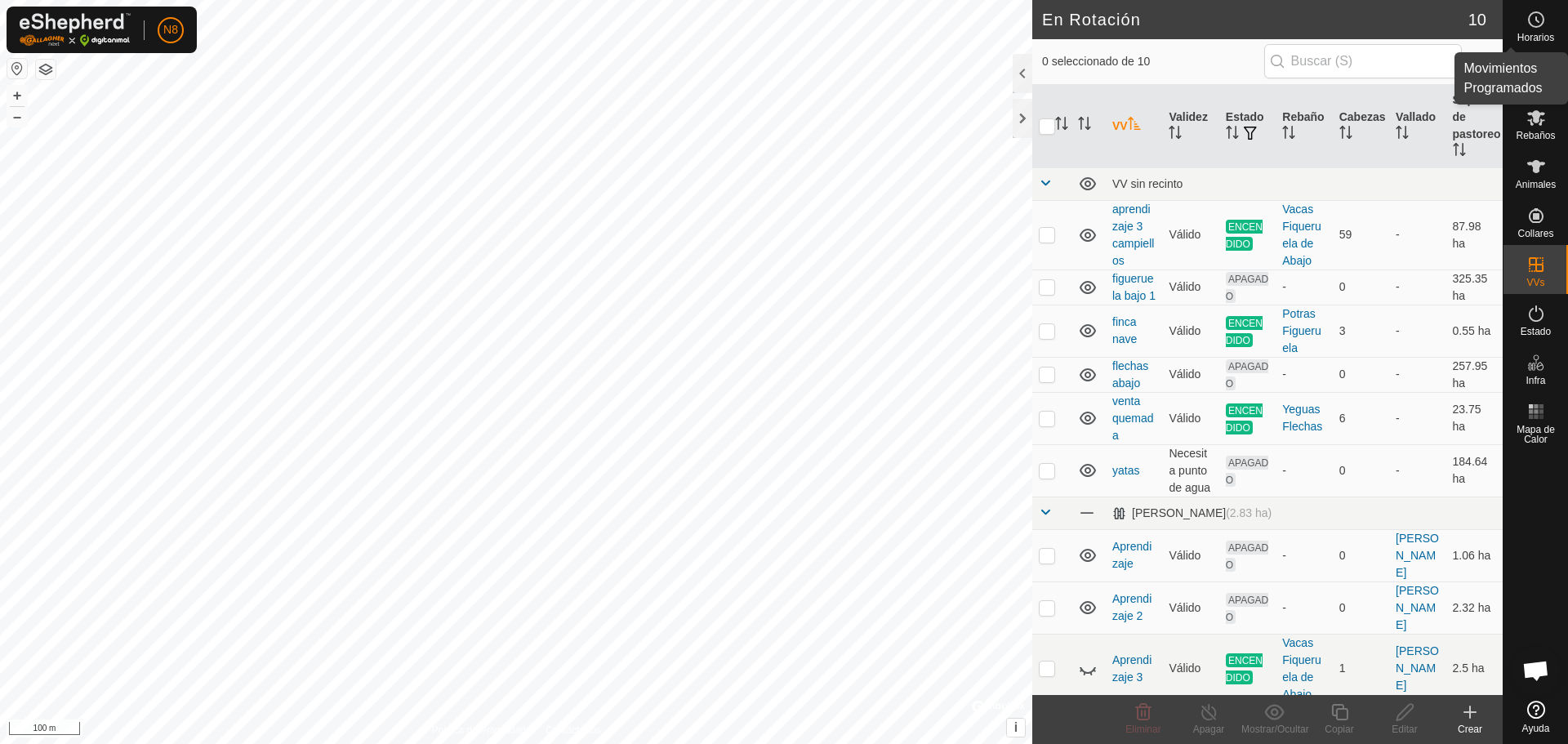
click at [1536, 23] on icon at bounding box center [1536, 19] width 19 height 19
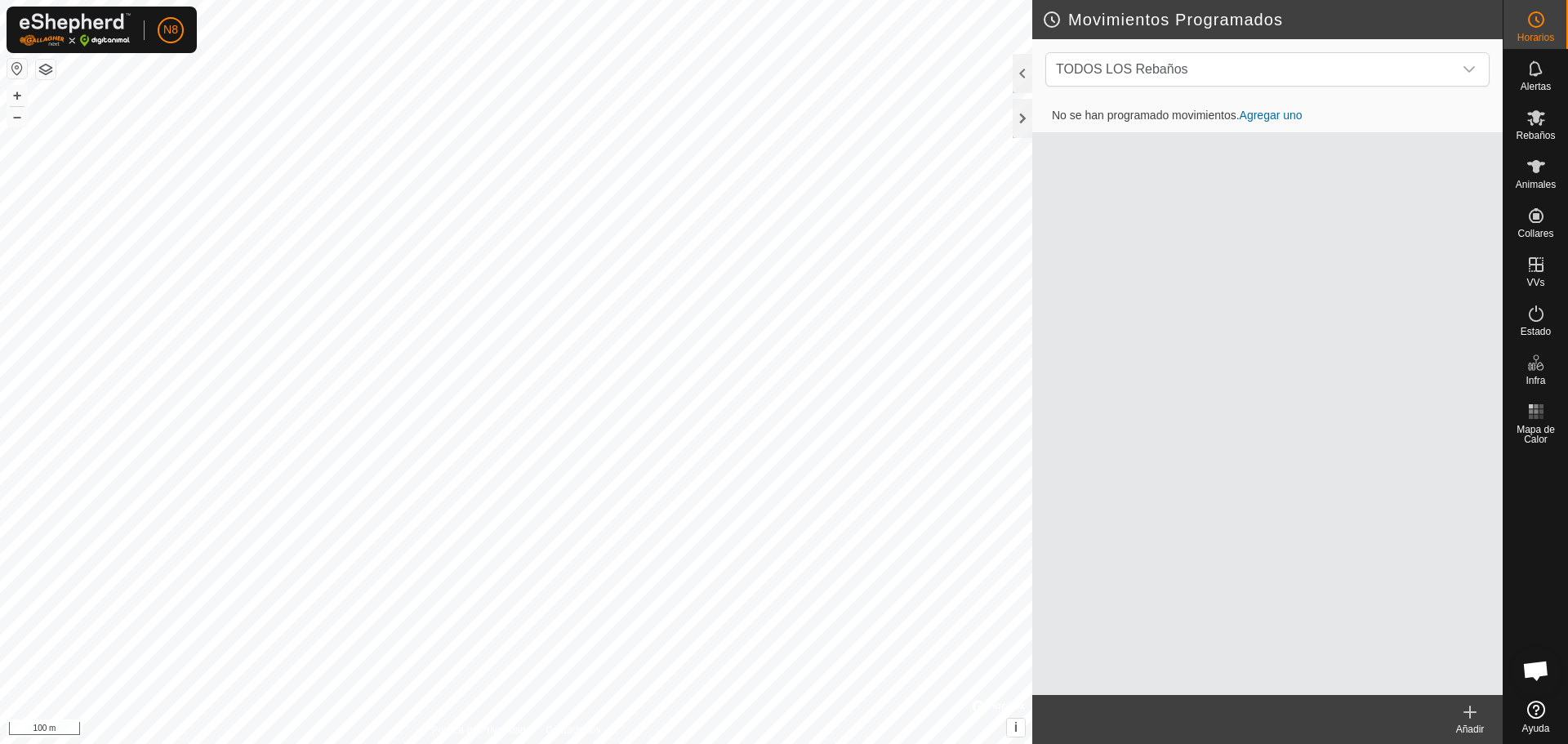
click at [1536, 23] on icon at bounding box center [1536, 19] width 19 height 19
click at [1547, 77] on es-notification-svg-icon at bounding box center [1536, 68] width 29 height 26
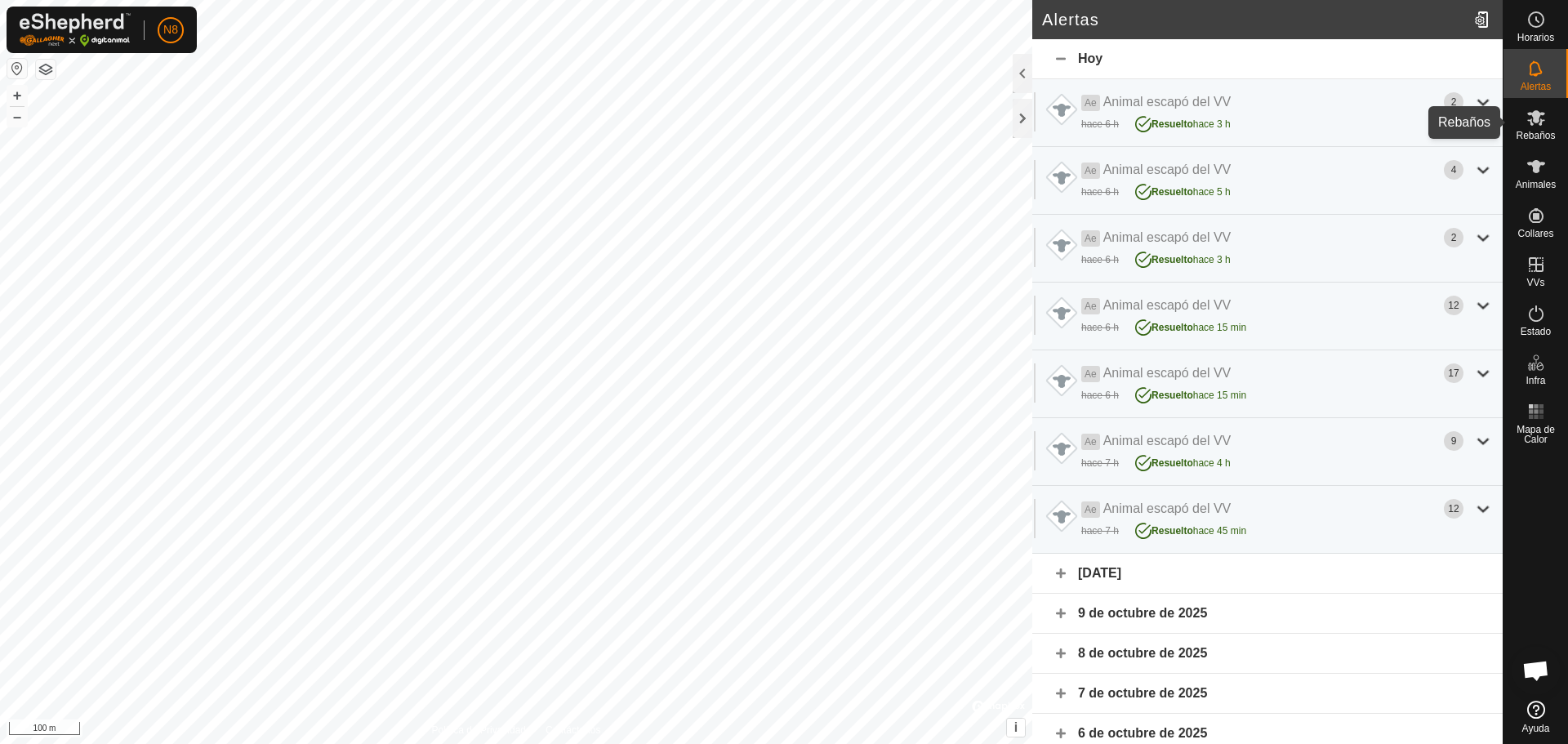
click at [1543, 124] on icon at bounding box center [1536, 117] width 19 height 19
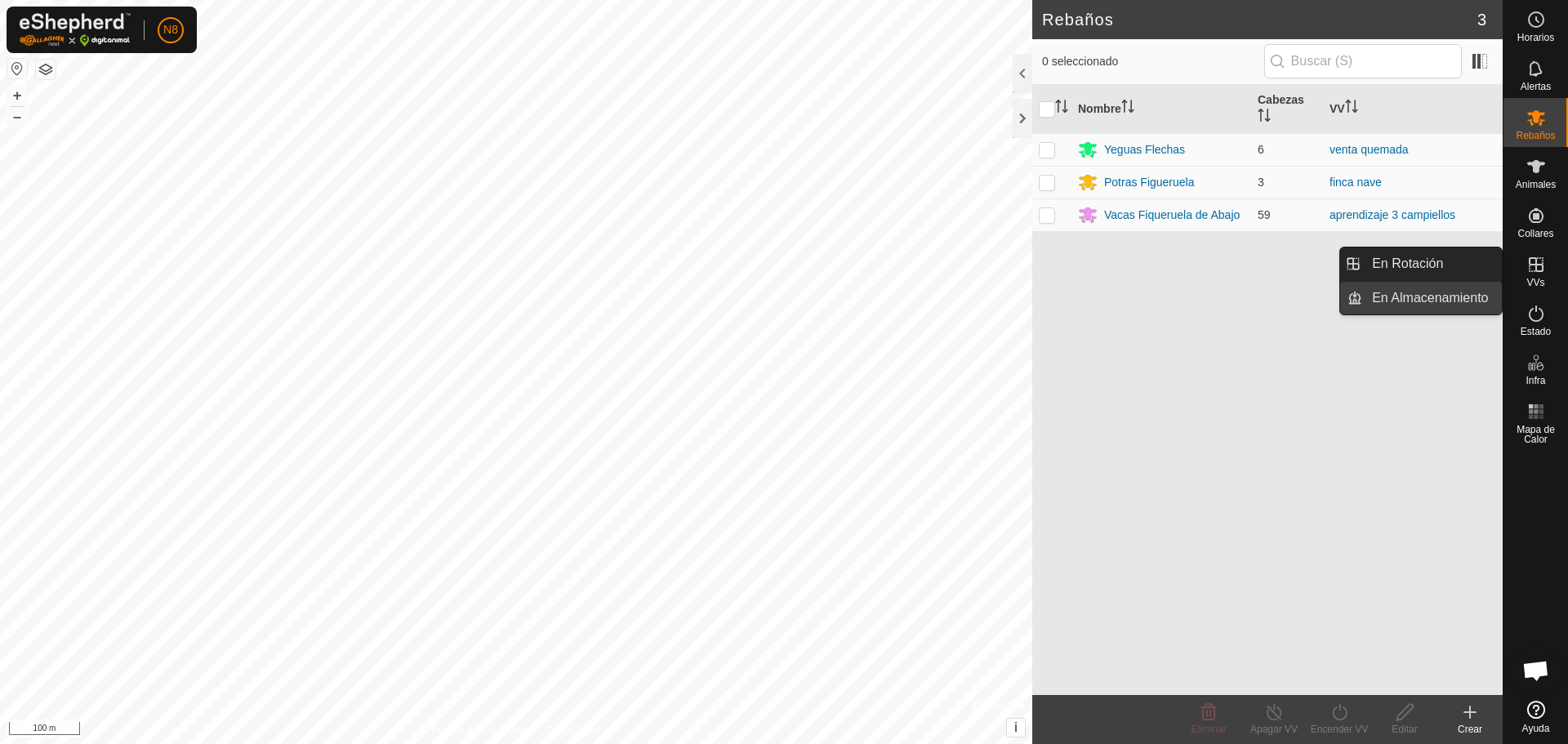
click at [1444, 299] on link "En Almacenamiento" at bounding box center [1432, 299] width 140 height 33
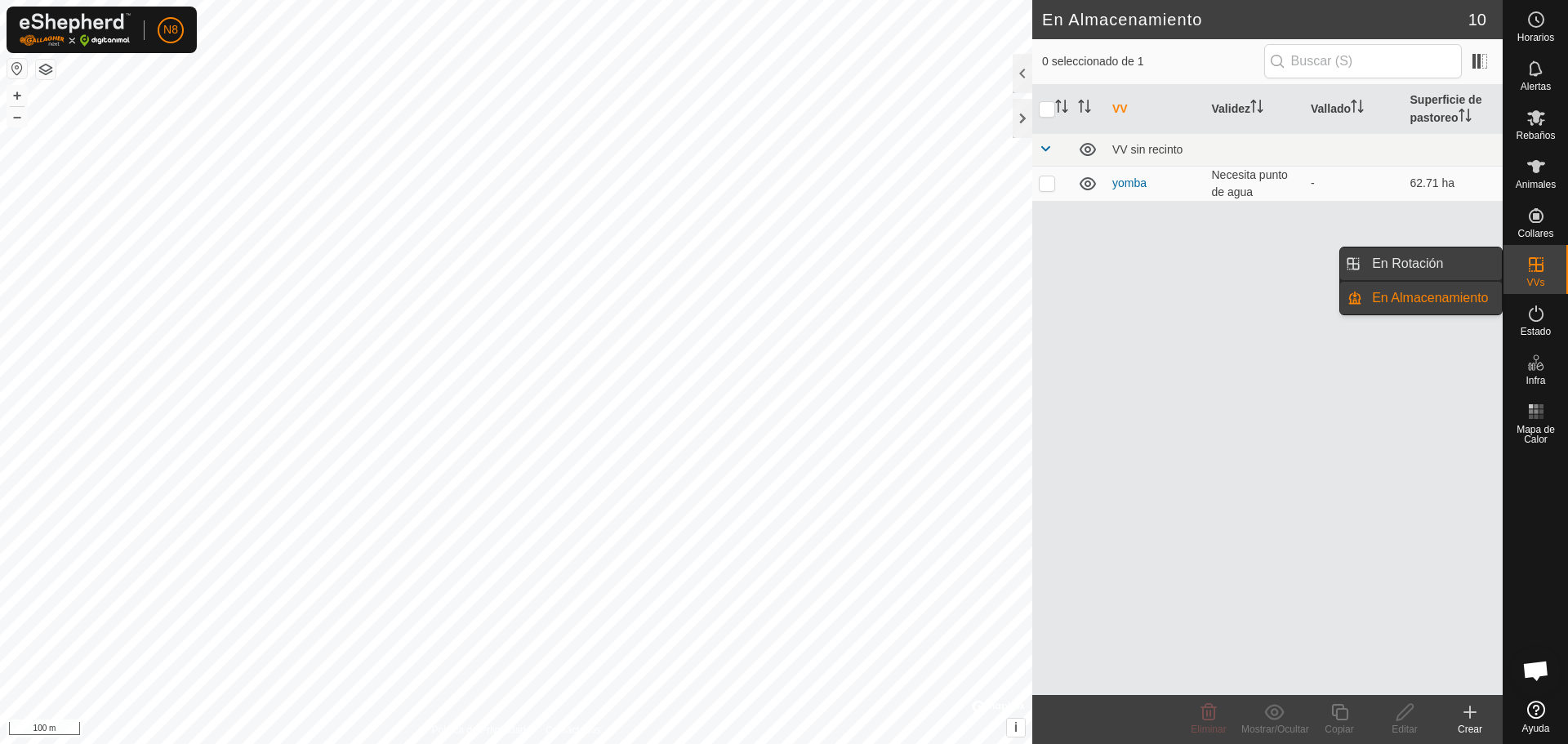
click at [1449, 268] on link "En Rotación" at bounding box center [1432, 264] width 140 height 33
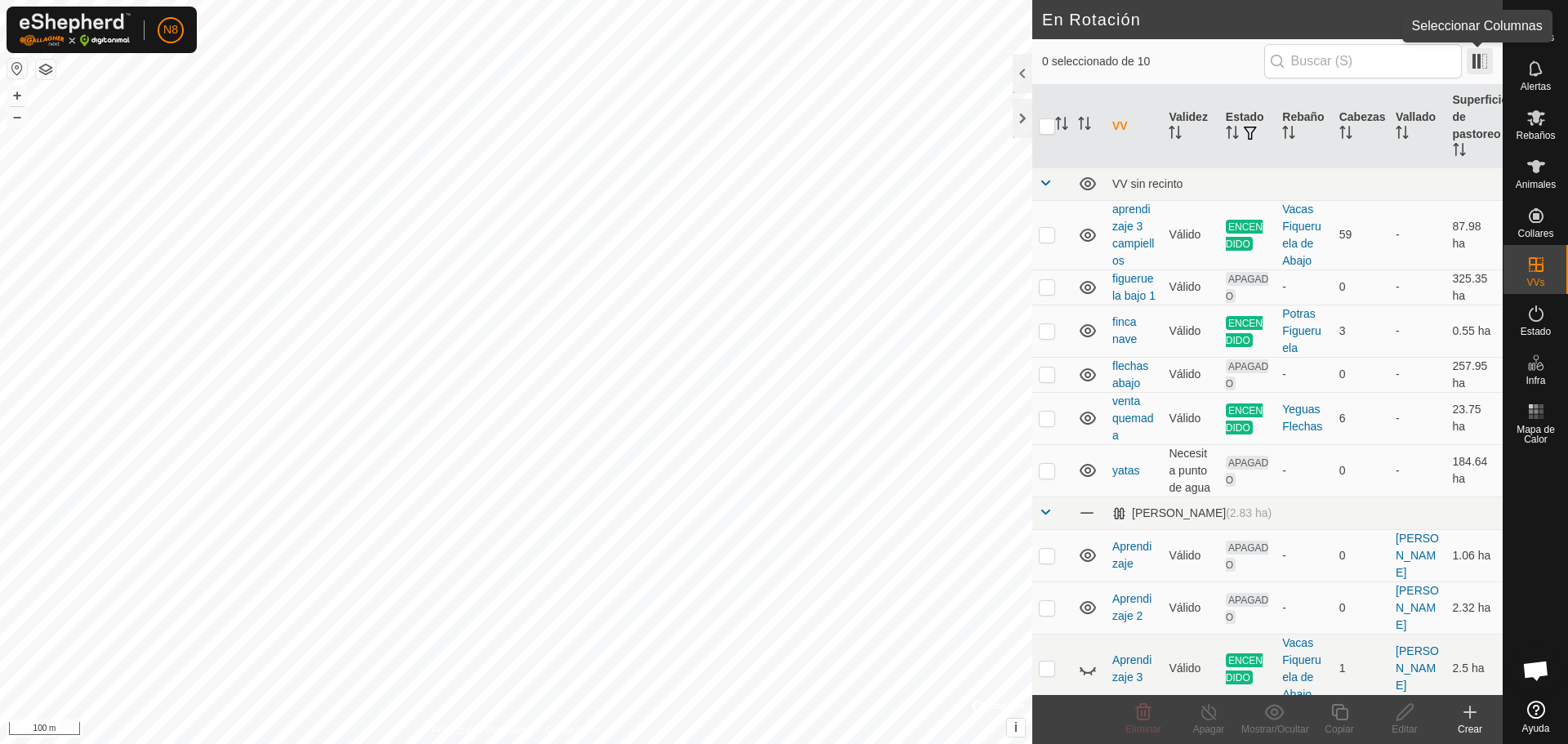
click at [1480, 57] on span at bounding box center [1479, 61] width 26 height 26
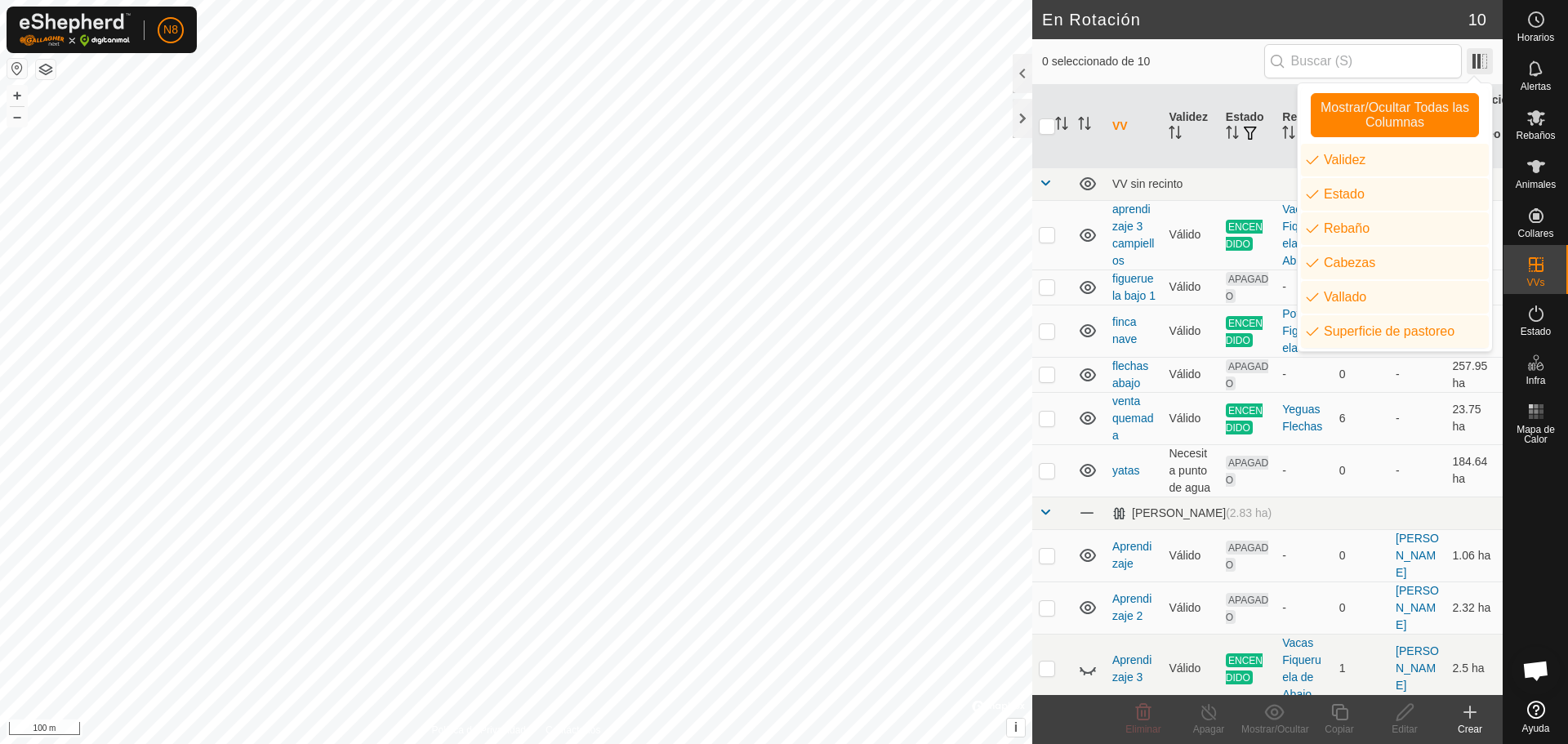
click at [1480, 57] on span at bounding box center [1479, 61] width 26 height 26
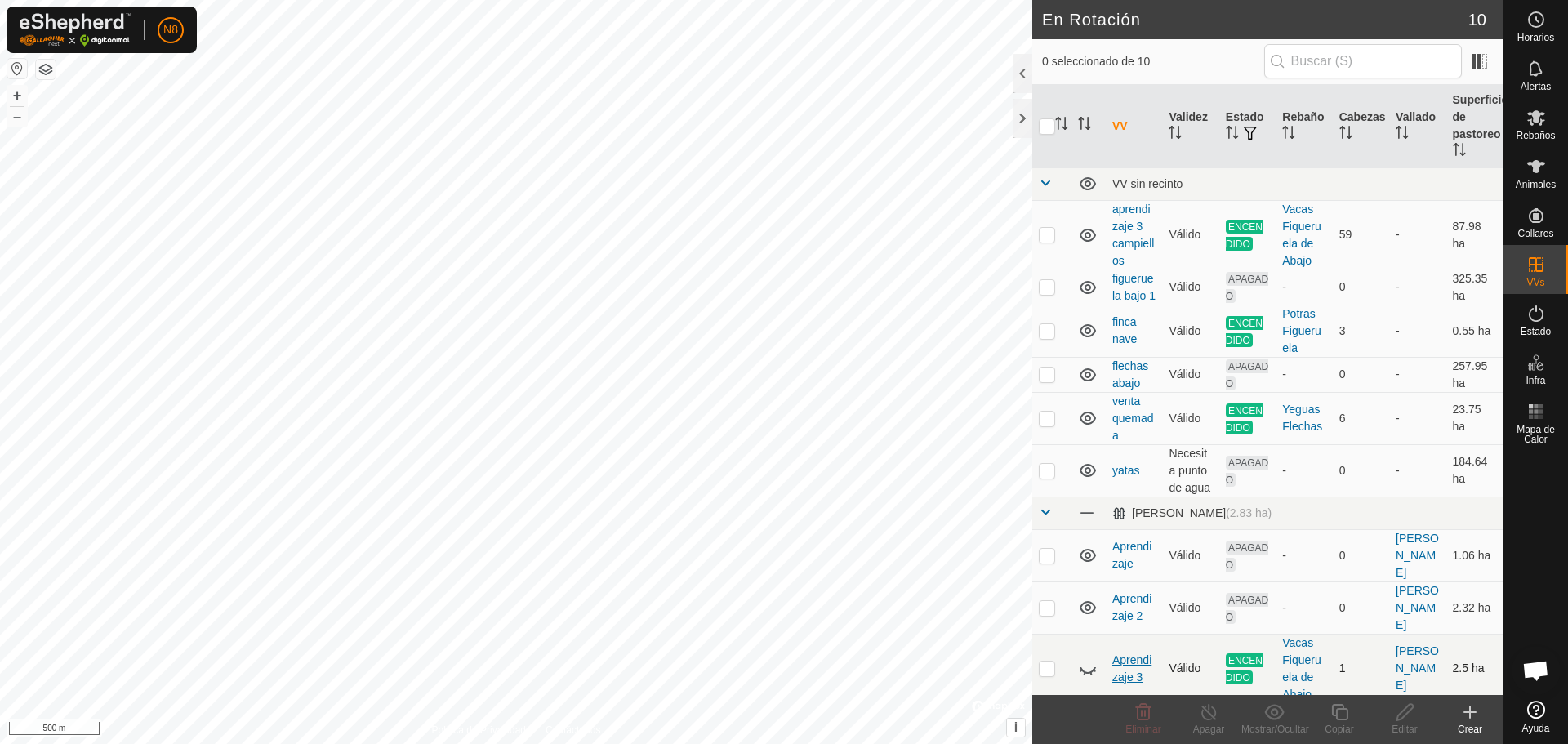
click at [1124, 663] on link "Aprendizaje 3" at bounding box center [1132, 668] width 39 height 30
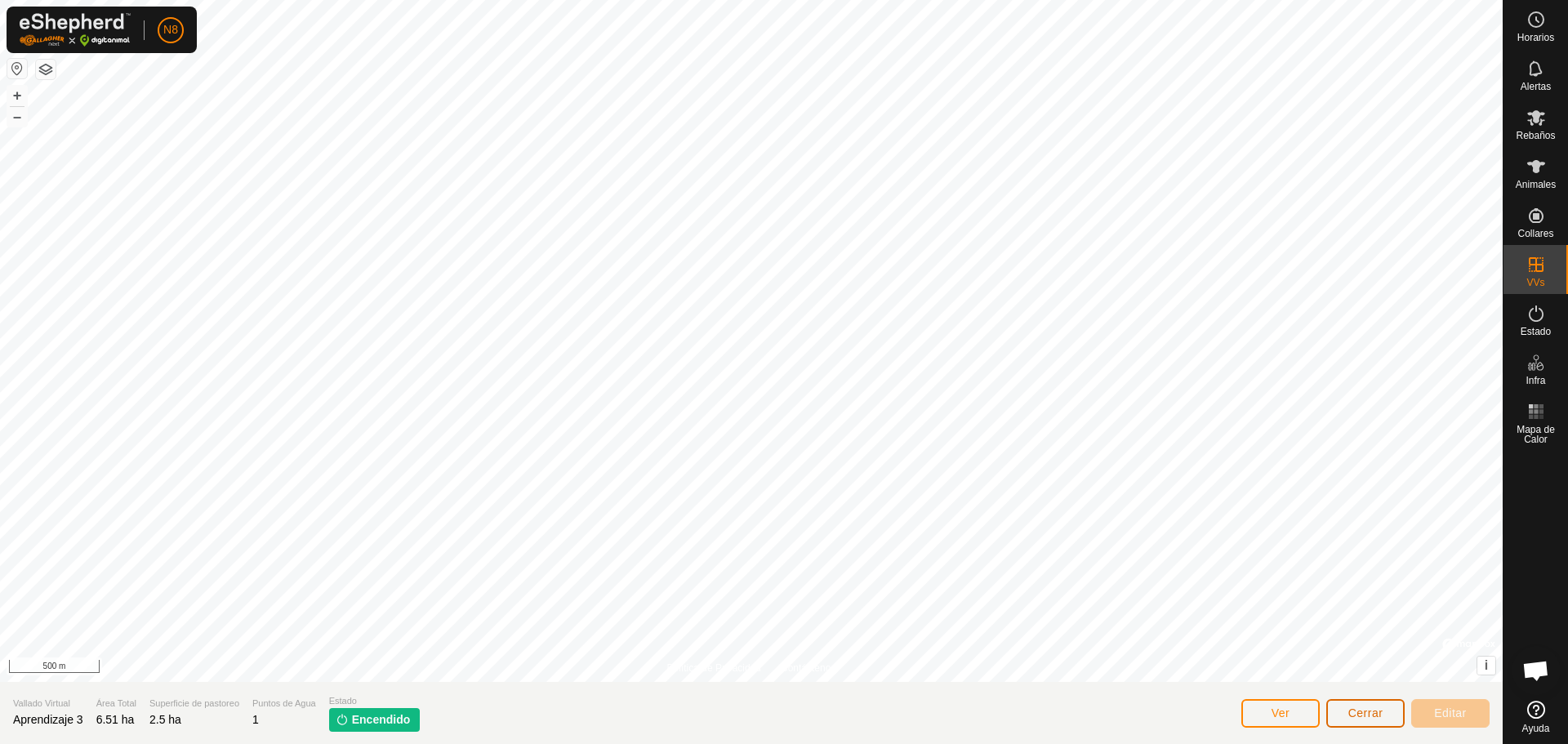
click at [1370, 718] on span "Cerrar" at bounding box center [1366, 713] width 35 height 13
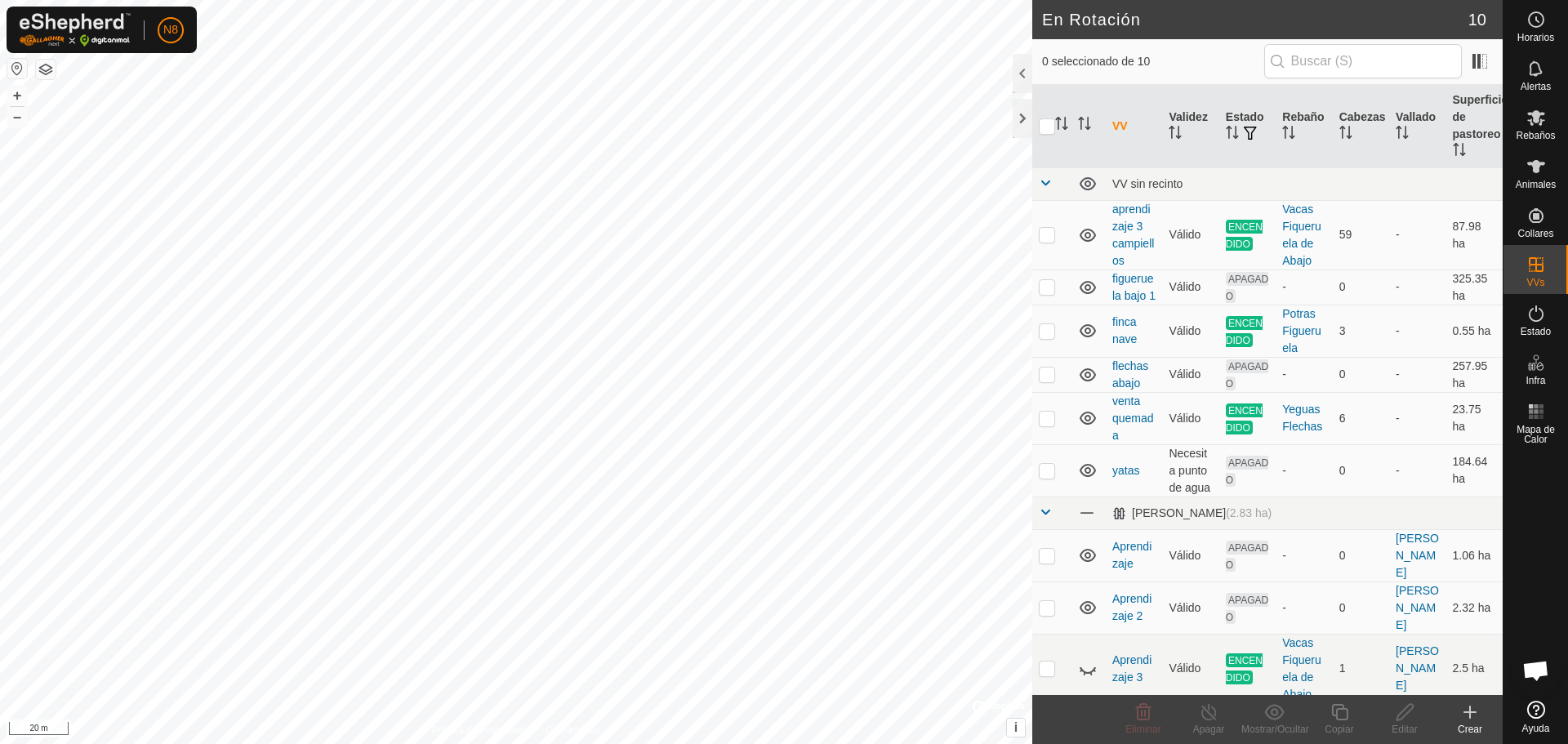
click at [526, 743] on html "N8 Horarios Alertas Rebaños Animales Collares VVs Estado Infra Mapa de Calor Ay…" at bounding box center [784, 372] width 1568 height 744
